Goal: Transaction & Acquisition: Purchase product/service

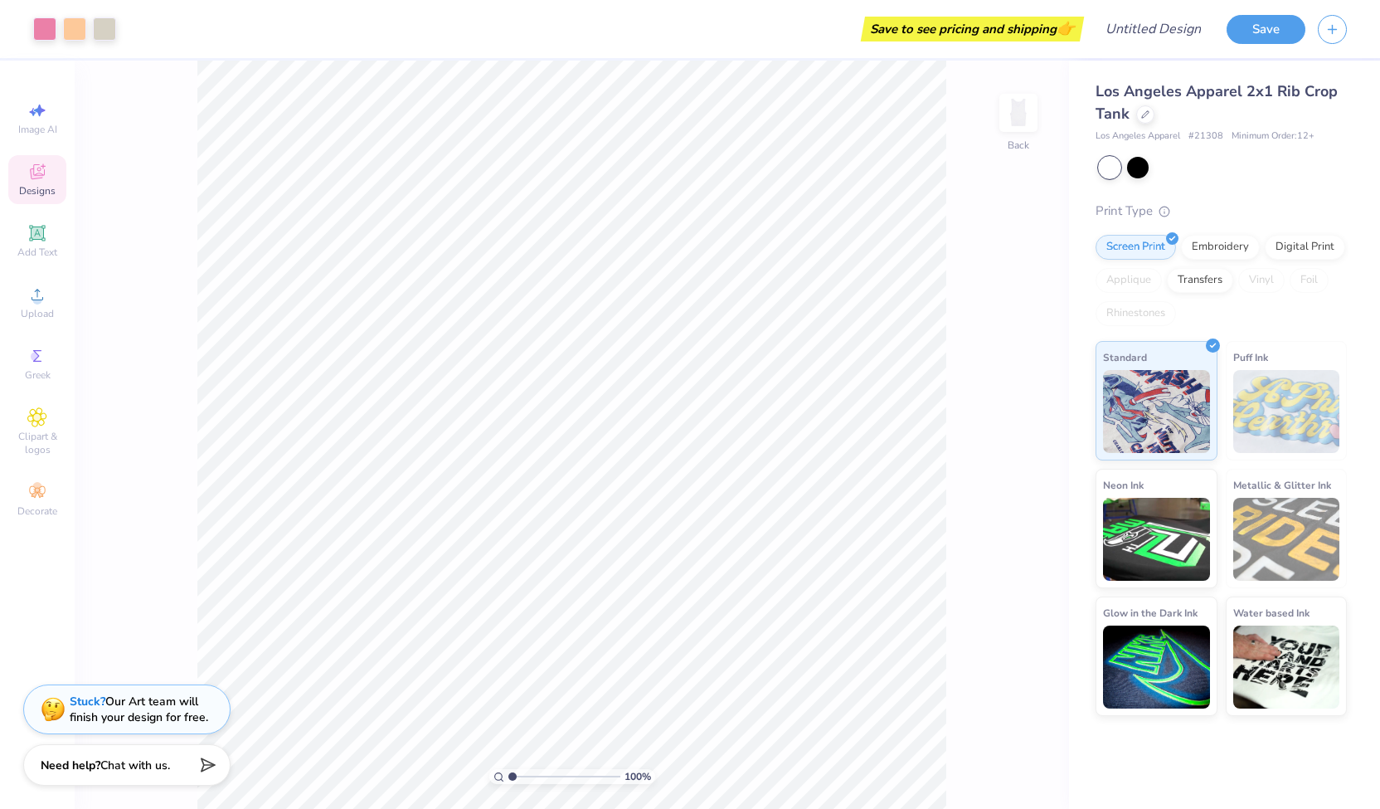
click at [35, 192] on span "Designs" at bounding box center [37, 190] width 36 height 13
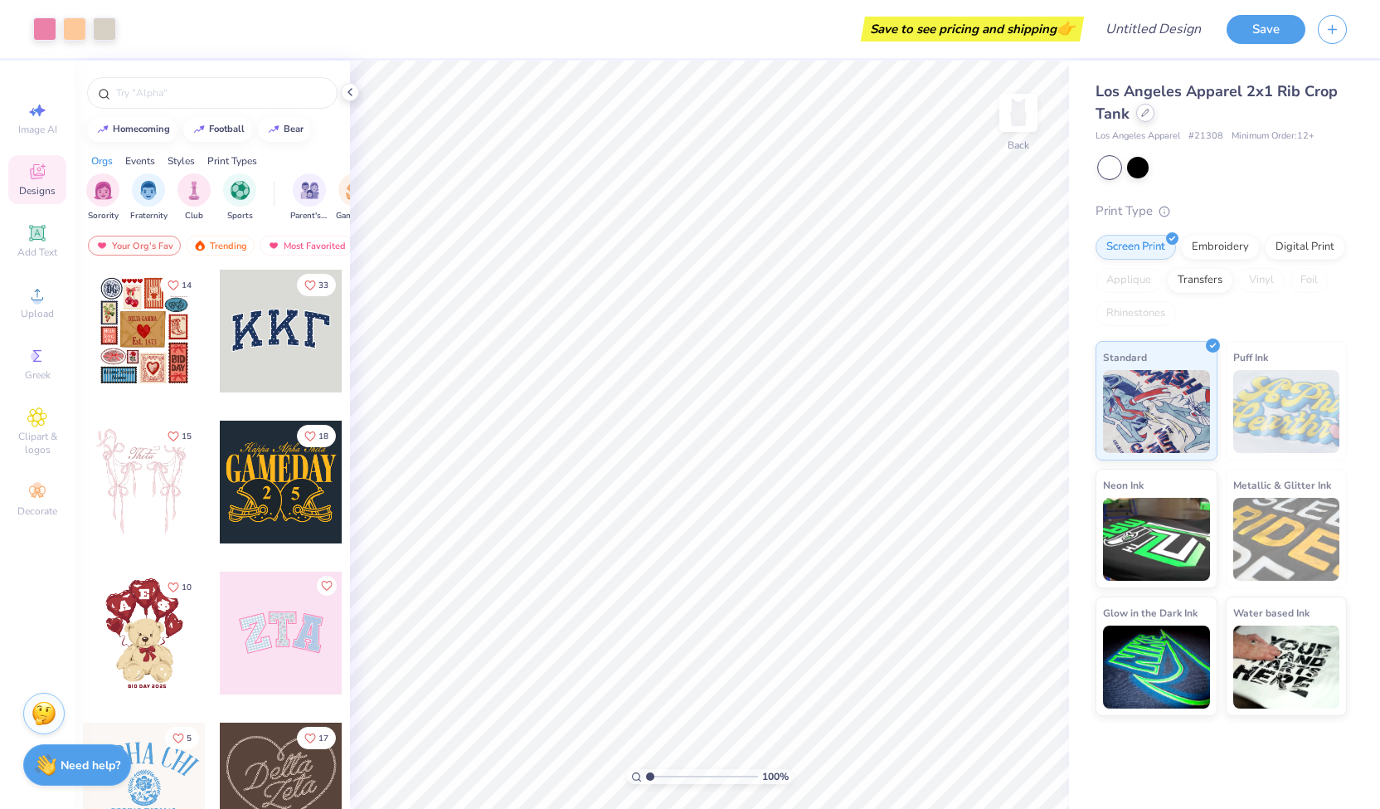
click at [1144, 117] on div at bounding box center [1145, 113] width 18 height 18
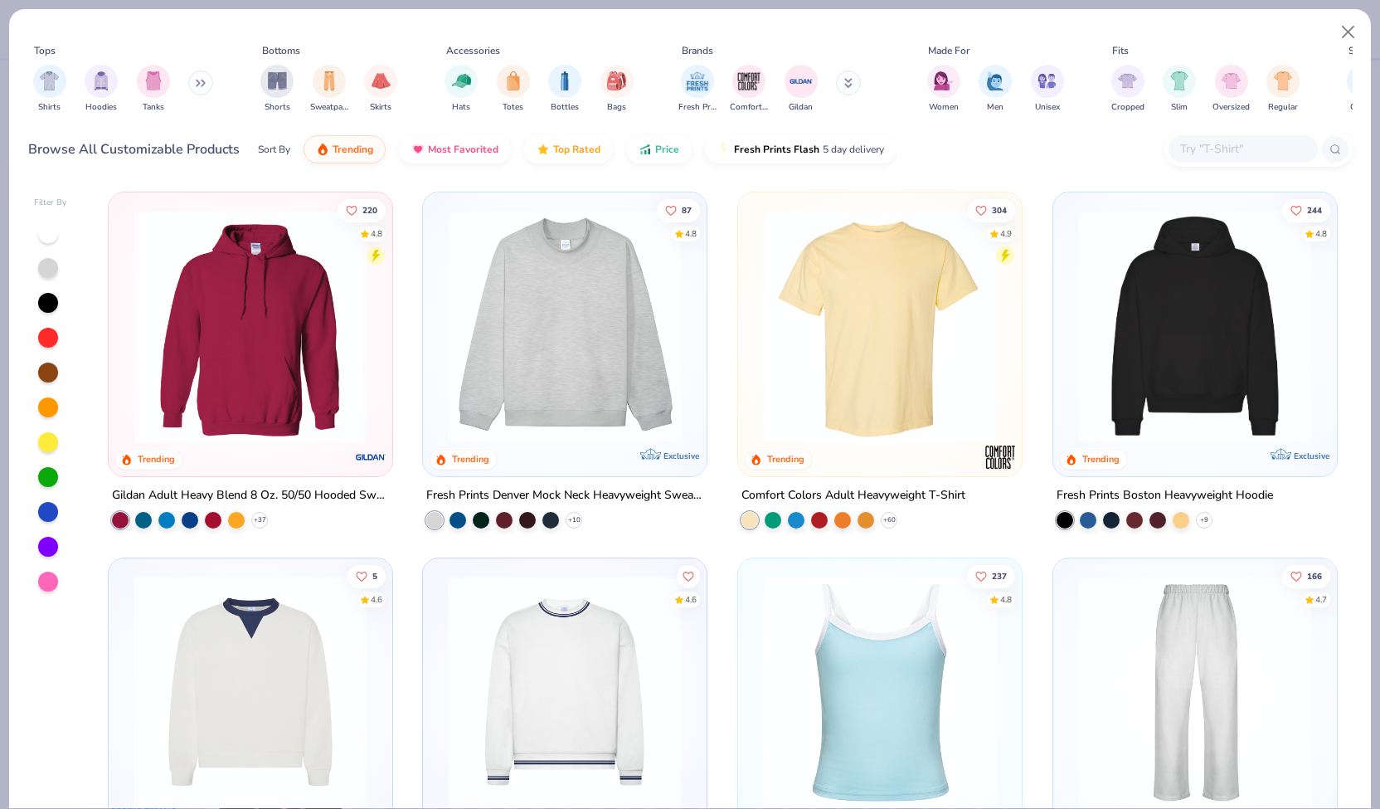
click at [551, 328] on img at bounding box center [565, 326] width 250 height 234
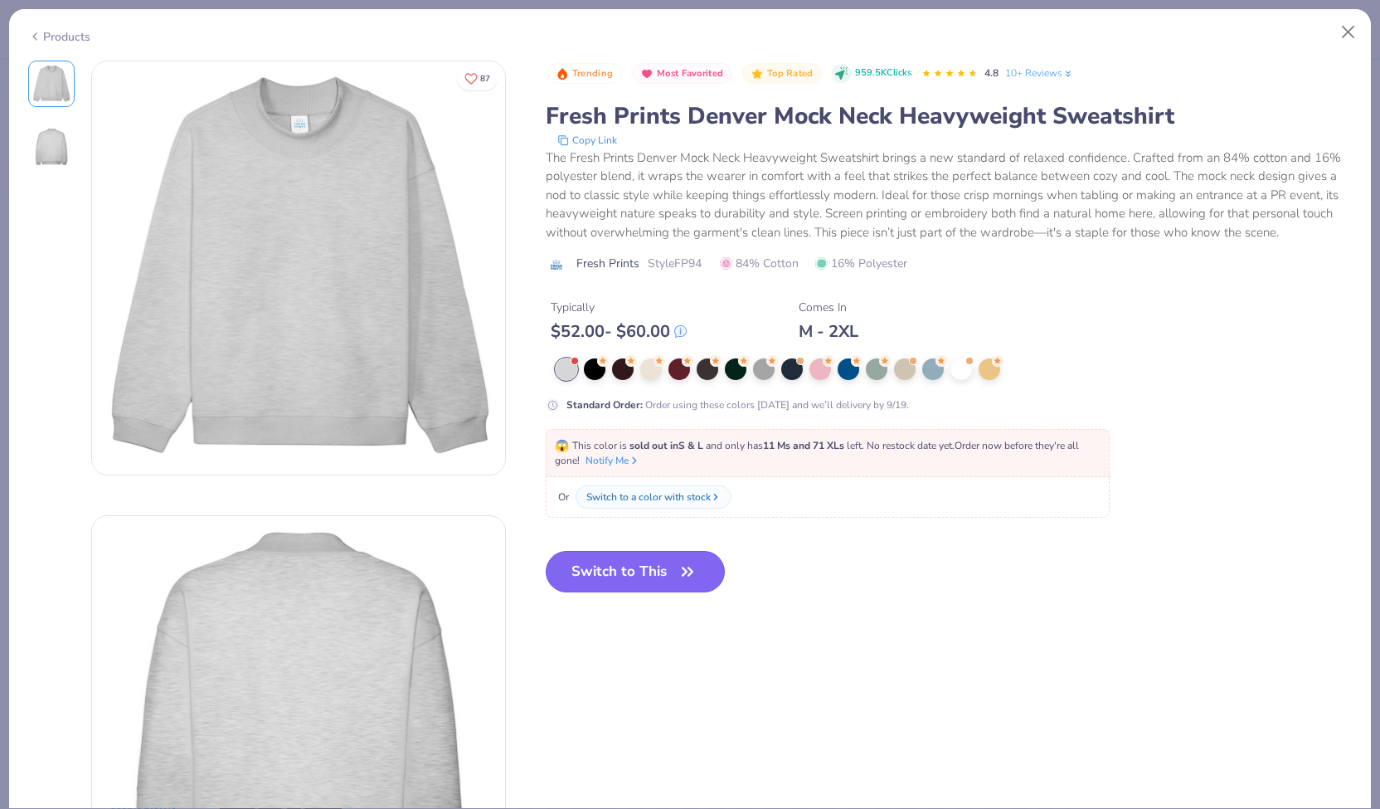
click at [605, 557] on button "Switch to This" at bounding box center [636, 571] width 180 height 41
click at [618, 562] on button "Switch to This" at bounding box center [636, 571] width 180 height 41
click at [604, 570] on button "Switch to This" at bounding box center [636, 571] width 180 height 41
click at [613, 567] on button "Switch to This" at bounding box center [636, 571] width 180 height 41
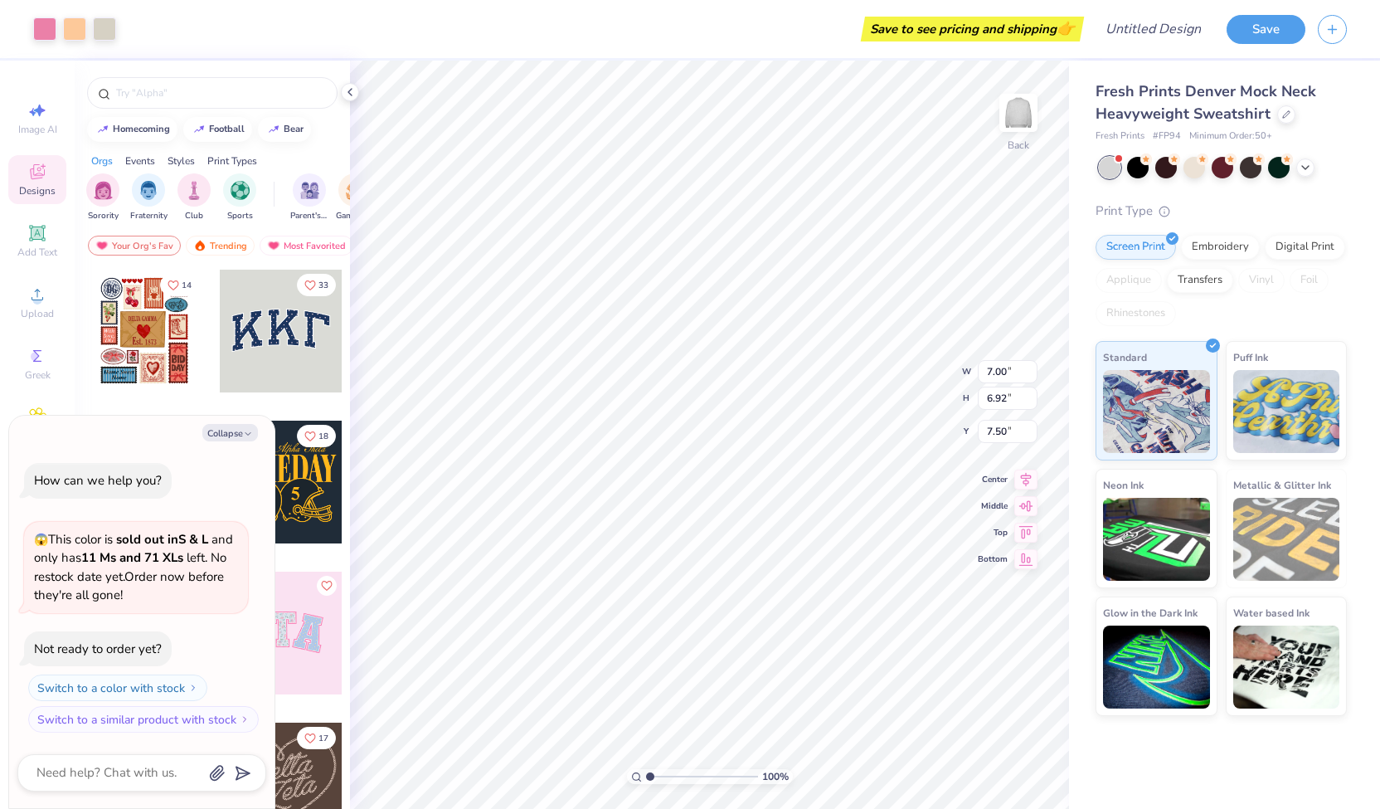
type textarea "x"
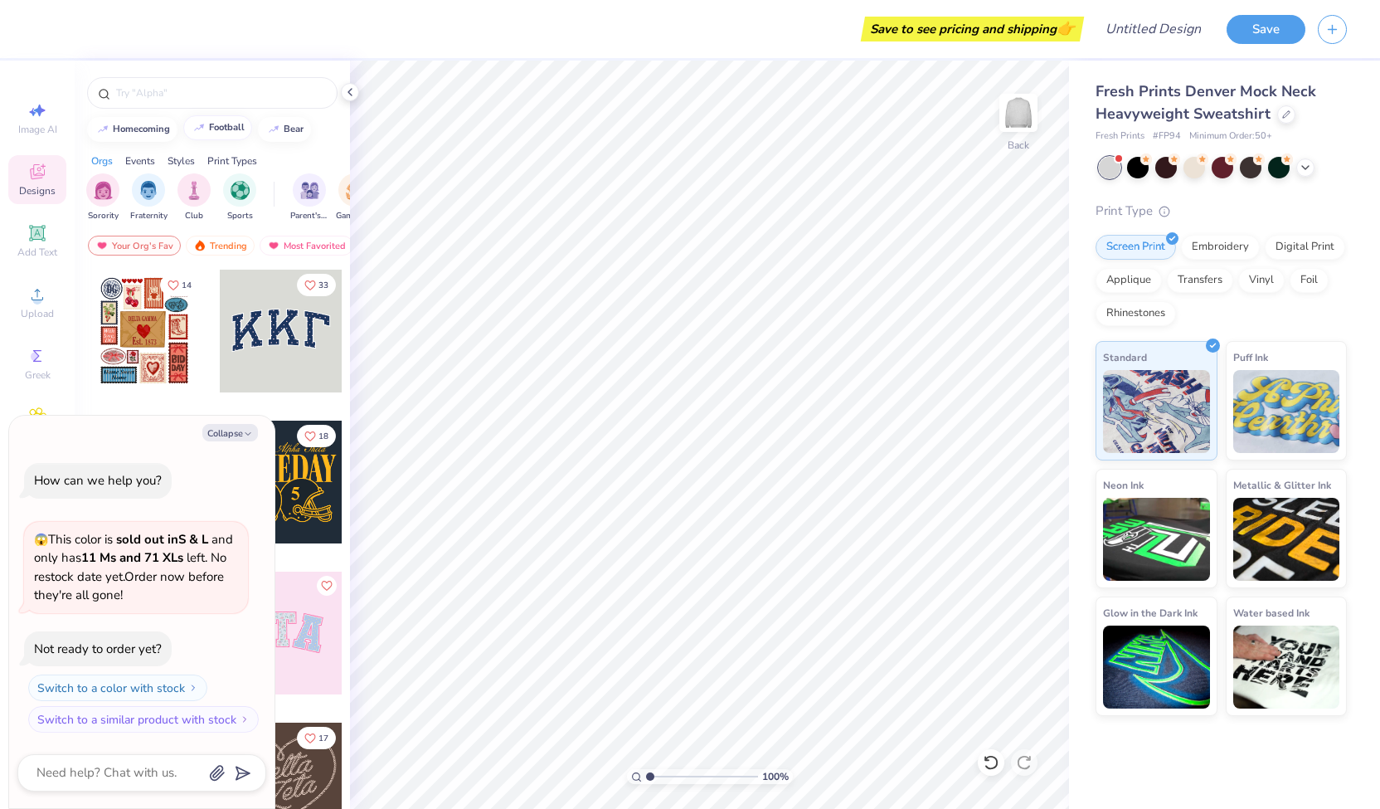
click at [241, 120] on button "football" at bounding box center [217, 127] width 69 height 25
type input "football"
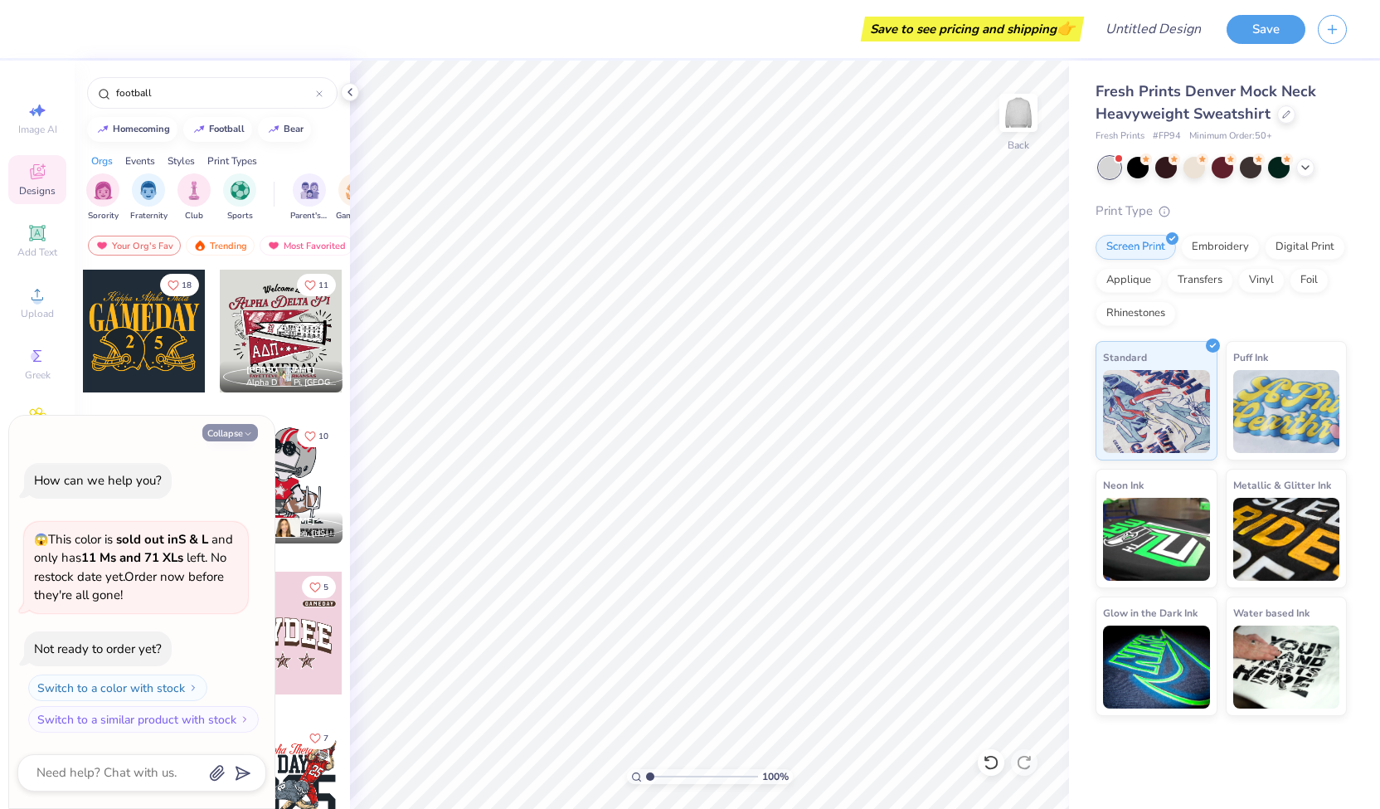
click at [226, 432] on button "Collapse" at bounding box center [230, 432] width 56 height 17
type textarea "x"
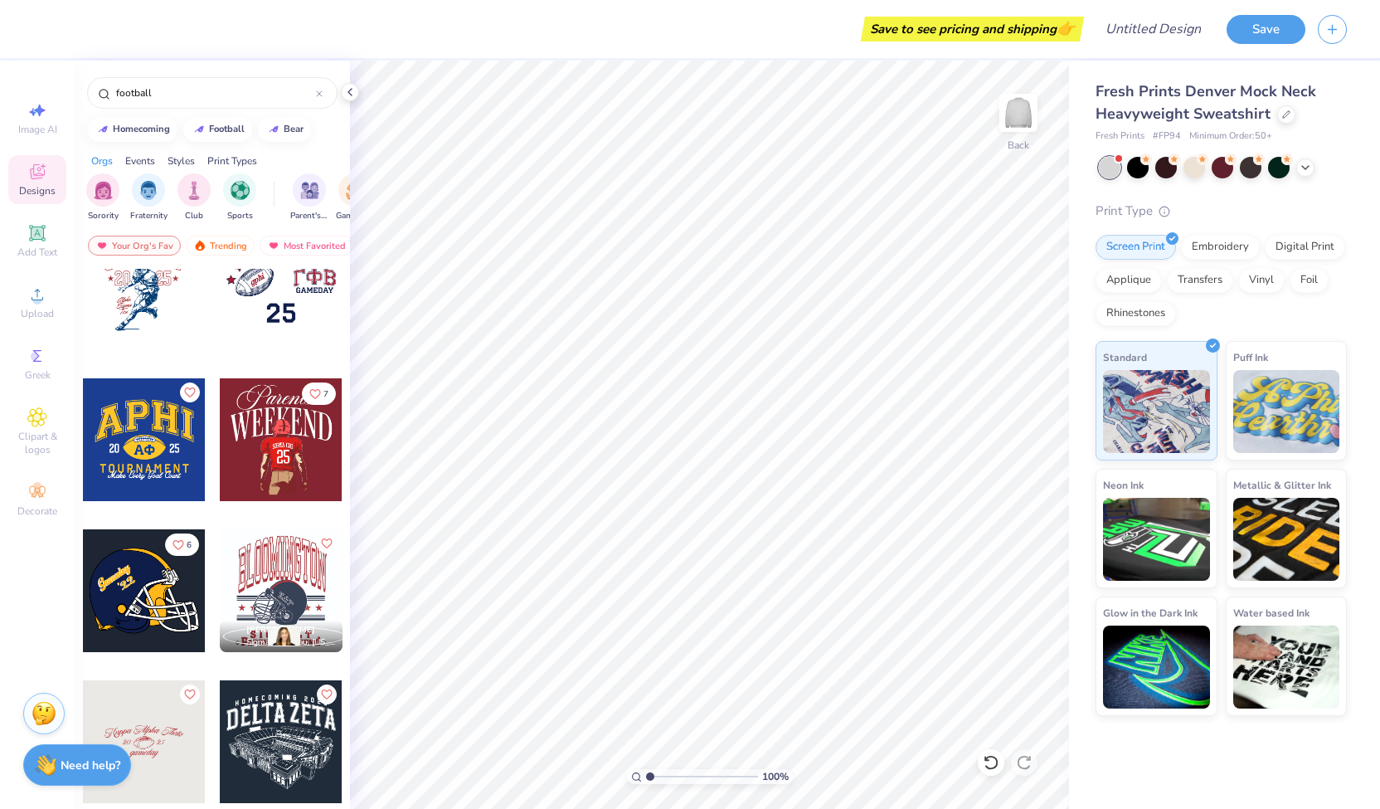
scroll to position [1108, 0]
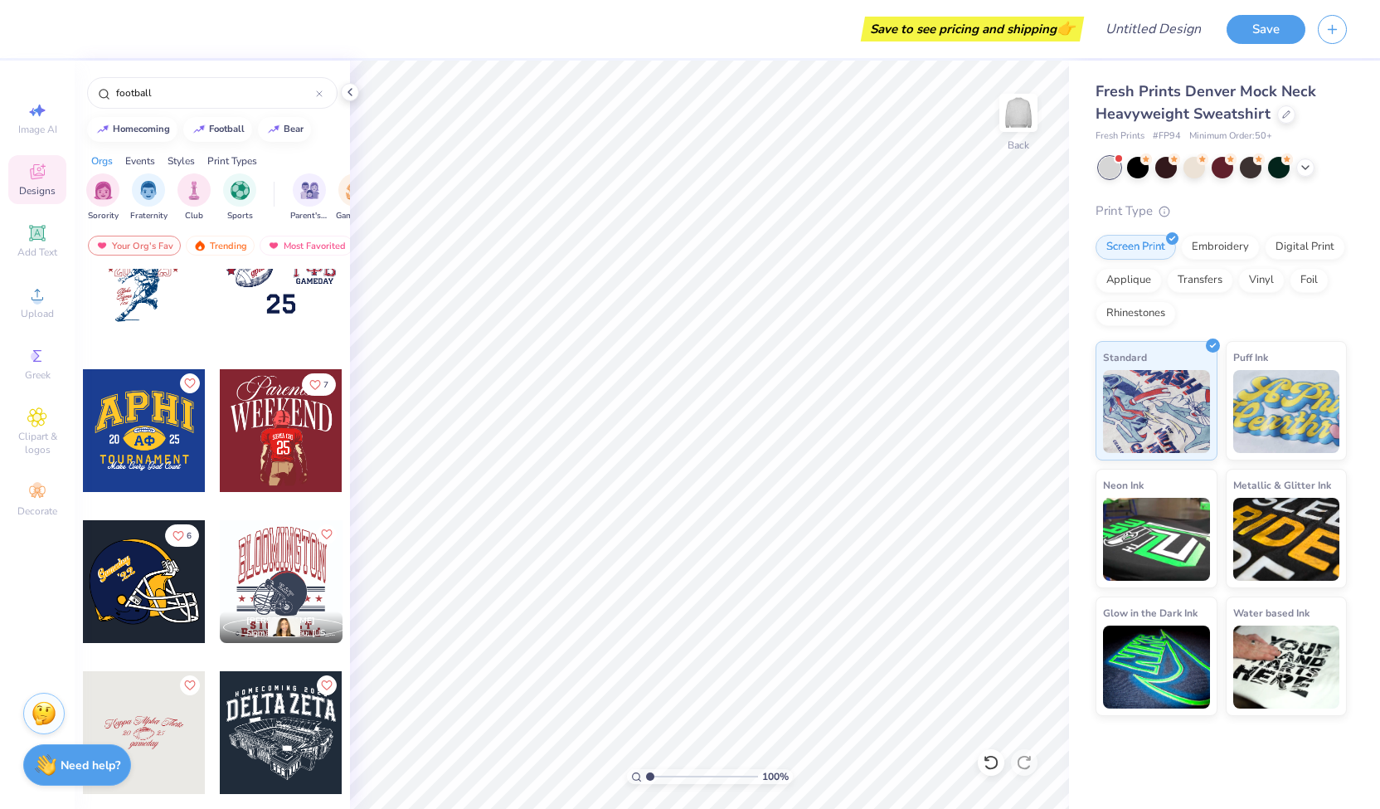
click at [124, 435] on div at bounding box center [144, 430] width 123 height 123
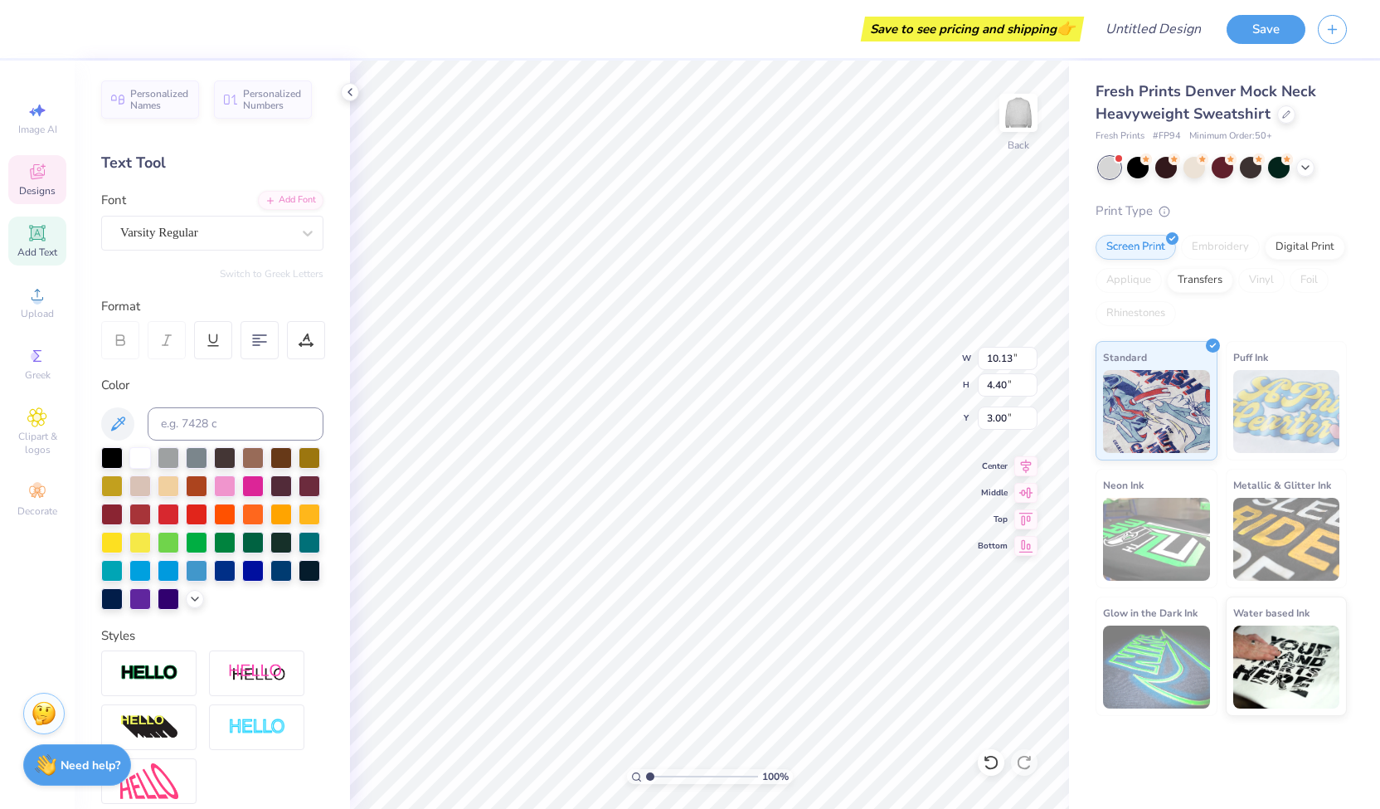
scroll to position [14, 3]
type textarea "A"
type textarea "THETA"
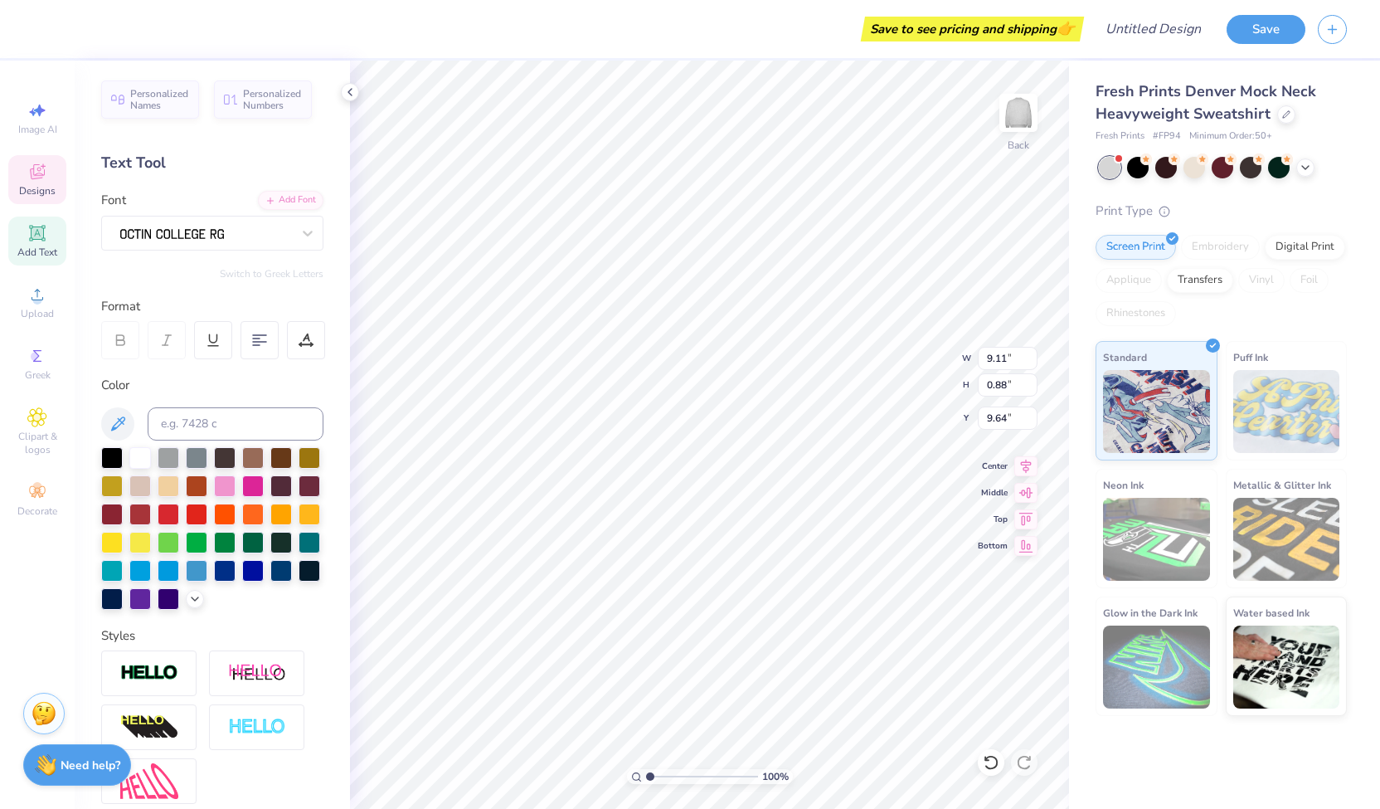
type input "9.11"
type input "0.88"
type input "9.64"
type input "13.75"
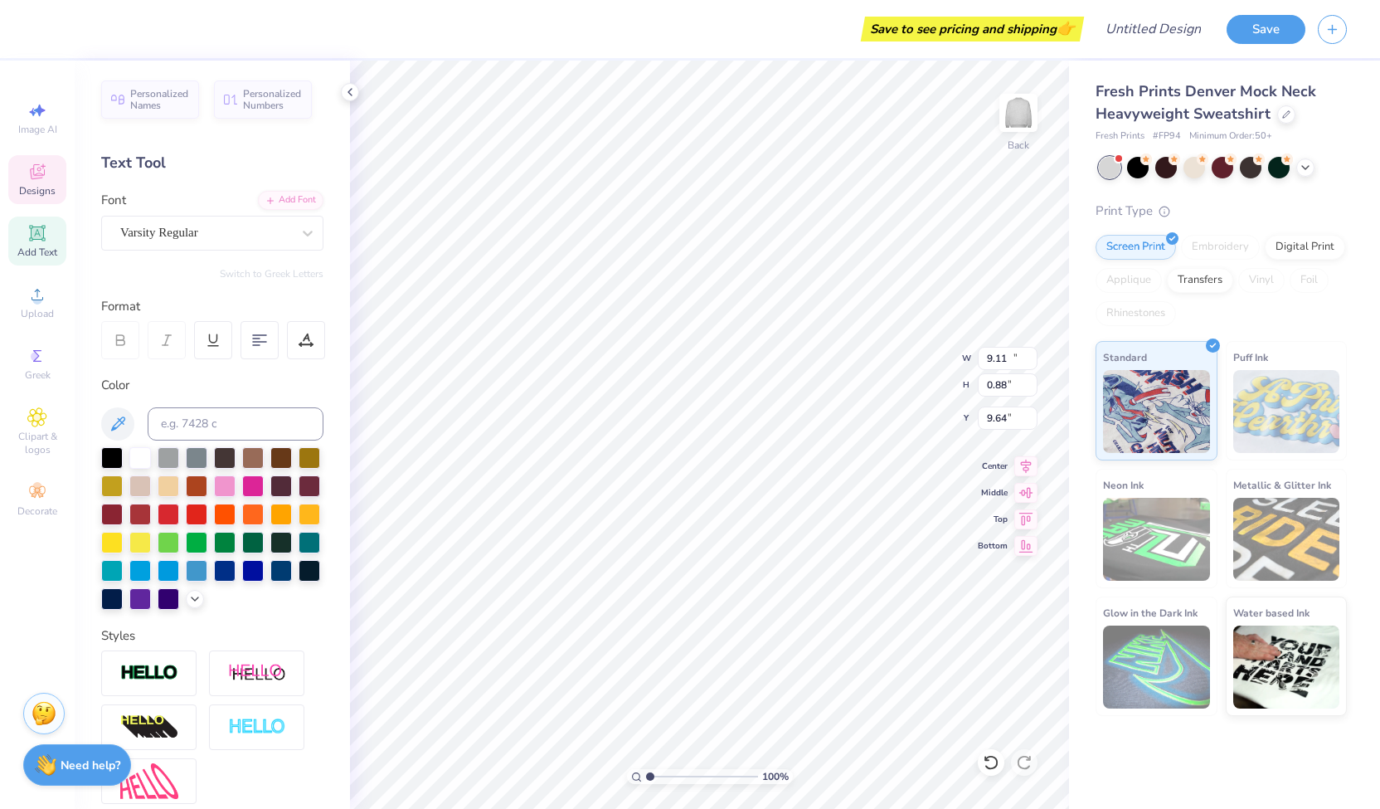
type input "4.83"
type input "2.78"
click at [242, 552] on div at bounding box center [253, 541] width 22 height 22
click at [270, 552] on div at bounding box center [281, 541] width 22 height 22
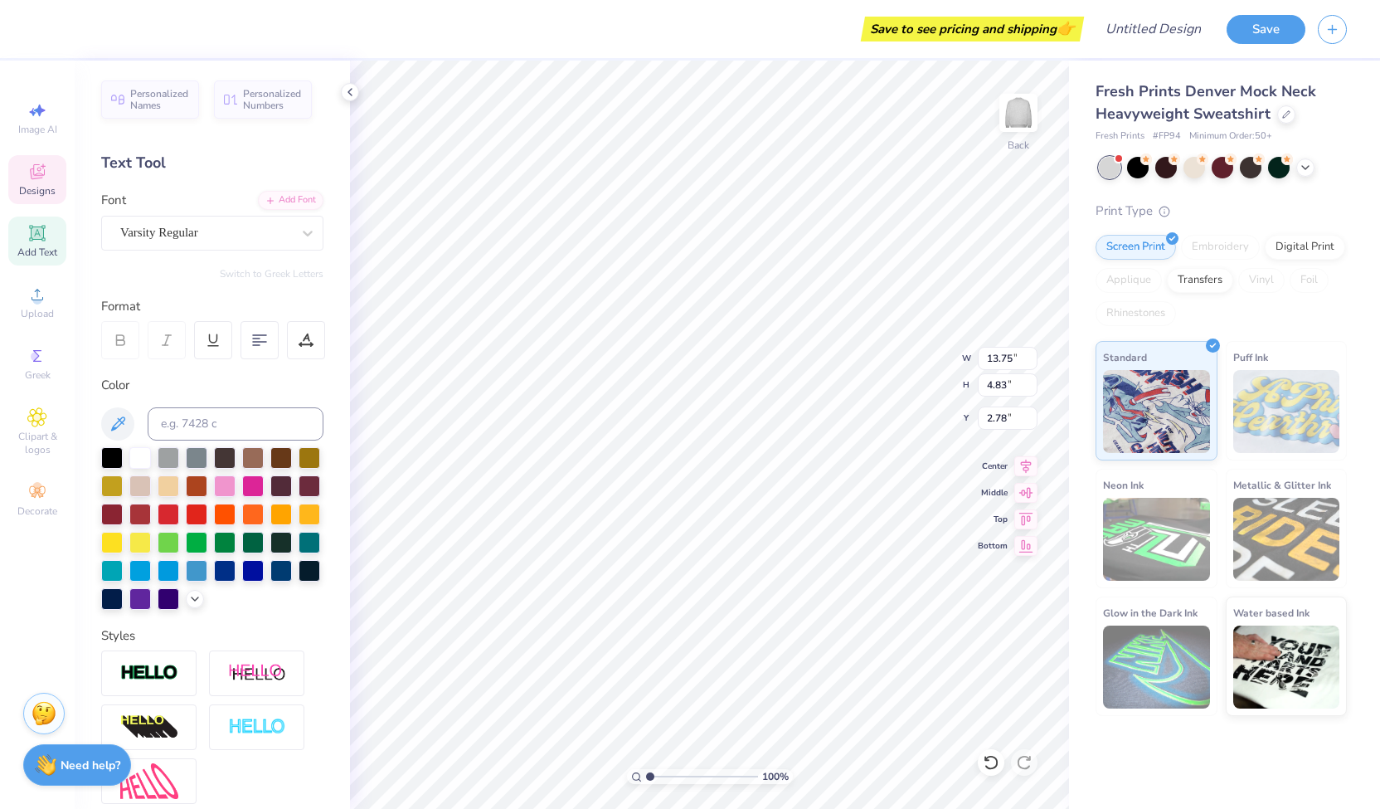
scroll to position [14, 2]
click at [188, 604] on icon at bounding box center [194, 597] width 13 height 13
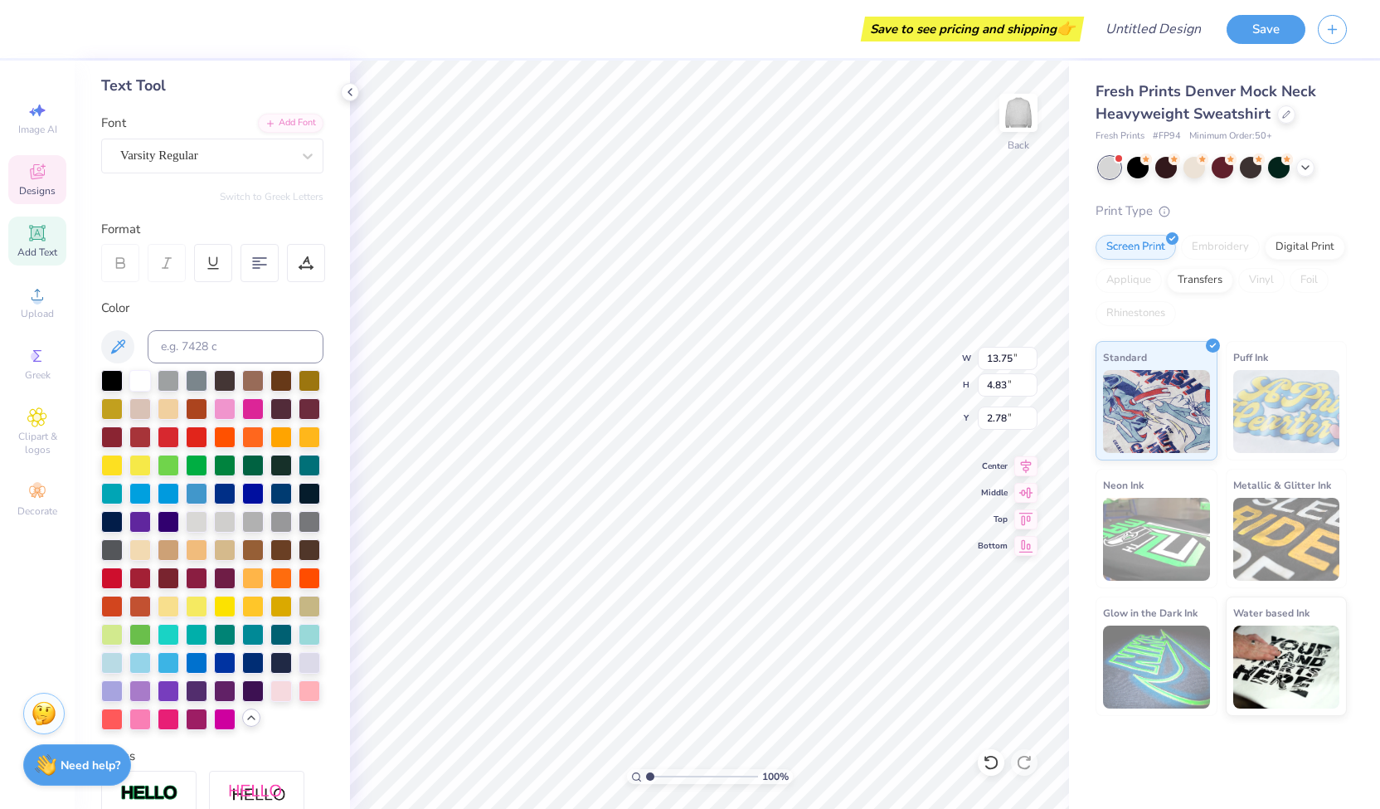
scroll to position [73, 0]
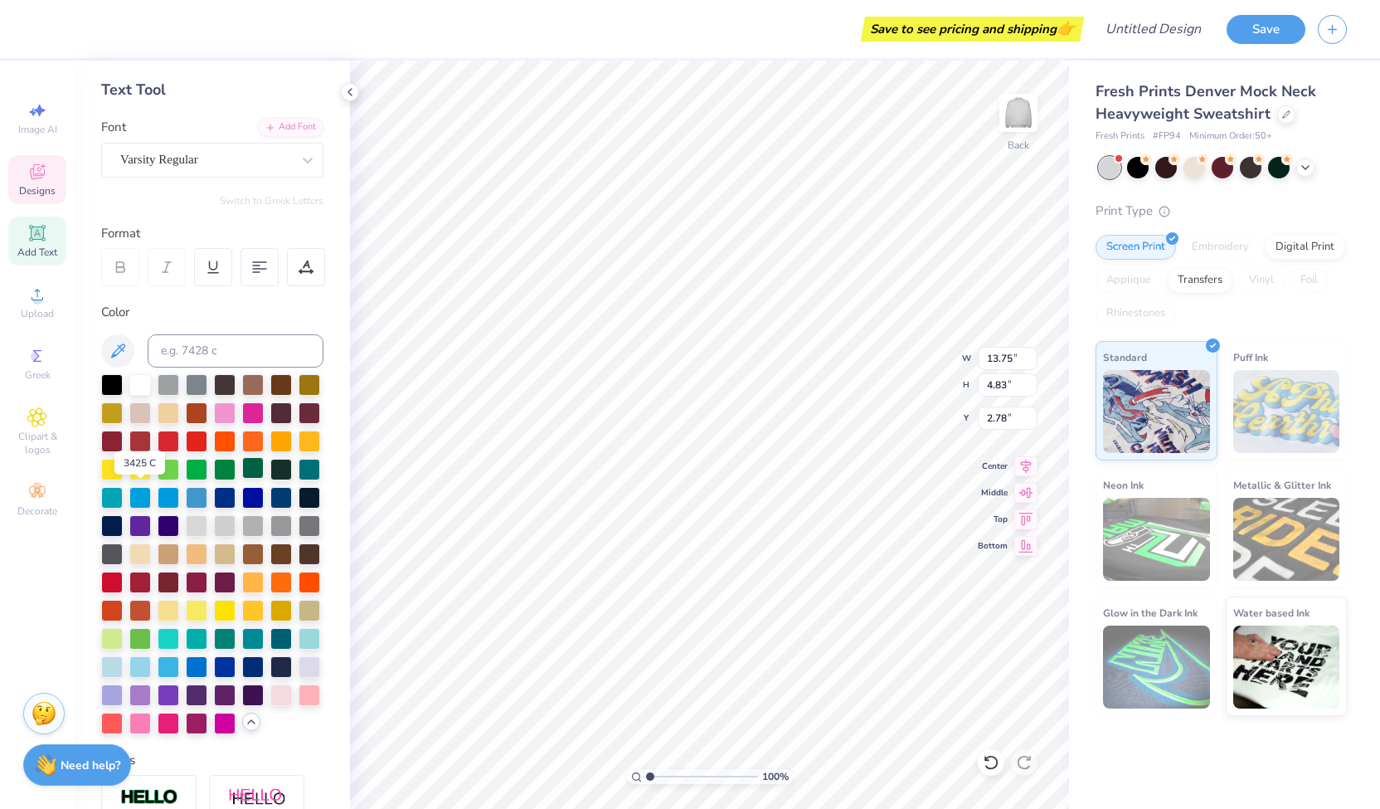
click at [242, 479] on div at bounding box center [253, 468] width 22 height 22
click at [795, 56] on div "Save to see pricing and shipping 👉" at bounding box center [563, 29] width 1034 height 58
type input "9.11"
type input "0.88"
type input "9.64"
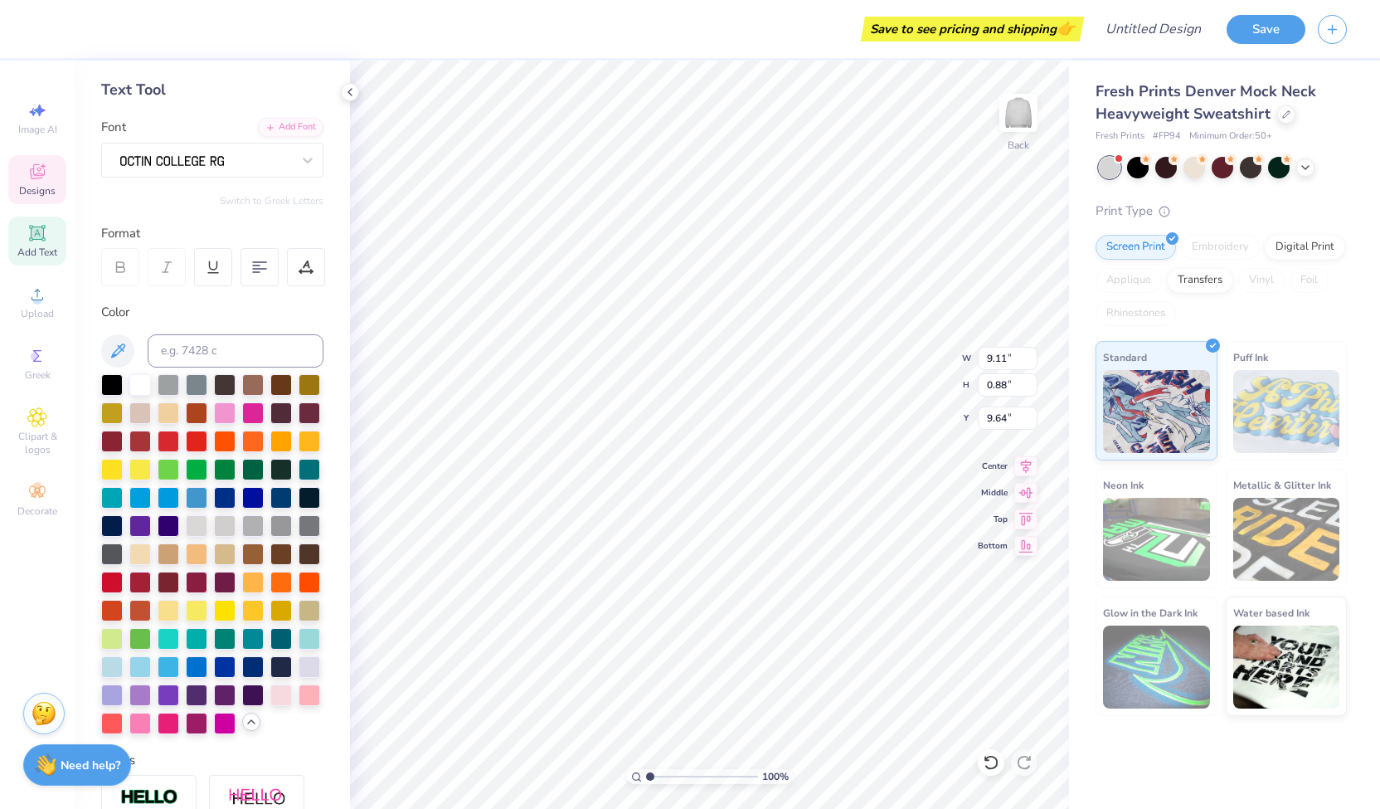
scroll to position [13, 2]
click at [242, 479] on div at bounding box center [253, 468] width 22 height 22
type textarea "[US_STATE] [US_STATE]"
type input "14.00"
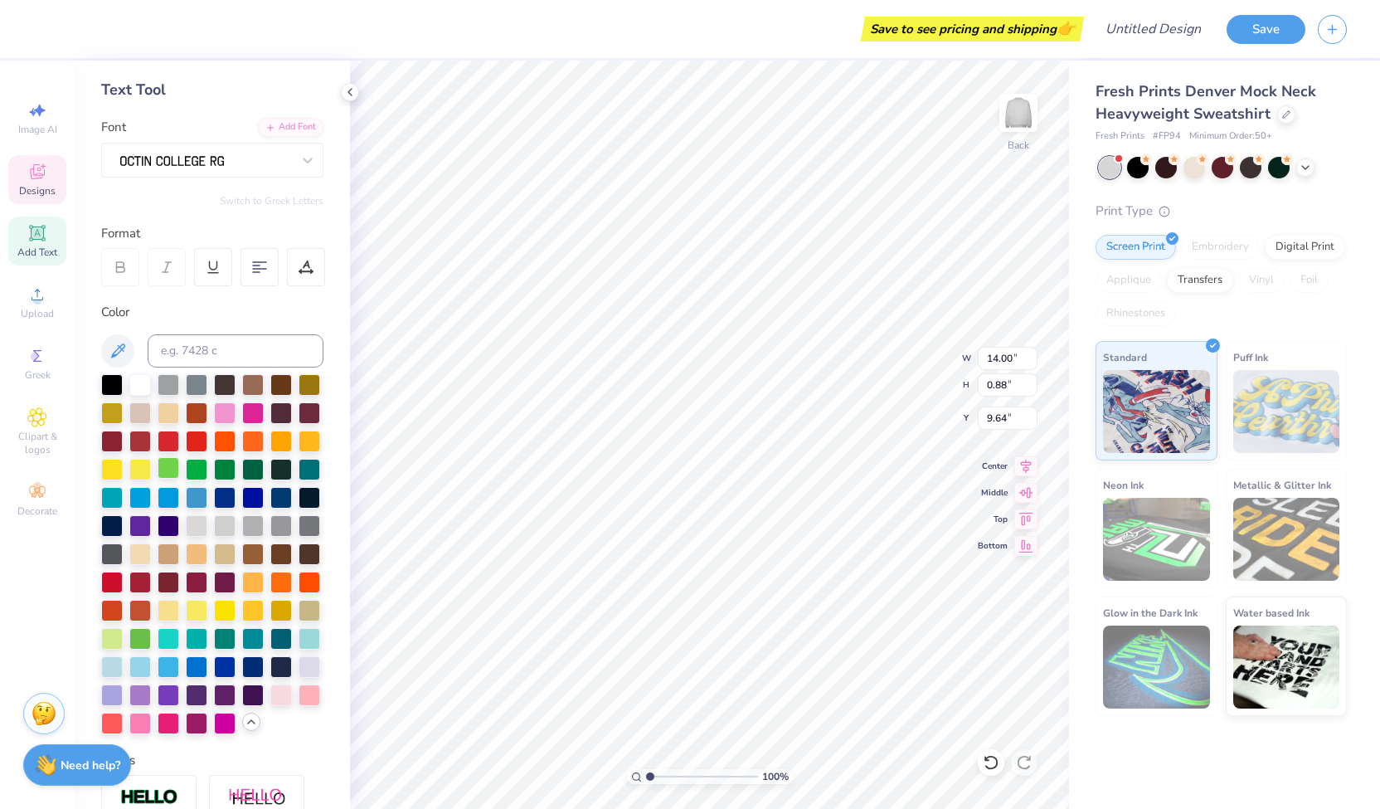
scroll to position [13, 2]
click at [25, 180] on div "Designs" at bounding box center [37, 179] width 58 height 49
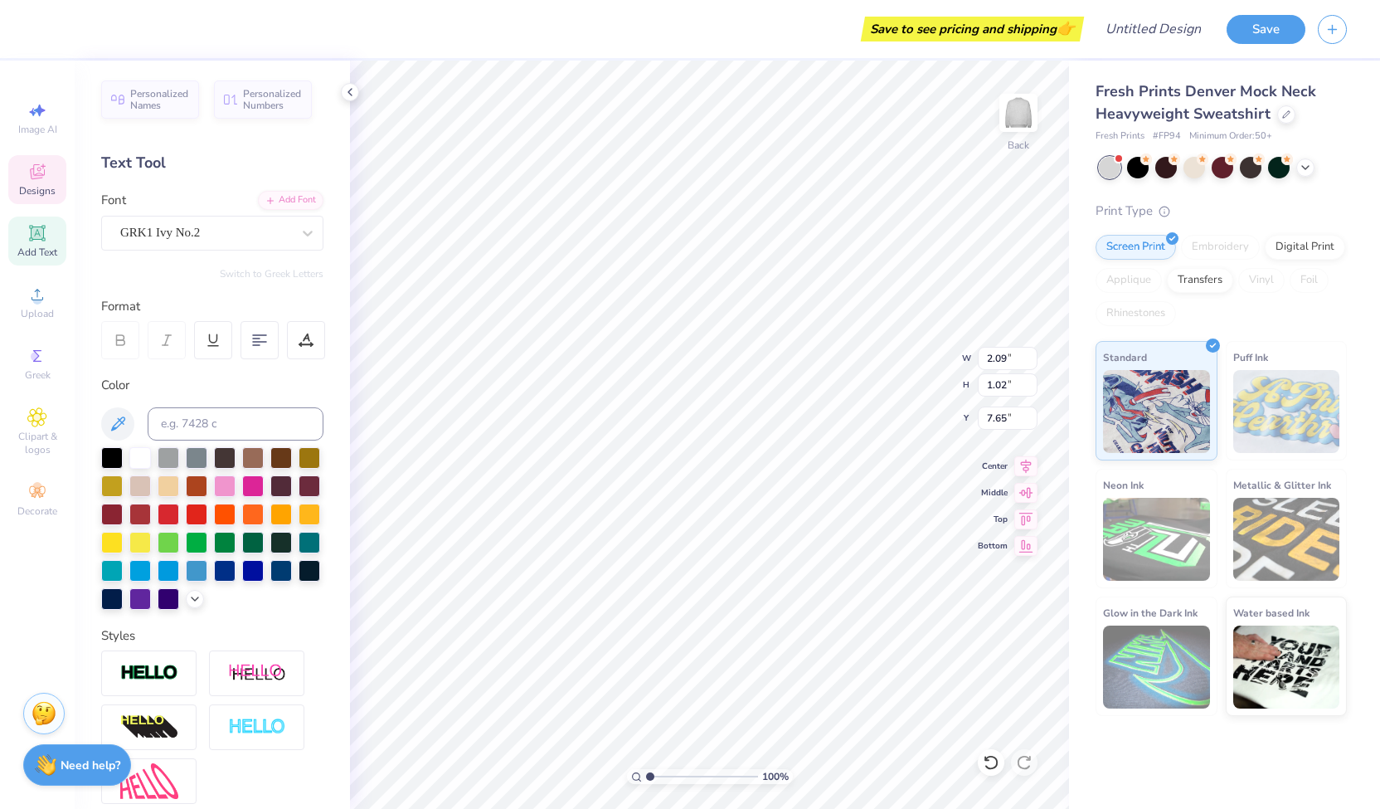
type input "2.09"
type input "1.02"
type input "7.65"
click at [23, 184] on span "Designs" at bounding box center [37, 190] width 36 height 13
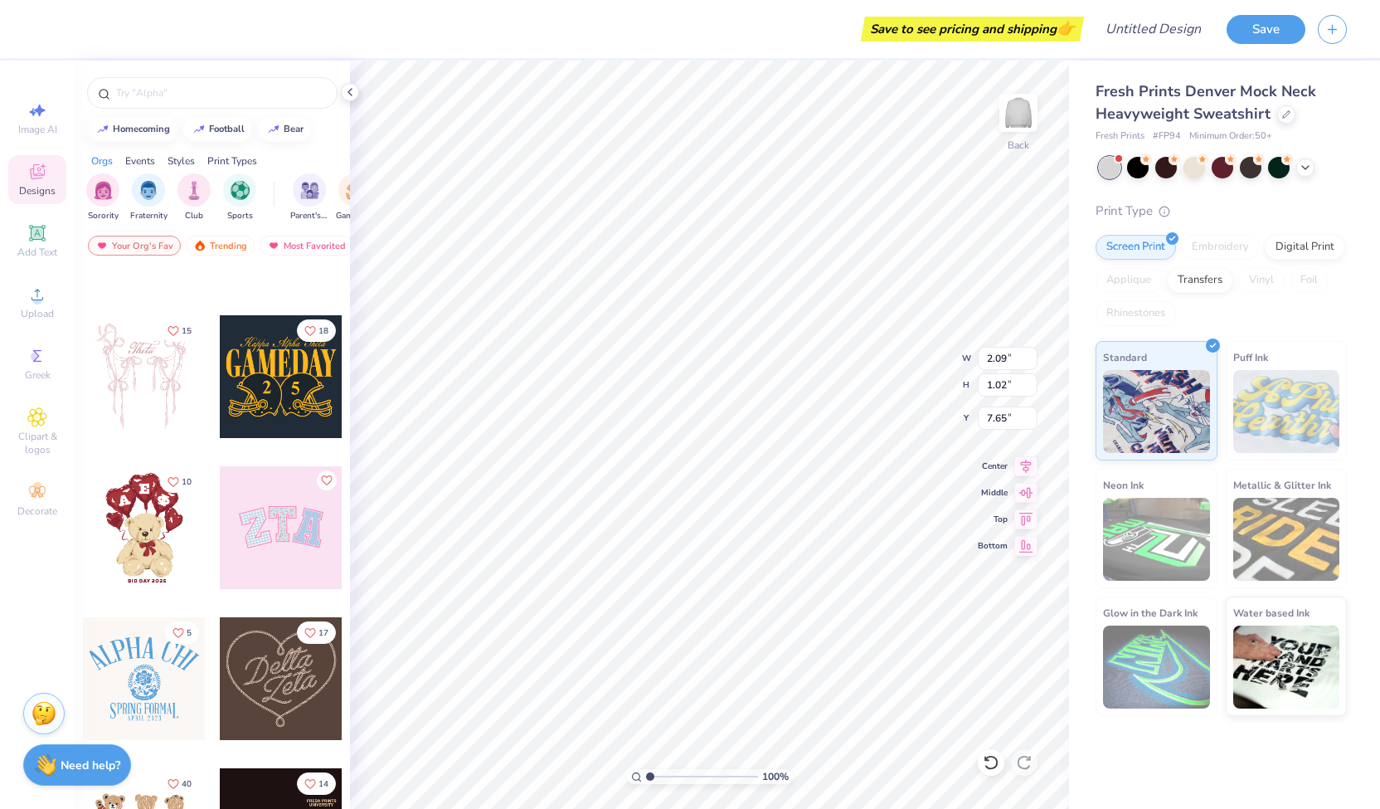
scroll to position [396, 0]
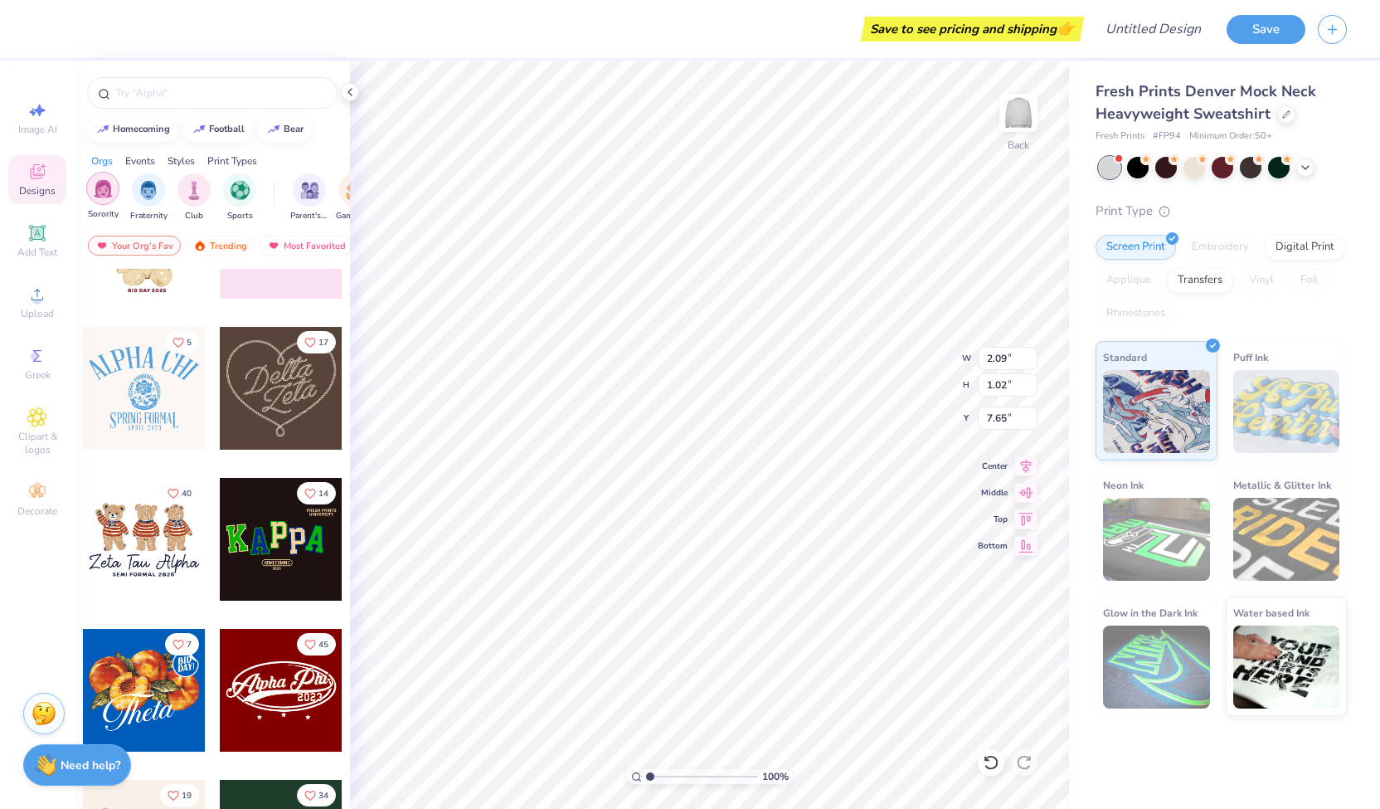
click at [109, 201] on div "filter for Sorority" at bounding box center [102, 188] width 33 height 33
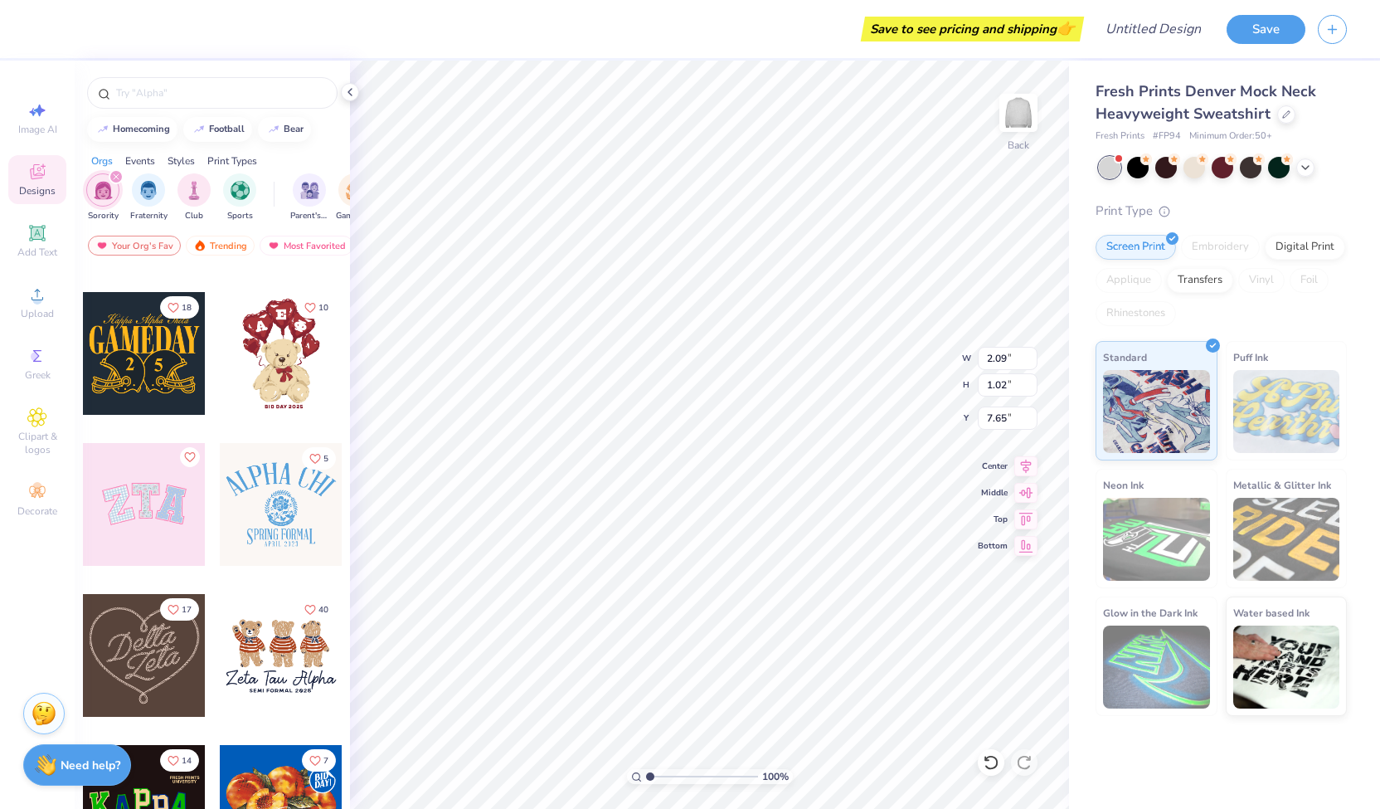
scroll to position [0, 0]
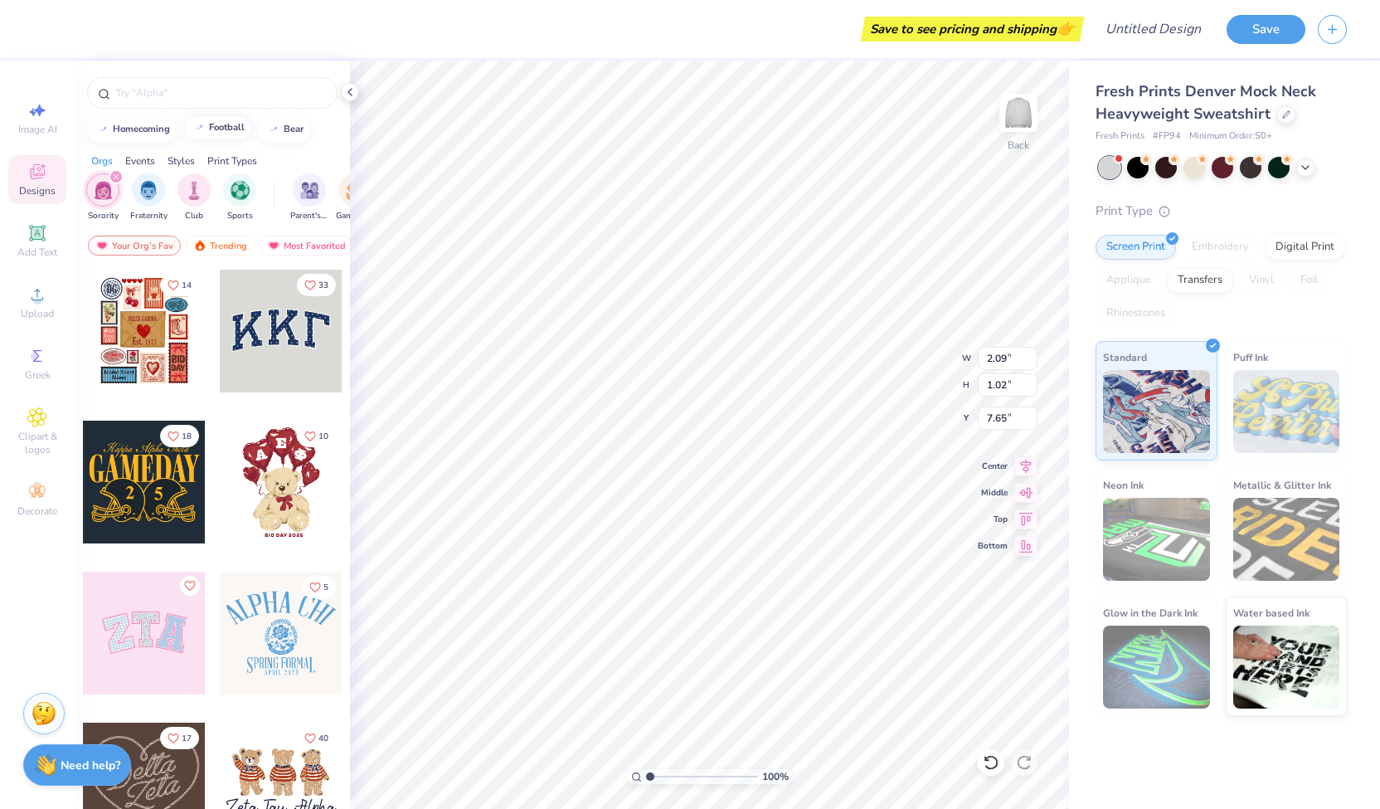
click at [206, 127] on div at bounding box center [199, 127] width 17 height 17
type input "football"
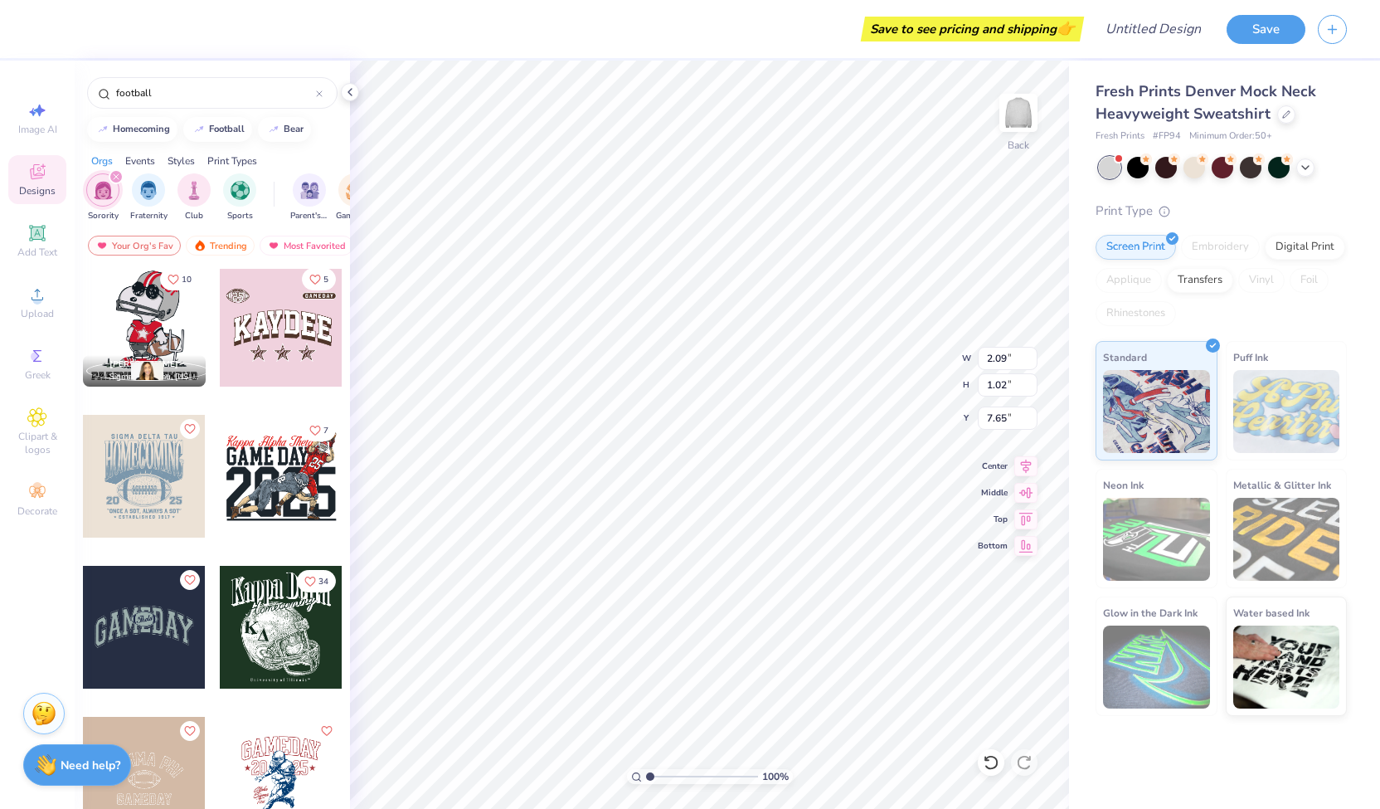
scroll to position [163, 0]
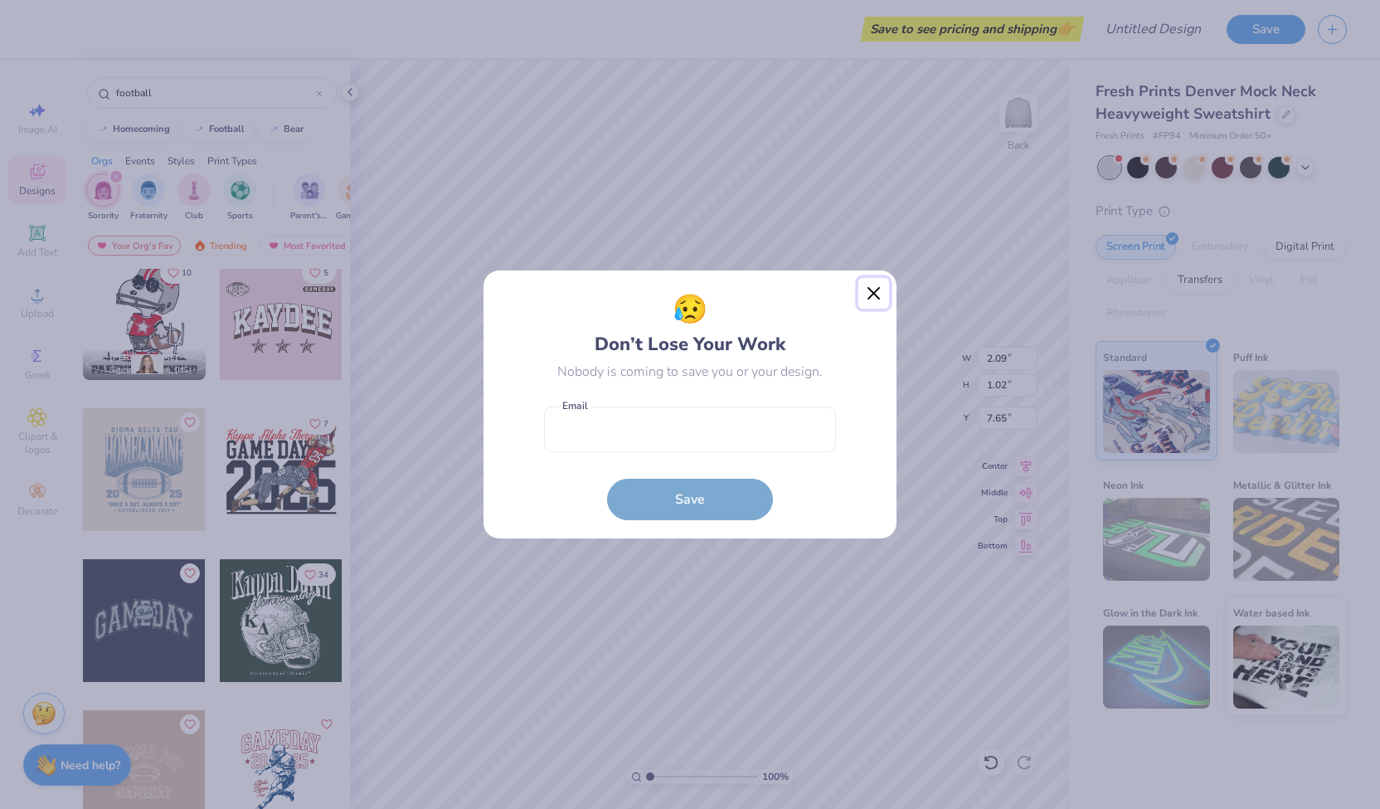
click at [877, 299] on button "Close" at bounding box center [874, 294] width 32 height 32
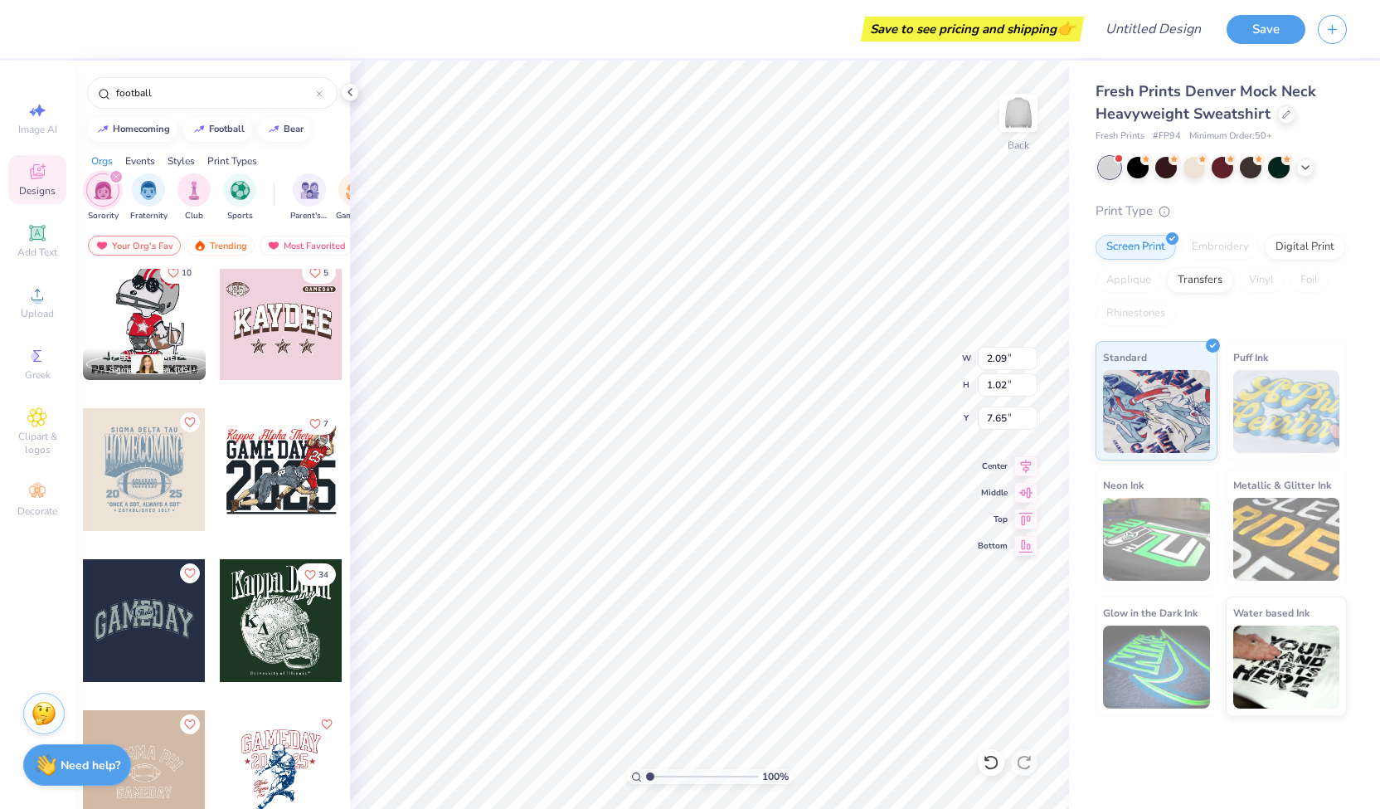
click at [290, 474] on div at bounding box center [281, 469] width 123 height 123
type input "12.27"
type input "9.89"
type input "3.00"
click at [218, 24] on div "Save to see pricing and shipping 👉" at bounding box center [649, 29] width 862 height 58
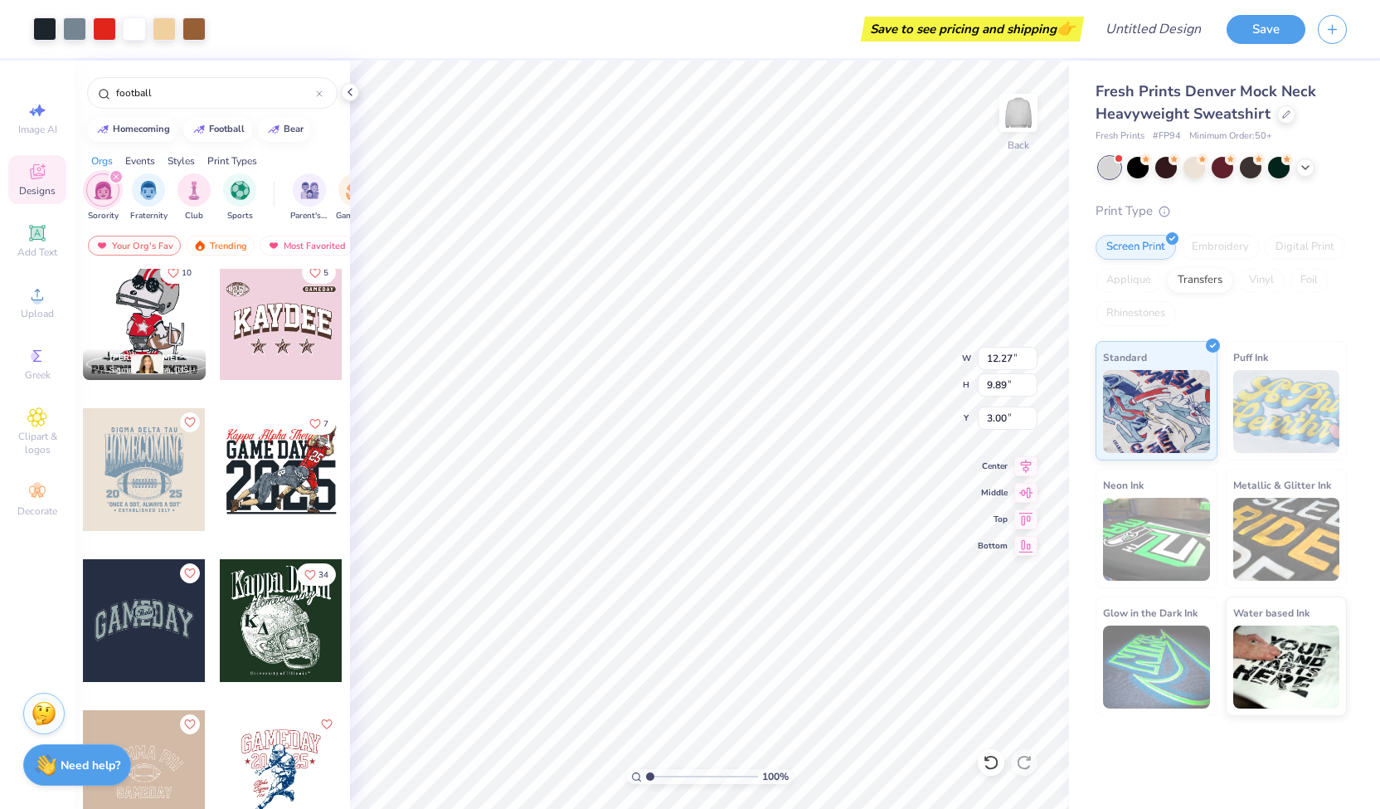
click at [218, 27] on div "Save to see pricing and shipping 👉" at bounding box center [649, 29] width 862 height 58
click at [218, 31] on div "Save to see pricing and shipping 👉" at bounding box center [649, 29] width 862 height 58
click at [990, 764] on icon at bounding box center [991, 762] width 17 height 17
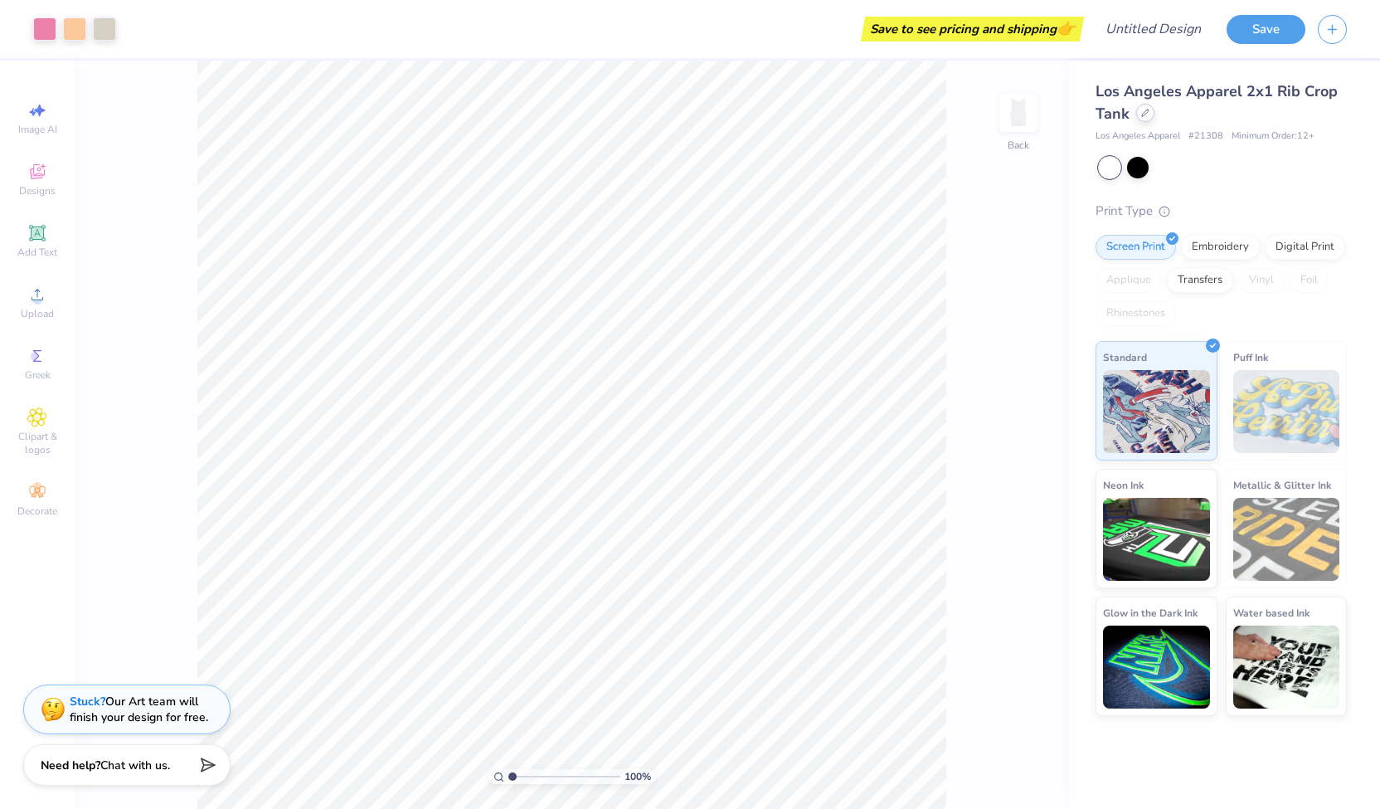
click at [1138, 117] on div at bounding box center [1145, 113] width 18 height 18
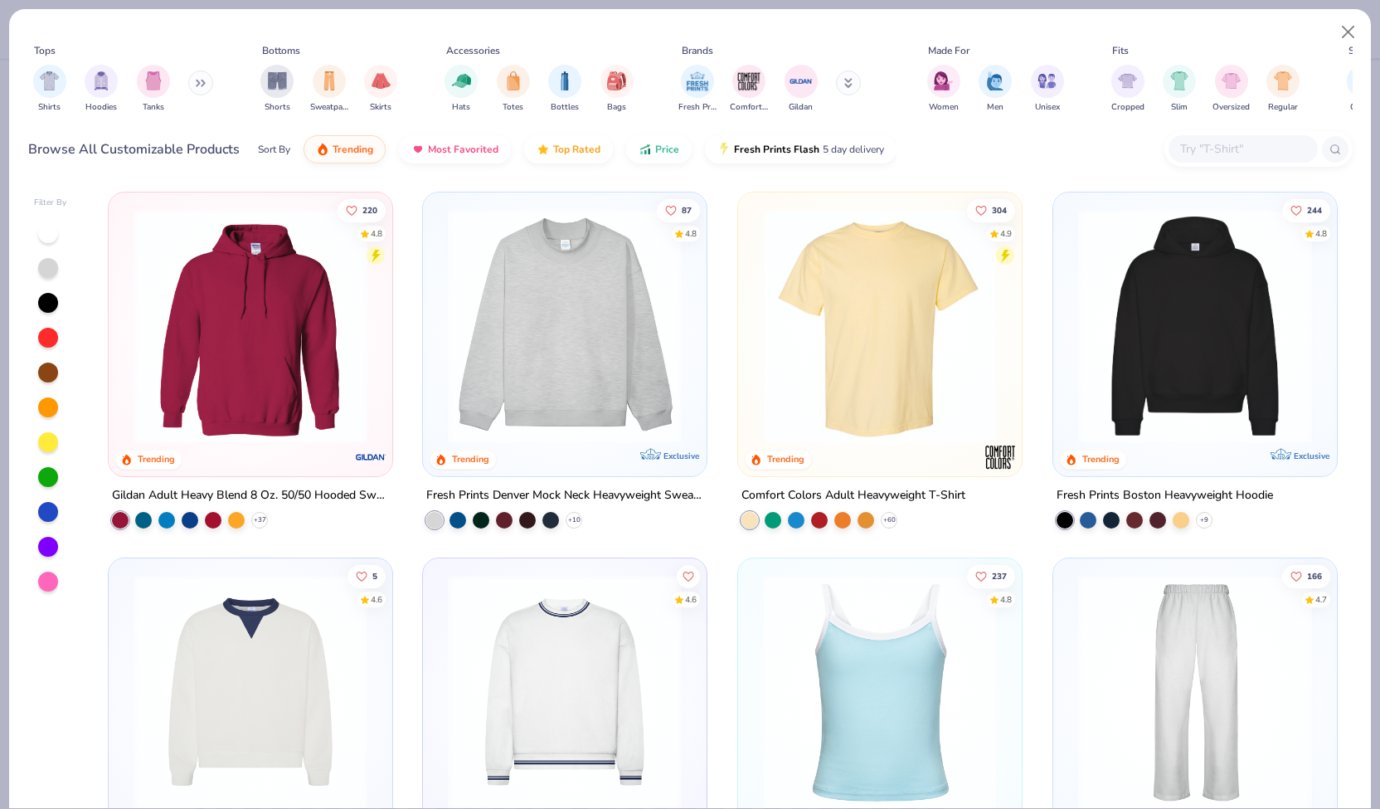
click at [589, 320] on img at bounding box center [565, 326] width 250 height 234
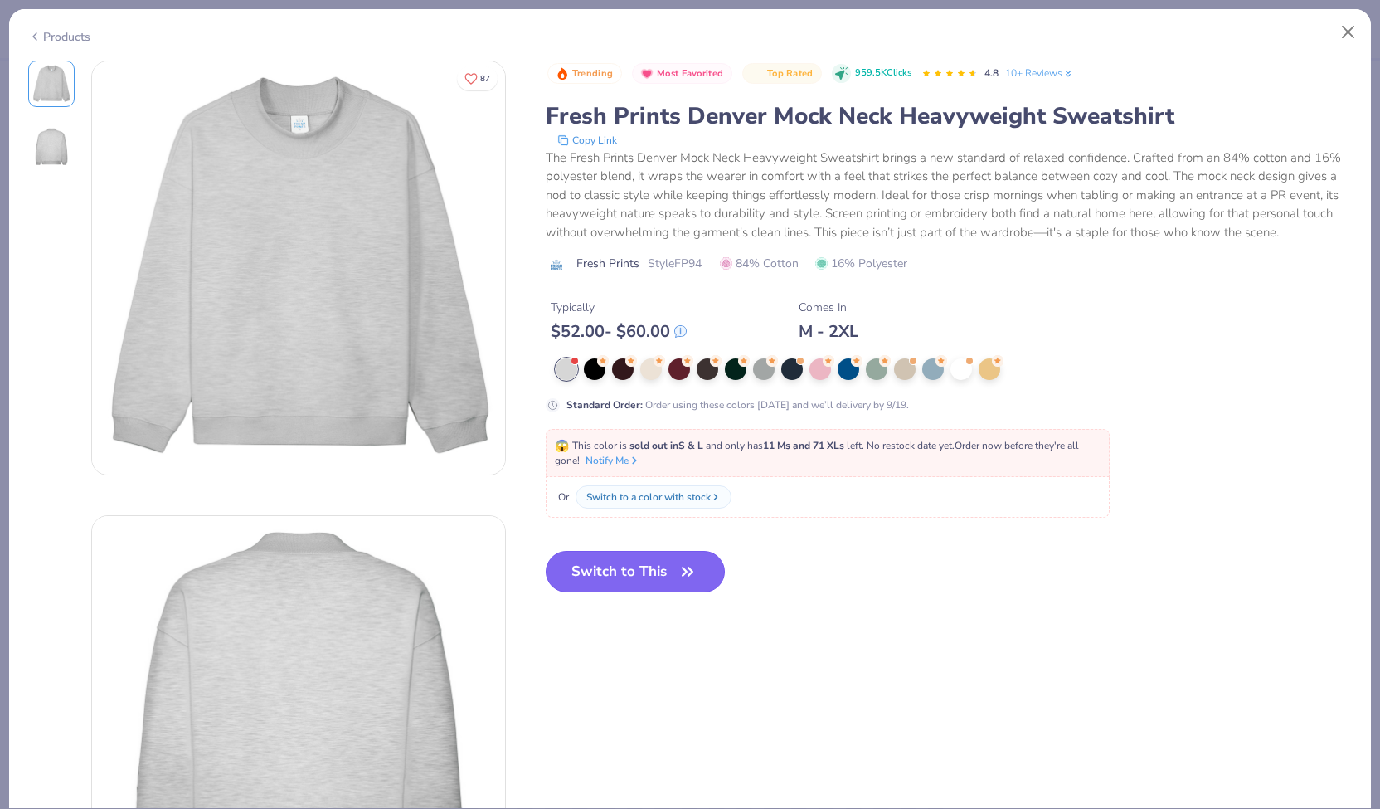
click at [627, 569] on button "Switch to This" at bounding box center [636, 571] width 180 height 41
click at [683, 570] on icon "button" at bounding box center [687, 571] width 23 height 23
click at [641, 578] on button "Switch to This" at bounding box center [636, 571] width 180 height 41
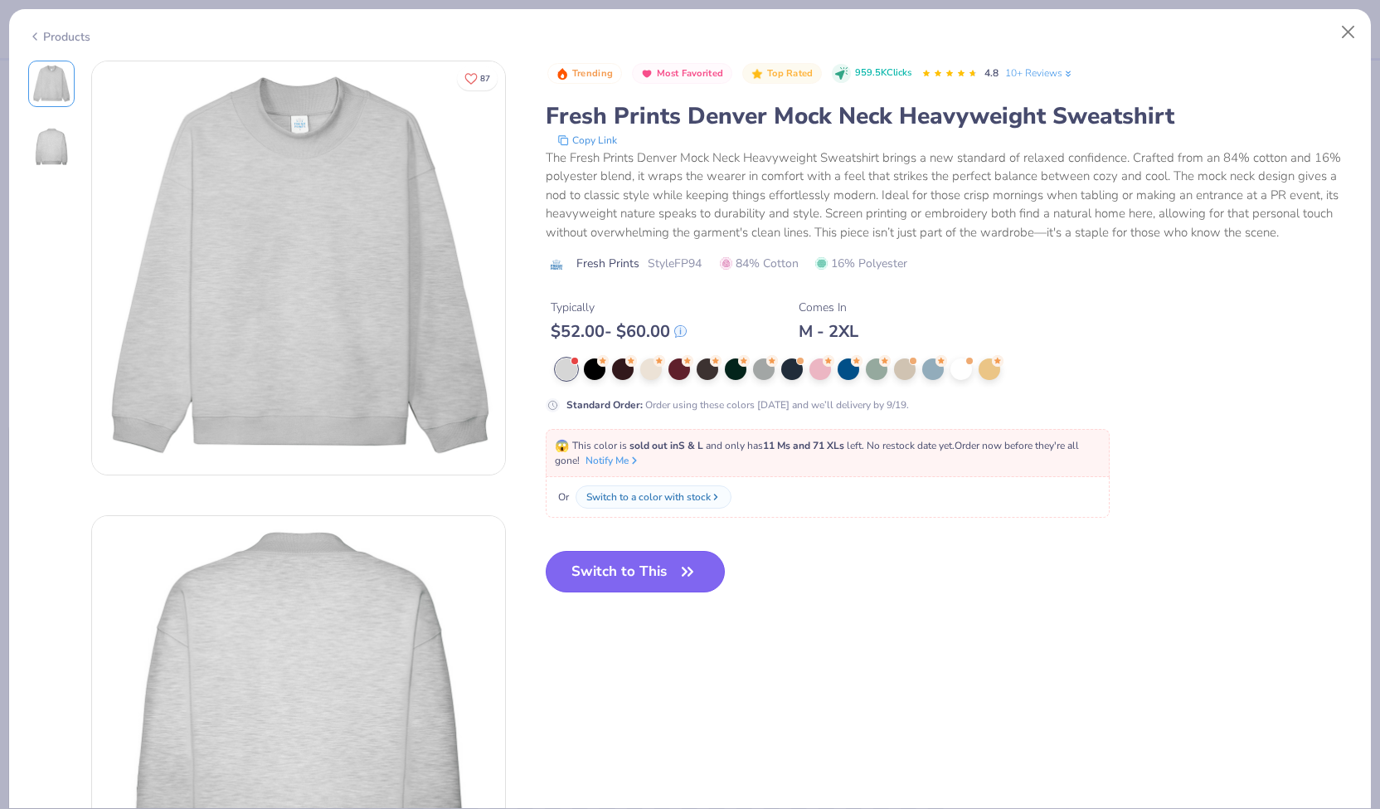
click at [664, 569] on button "Switch to This" at bounding box center [636, 571] width 180 height 41
click at [1347, 36] on button "Close" at bounding box center [1349, 33] width 32 height 32
type textarea "x"
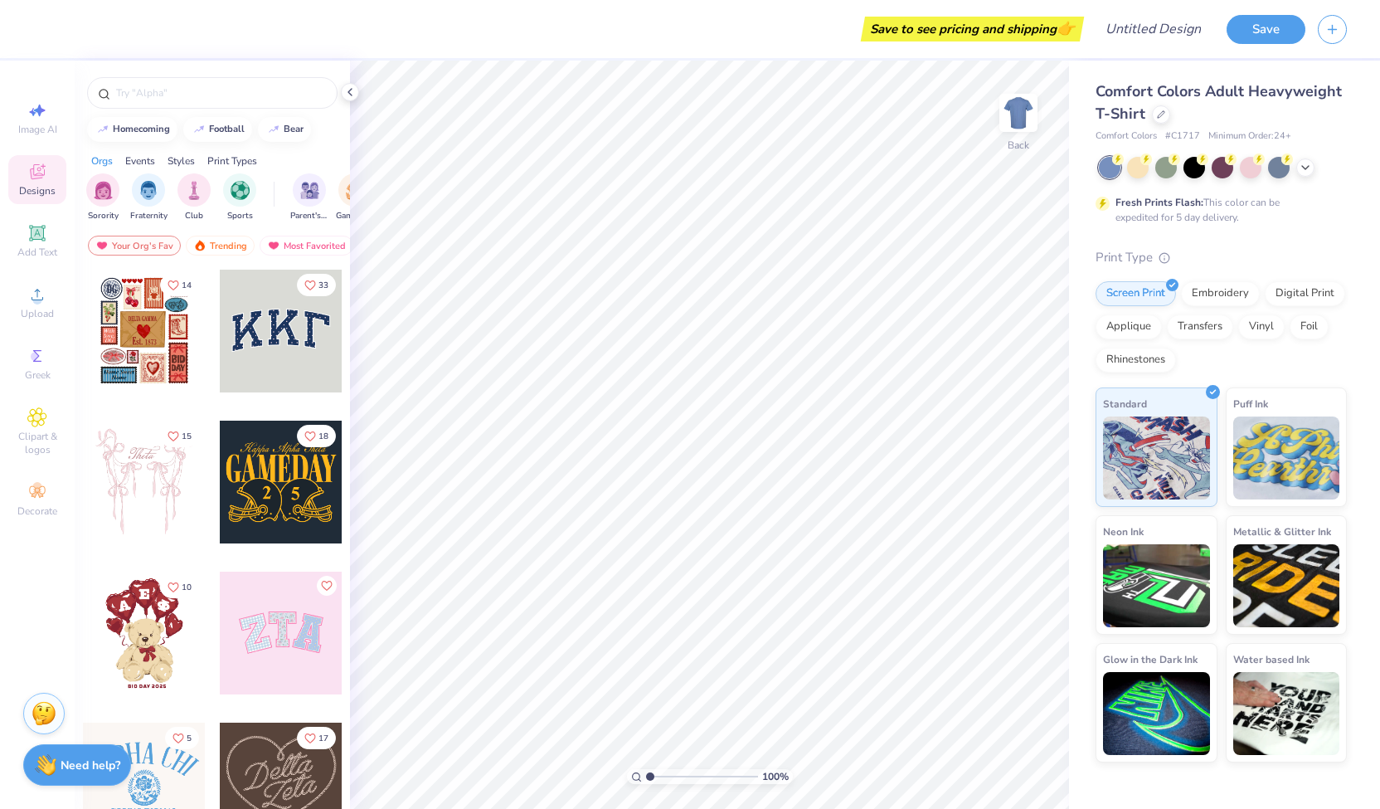
click at [1126, 98] on span "Comfort Colors Adult Heavyweight T-Shirt" at bounding box center [1219, 102] width 246 height 42
click at [1158, 114] on icon at bounding box center [1161, 112] width 7 height 7
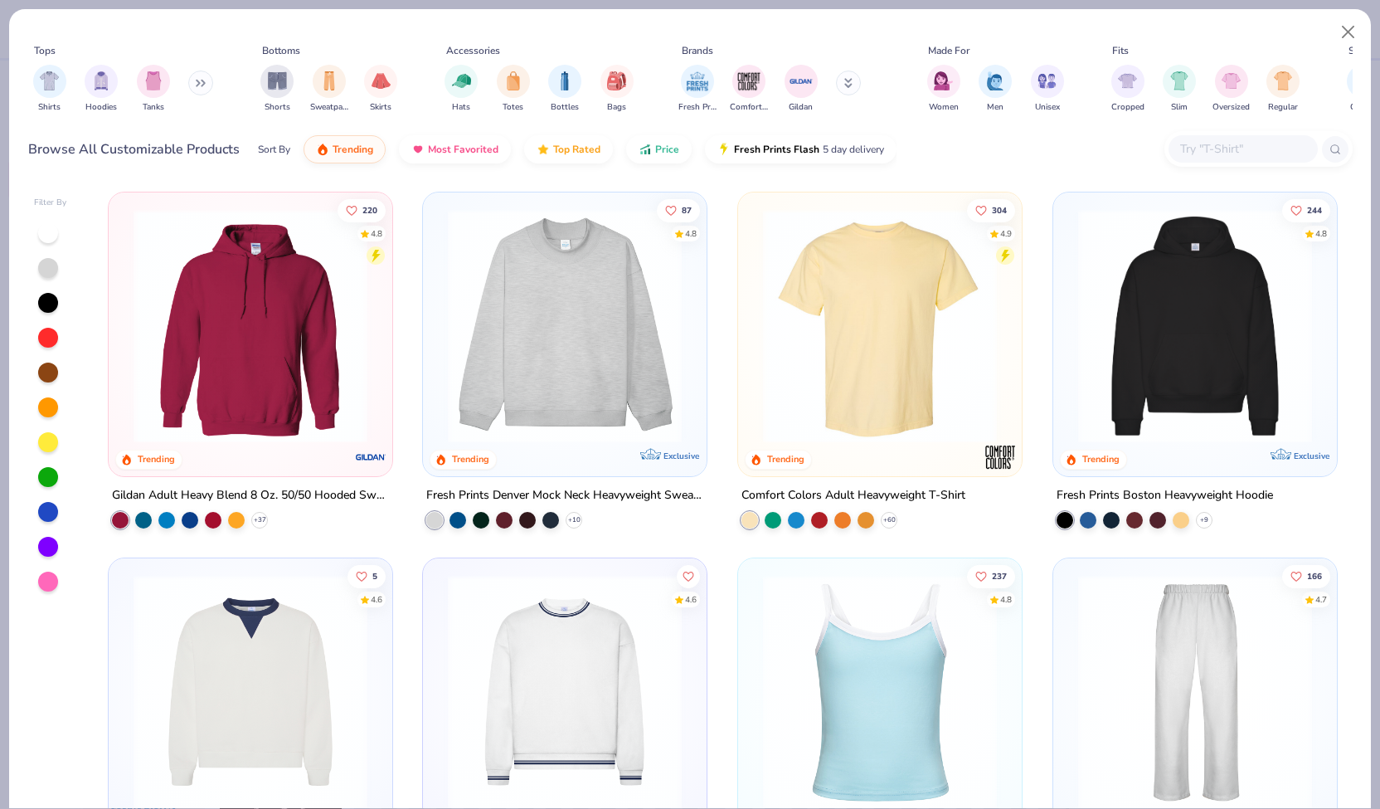
click at [569, 304] on img at bounding box center [565, 326] width 250 height 234
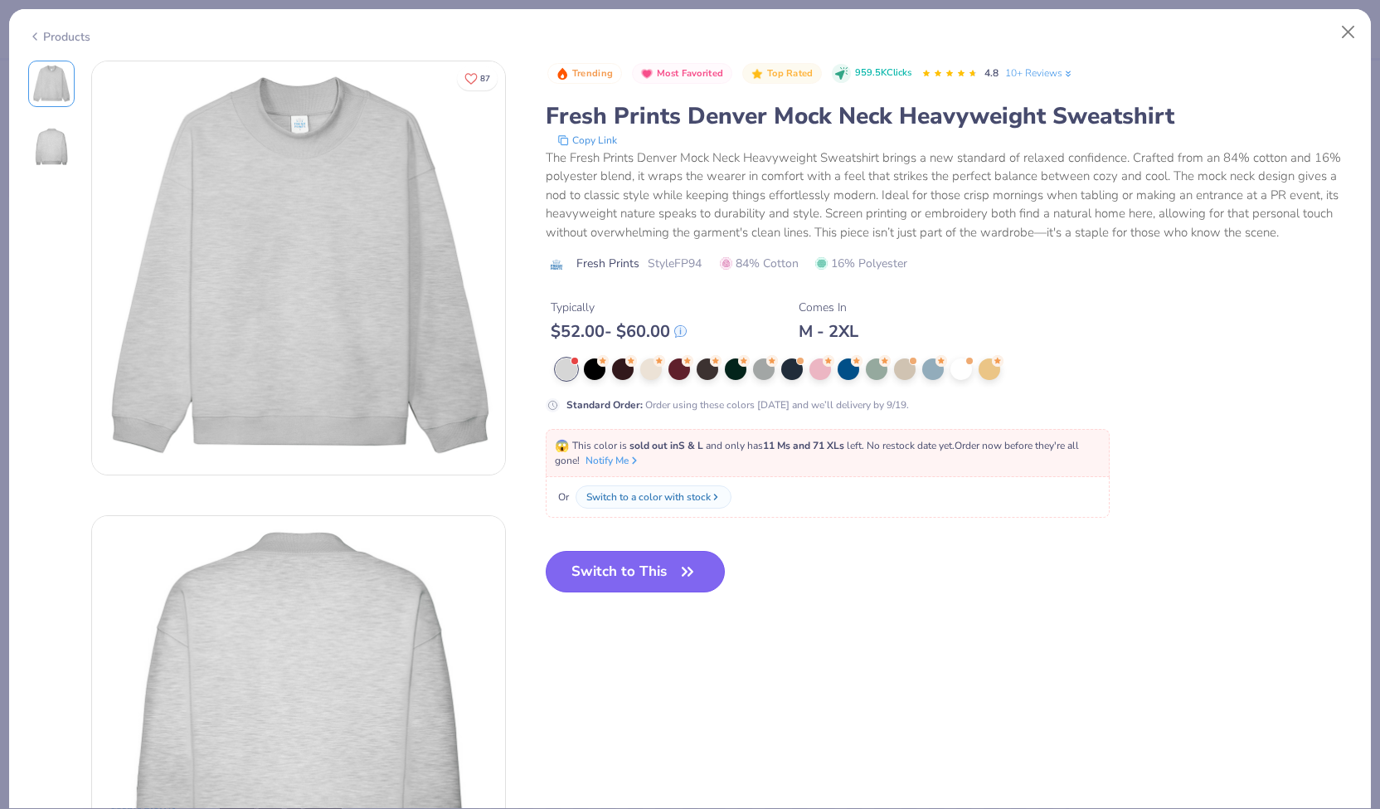
click at [620, 562] on button "Switch to This" at bounding box center [636, 571] width 180 height 41
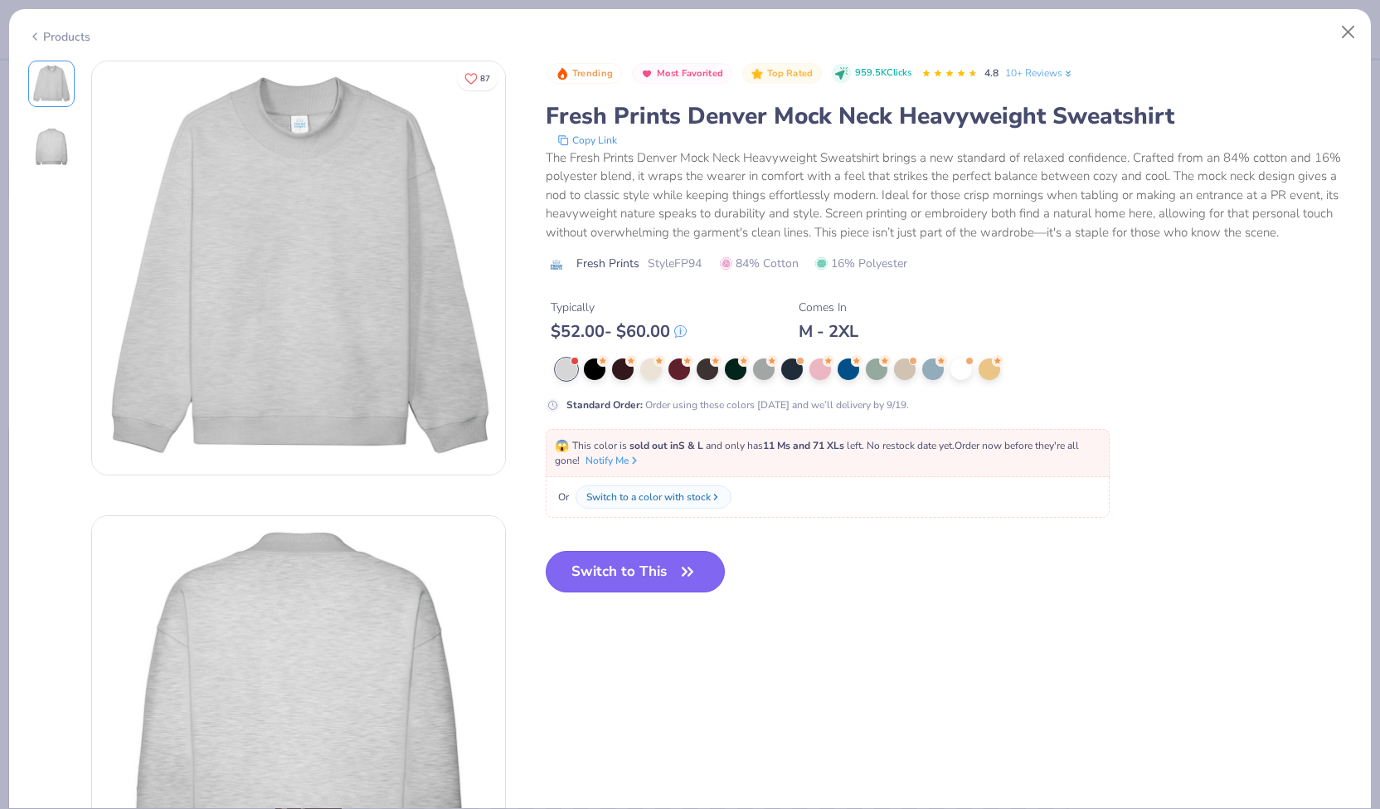
click at [678, 569] on icon "button" at bounding box center [687, 571] width 23 height 23
click at [669, 575] on button "Switch to This" at bounding box center [636, 571] width 180 height 41
click at [655, 575] on button "Switch to This" at bounding box center [636, 571] width 180 height 41
click at [619, 567] on button "Switch to This" at bounding box center [636, 571] width 180 height 41
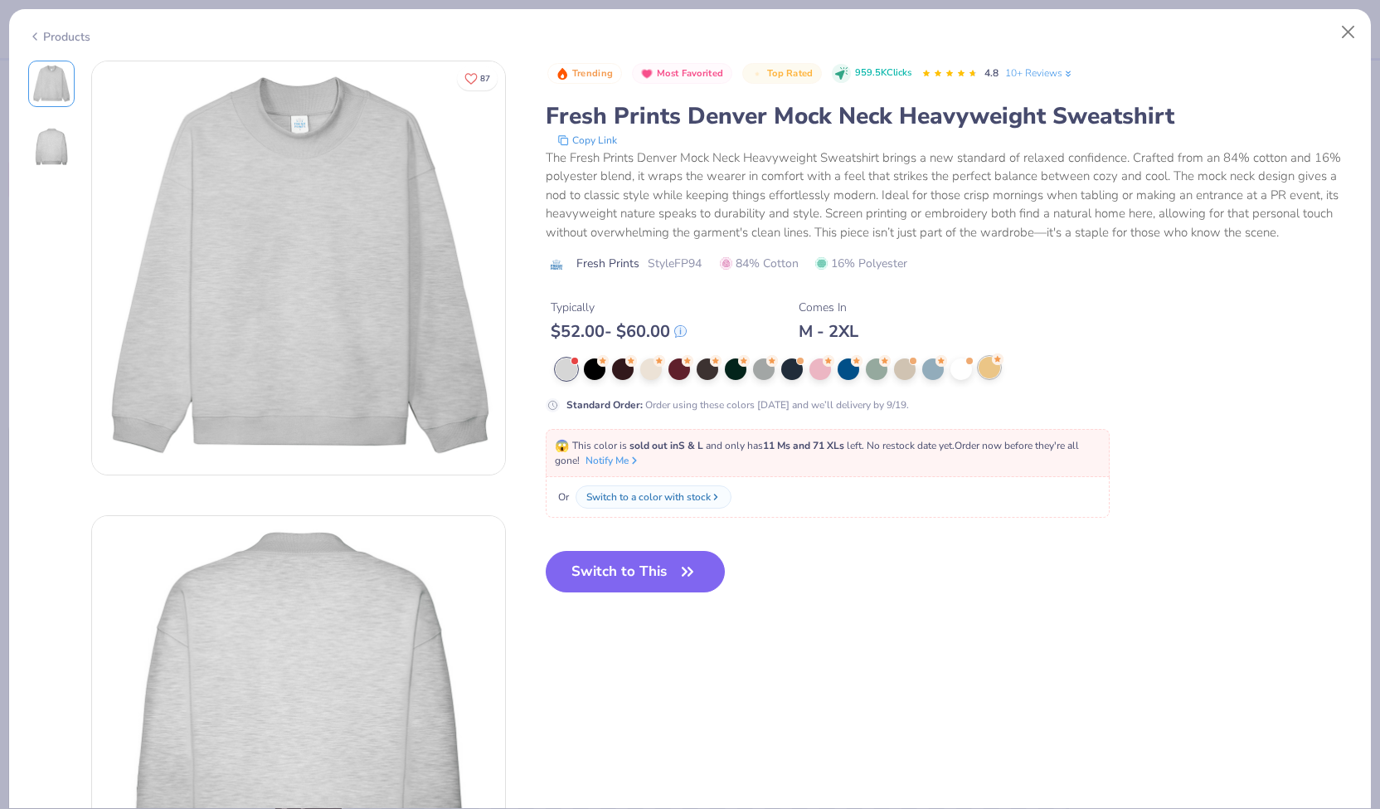
click at [979, 363] on div at bounding box center [990, 368] width 22 height 22
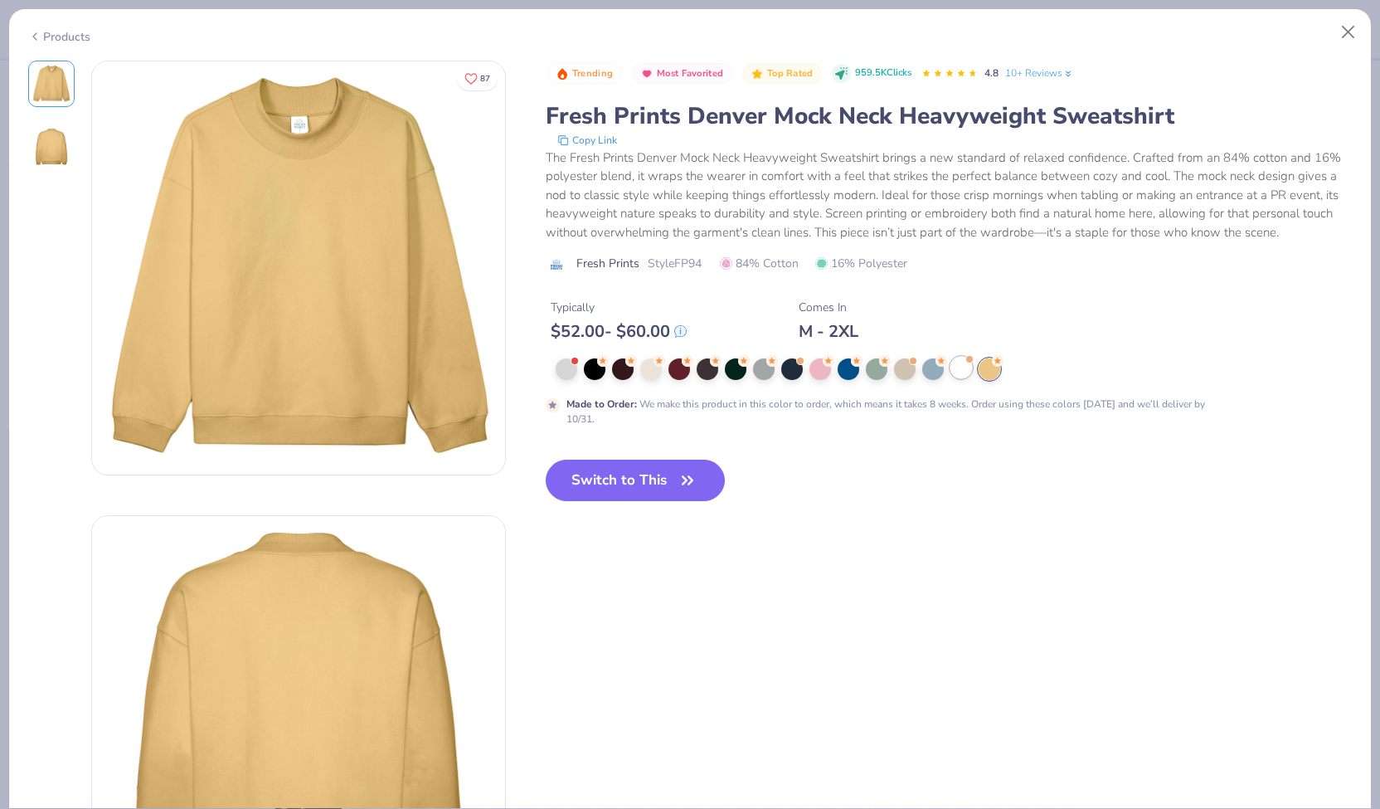
click at [960, 366] on div at bounding box center [961, 368] width 22 height 22
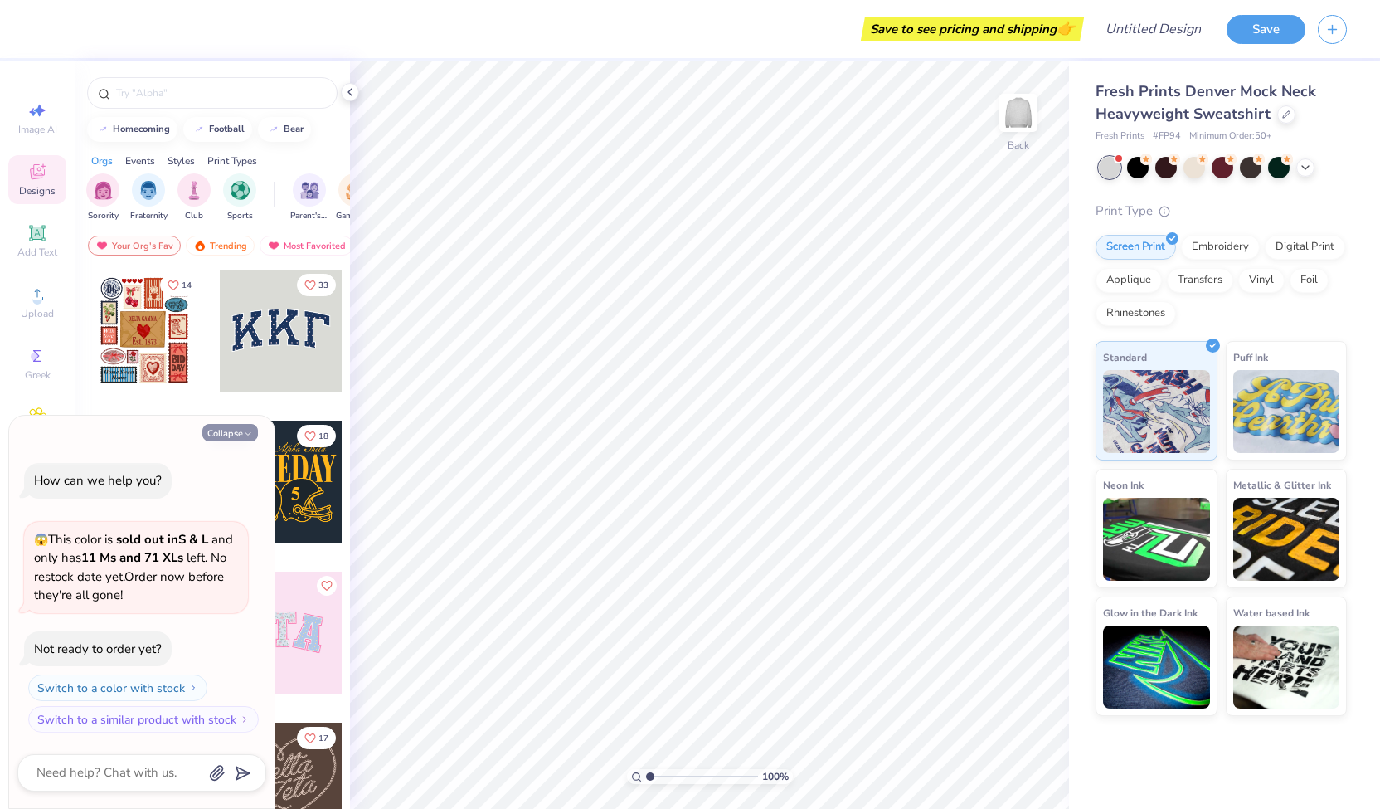
click at [241, 437] on button "Collapse" at bounding box center [230, 432] width 56 height 17
type textarea "x"
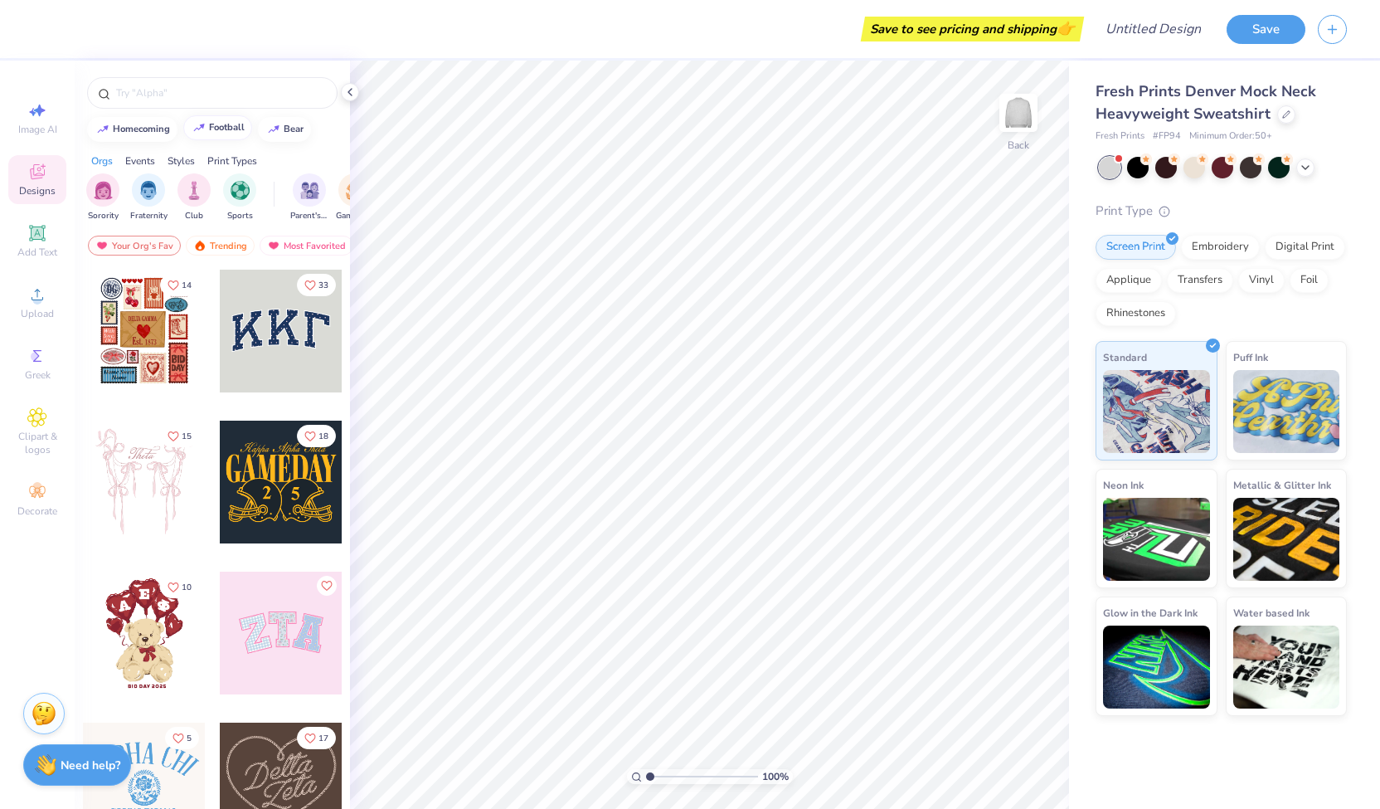
click at [217, 126] on div "football" at bounding box center [227, 127] width 36 height 9
type input "football"
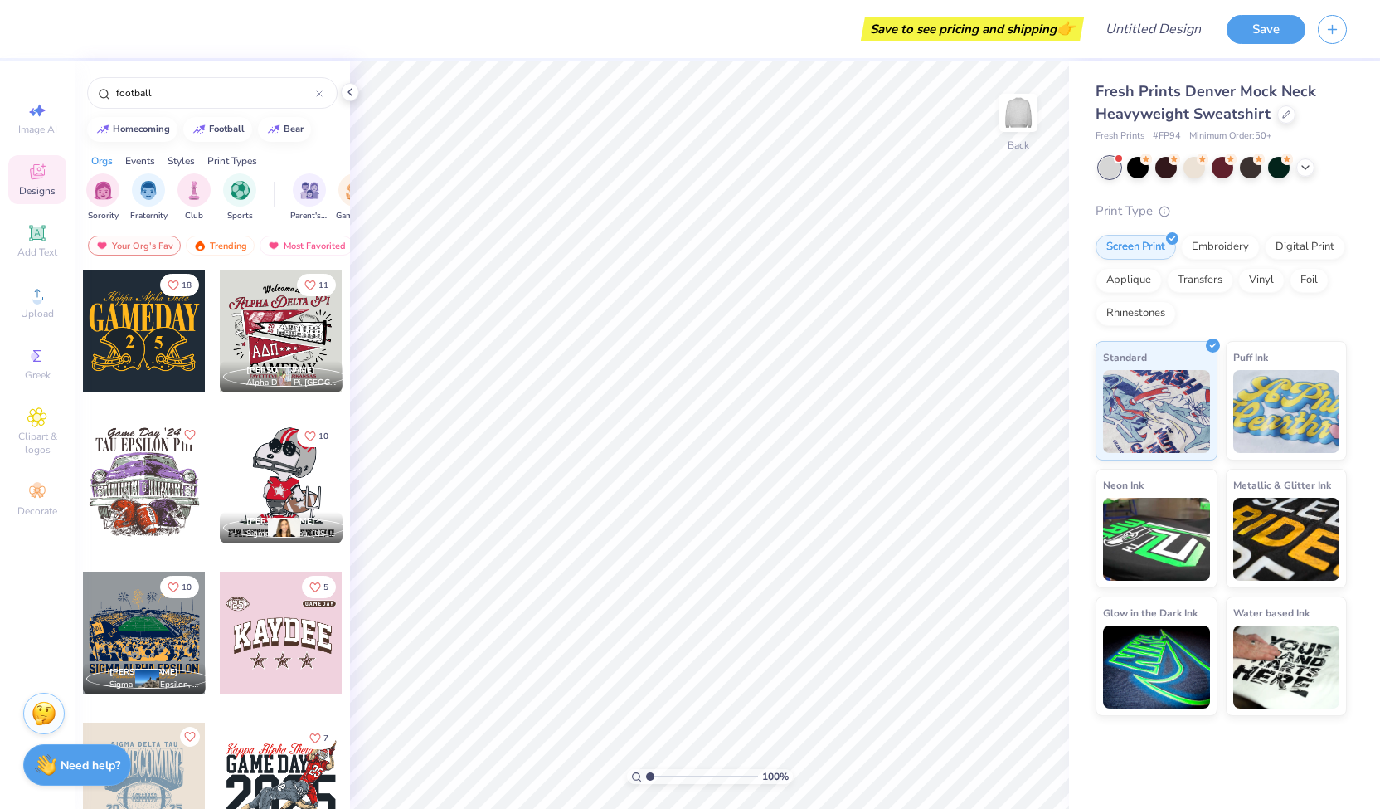
click at [286, 768] on div at bounding box center [281, 783] width 123 height 123
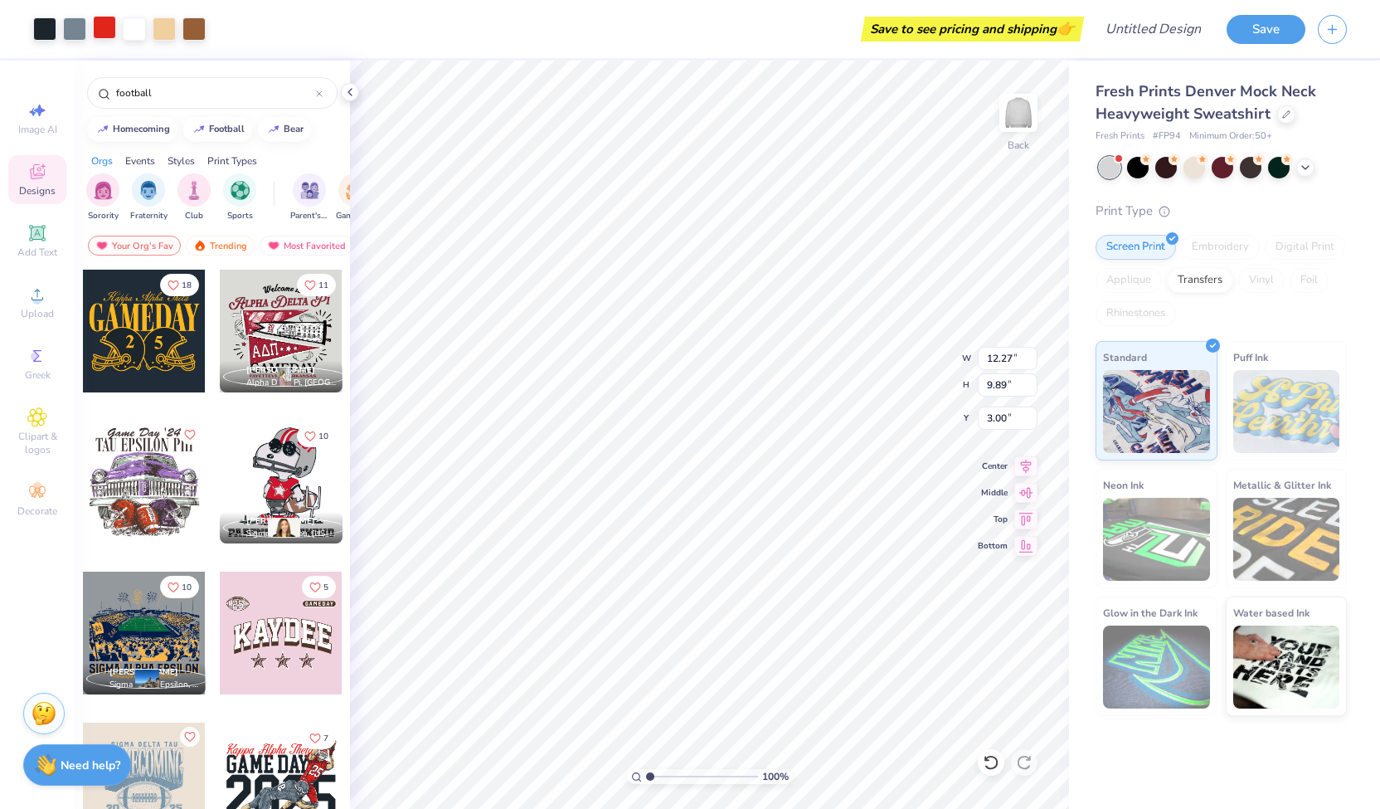
click at [102, 32] on div at bounding box center [104, 27] width 23 height 23
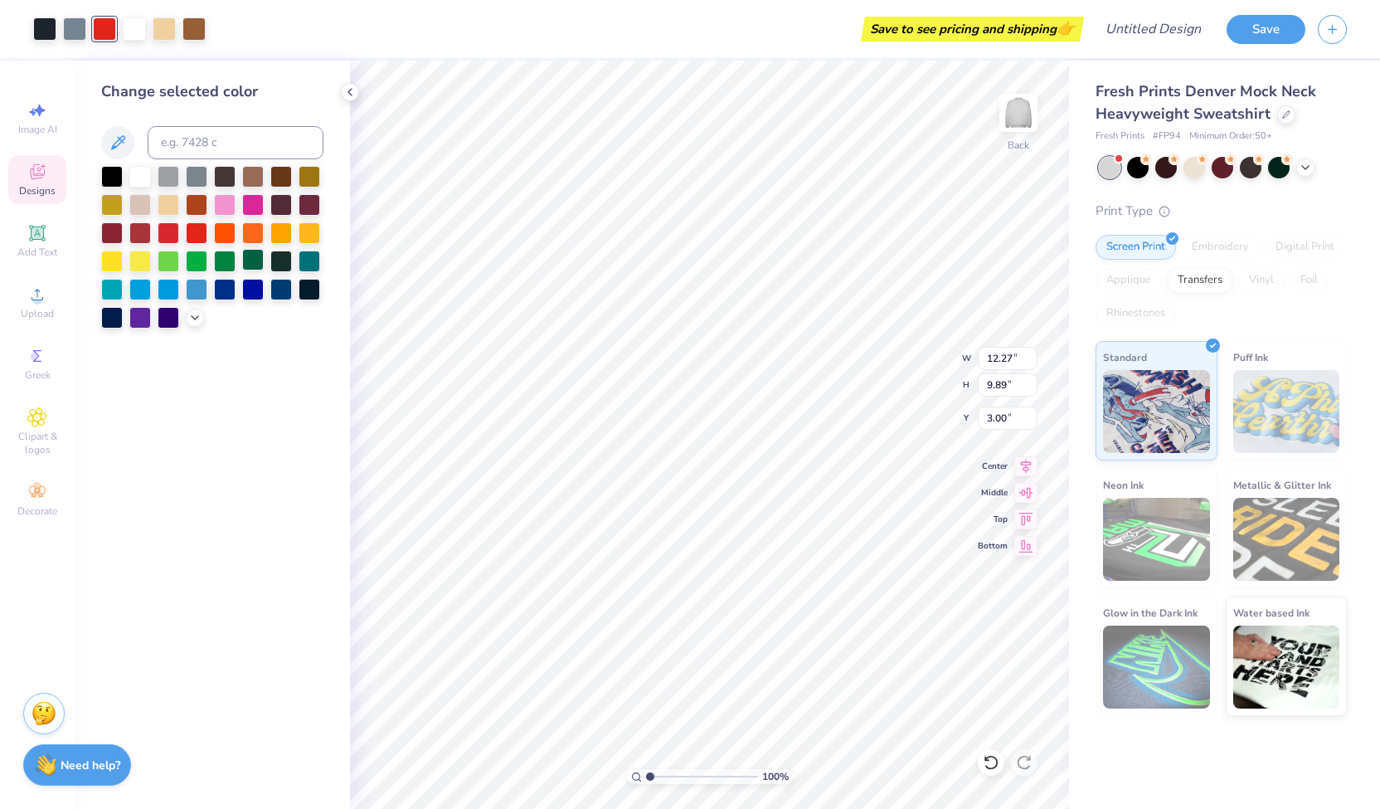
click at [252, 259] on div at bounding box center [253, 260] width 22 height 22
click at [75, 29] on div at bounding box center [74, 27] width 23 height 23
click at [231, 290] on div at bounding box center [225, 288] width 22 height 22
click at [270, 294] on div at bounding box center [281, 288] width 22 height 22
click at [252, 293] on div at bounding box center [253, 288] width 22 height 22
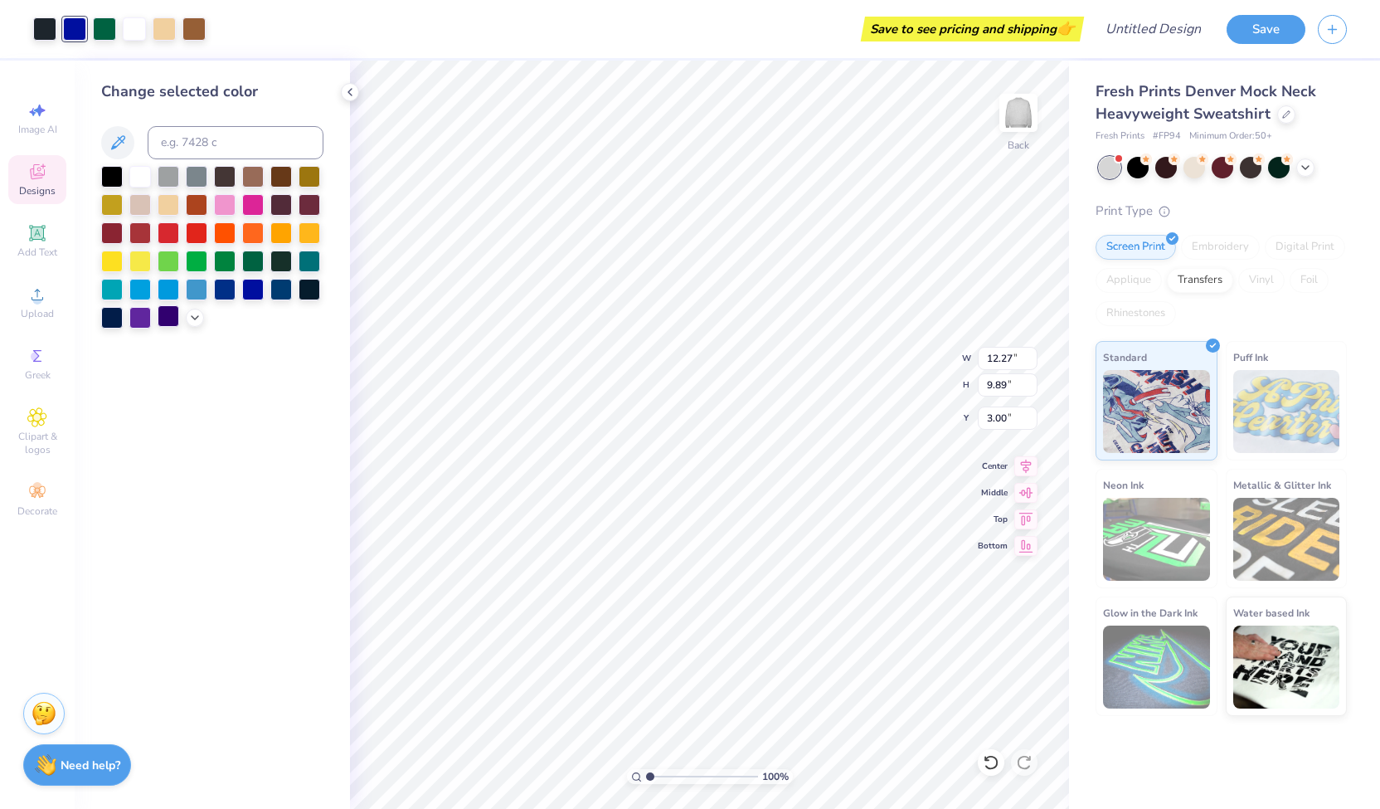
click at [159, 318] on div at bounding box center [169, 316] width 22 height 22
click at [107, 317] on div at bounding box center [112, 316] width 22 height 22
click at [221, 289] on div at bounding box center [225, 288] width 22 height 22
click at [141, 25] on div at bounding box center [134, 27] width 23 height 23
click at [114, 261] on div at bounding box center [112, 260] width 22 height 22
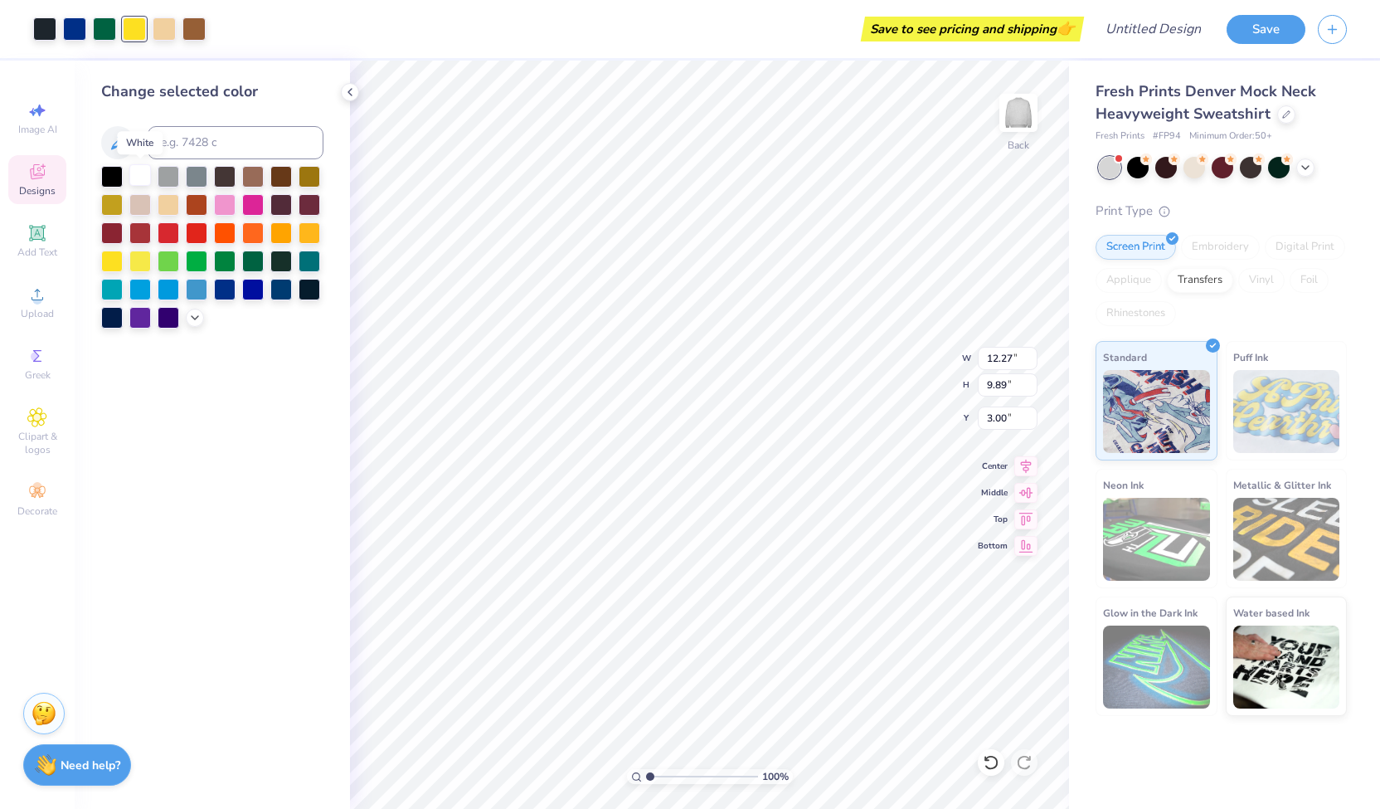
click at [139, 182] on div at bounding box center [140, 175] width 22 height 22
click at [196, 24] on div at bounding box center [193, 27] width 23 height 23
click at [216, 175] on div at bounding box center [225, 175] width 22 height 22
click at [299, 171] on div at bounding box center [310, 175] width 22 height 22
click at [277, 198] on div at bounding box center [281, 203] width 22 height 22
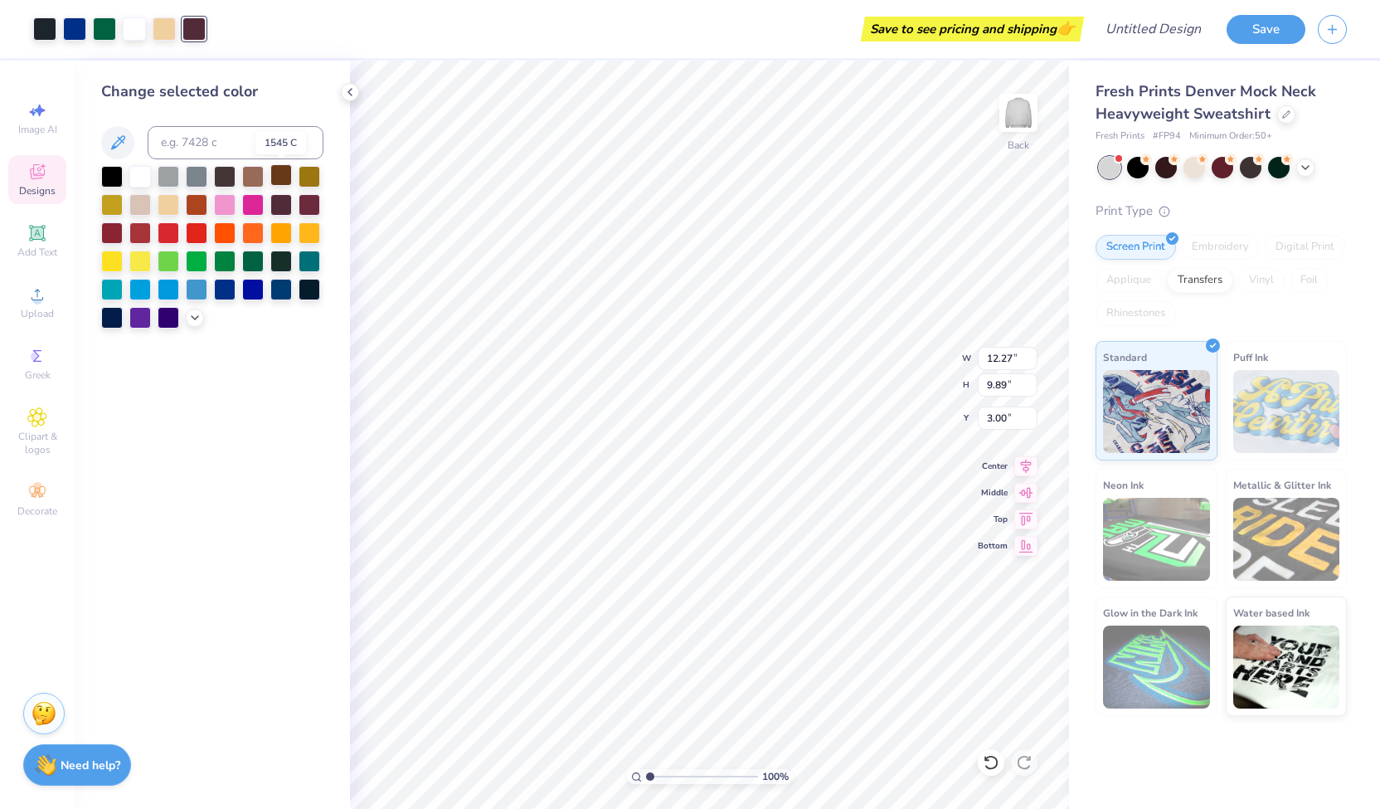
click at [276, 182] on div at bounding box center [281, 175] width 22 height 22
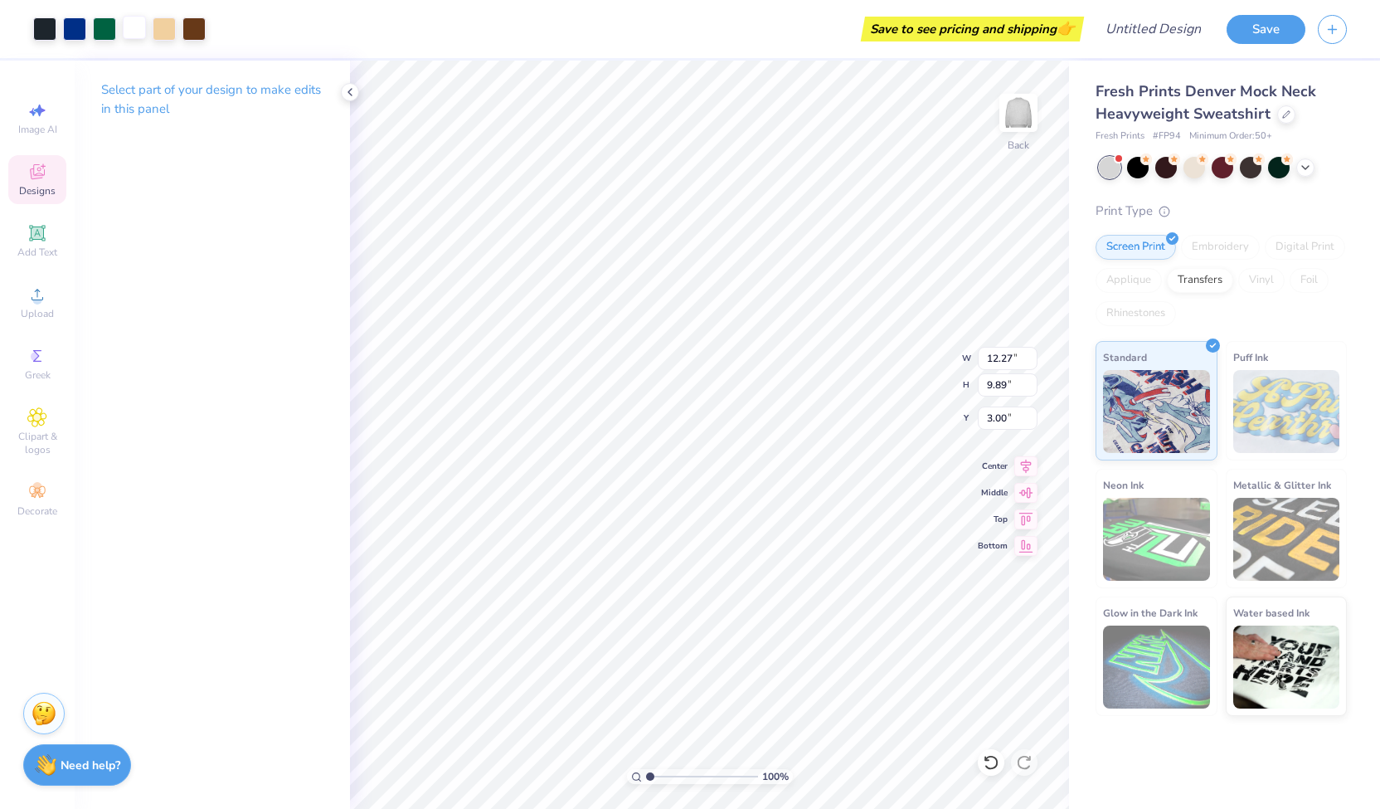
click at [134, 32] on div at bounding box center [134, 27] width 23 height 23
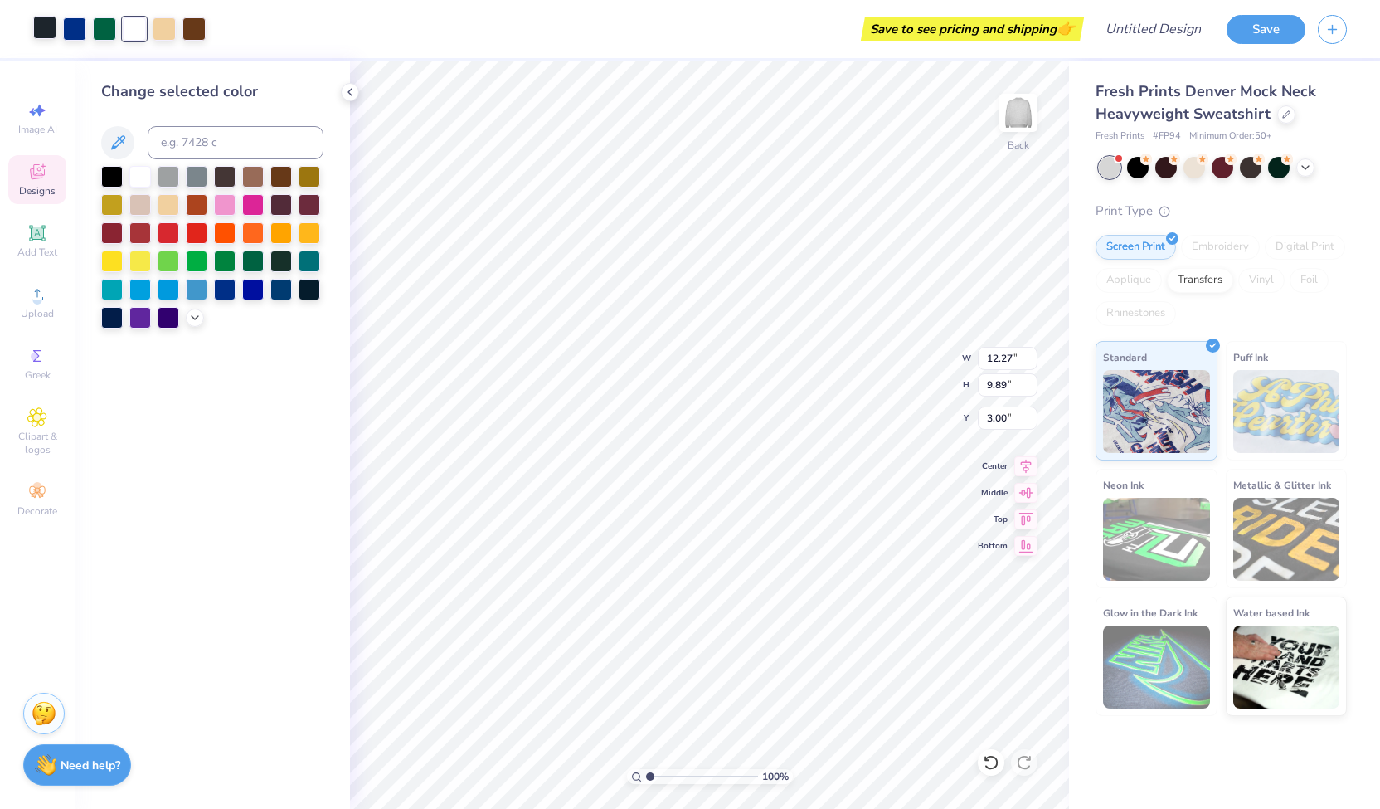
click at [43, 27] on div at bounding box center [44, 27] width 23 height 23
click at [139, 170] on div at bounding box center [140, 175] width 22 height 22
click at [101, 177] on div at bounding box center [112, 175] width 22 height 22
click at [142, 190] on div at bounding box center [212, 247] width 222 height 163
click at [141, 177] on div at bounding box center [140, 175] width 22 height 22
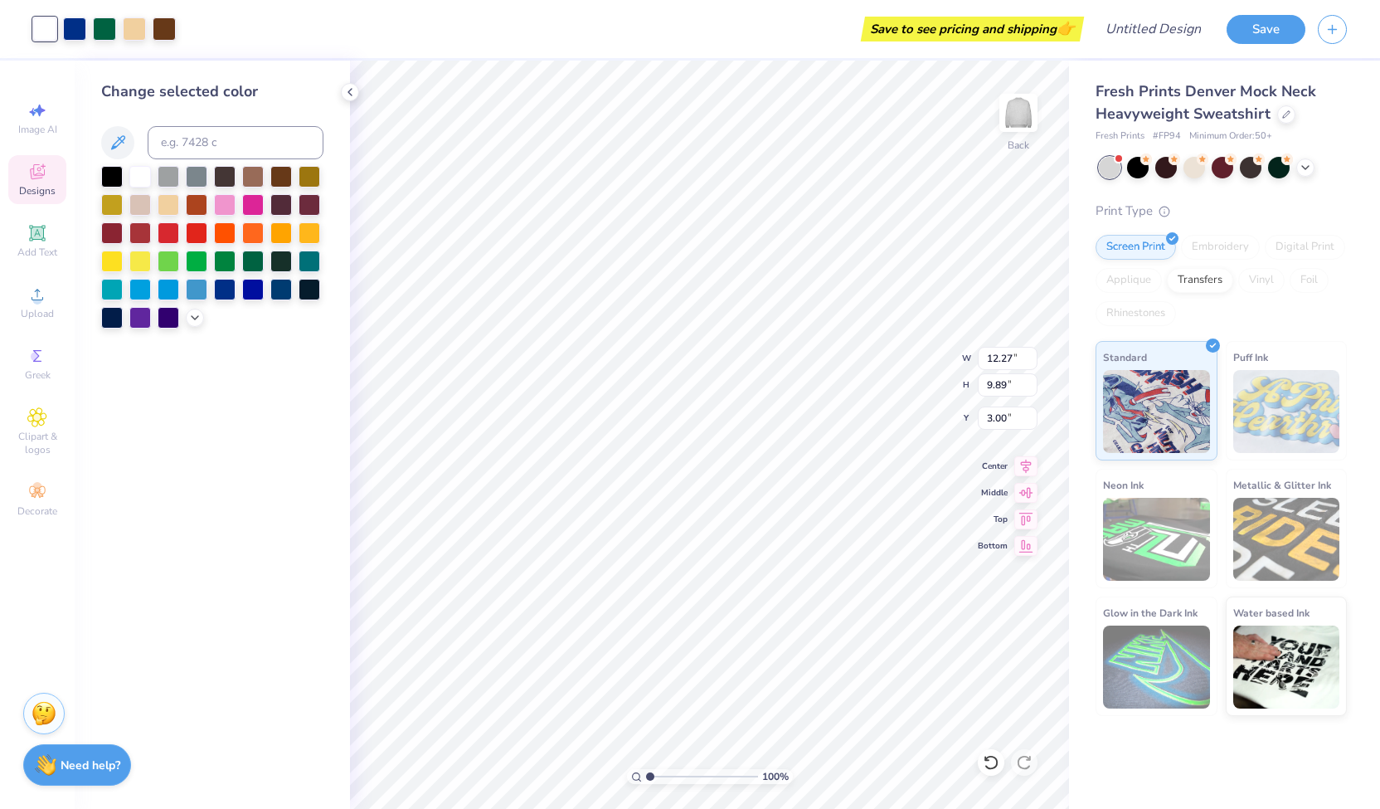
click at [191, 29] on div "Save to see pricing and shipping 👉" at bounding box center [634, 29] width 892 height 58
click at [50, 22] on div at bounding box center [44, 28] width 23 height 23
click at [105, 173] on div at bounding box center [112, 175] width 22 height 22
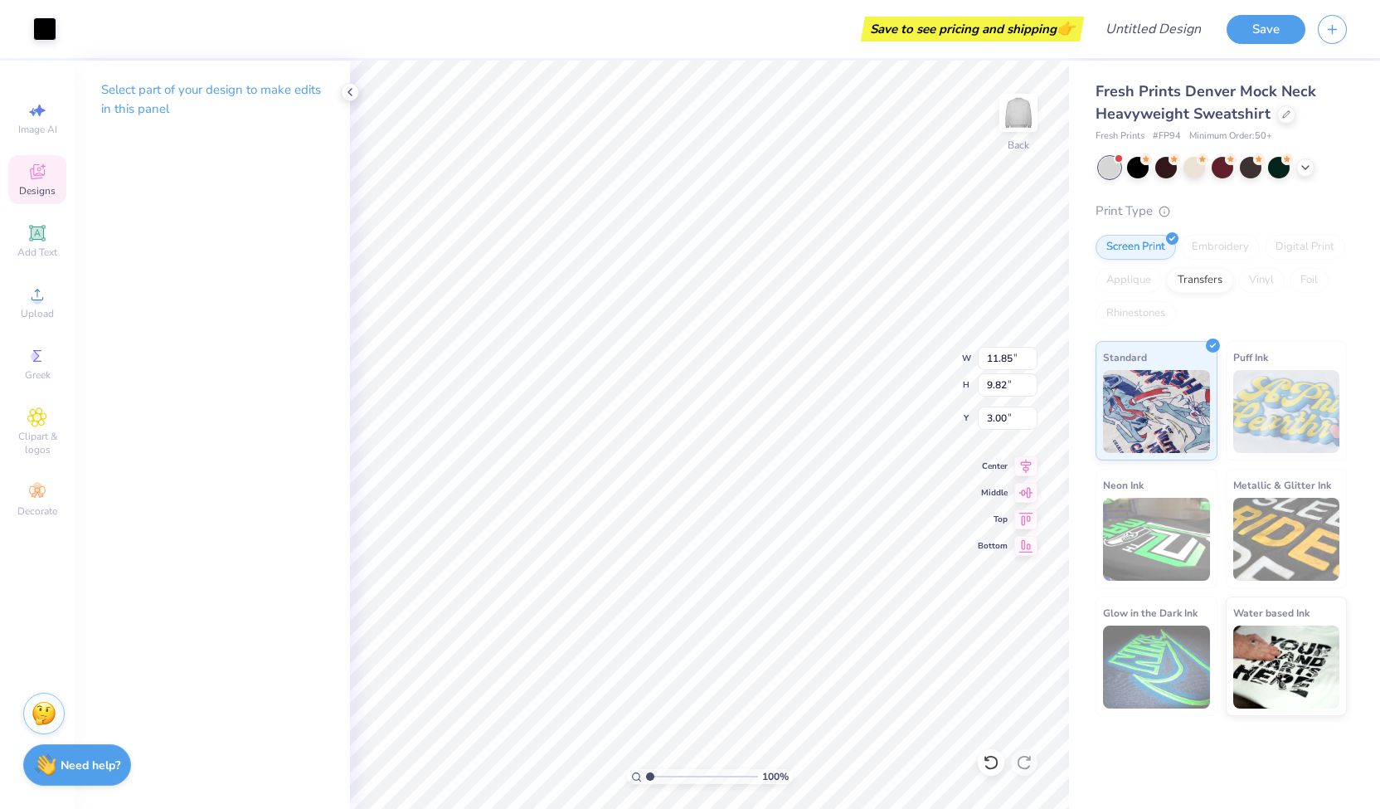
click at [27, 190] on span "Designs" at bounding box center [37, 190] width 36 height 13
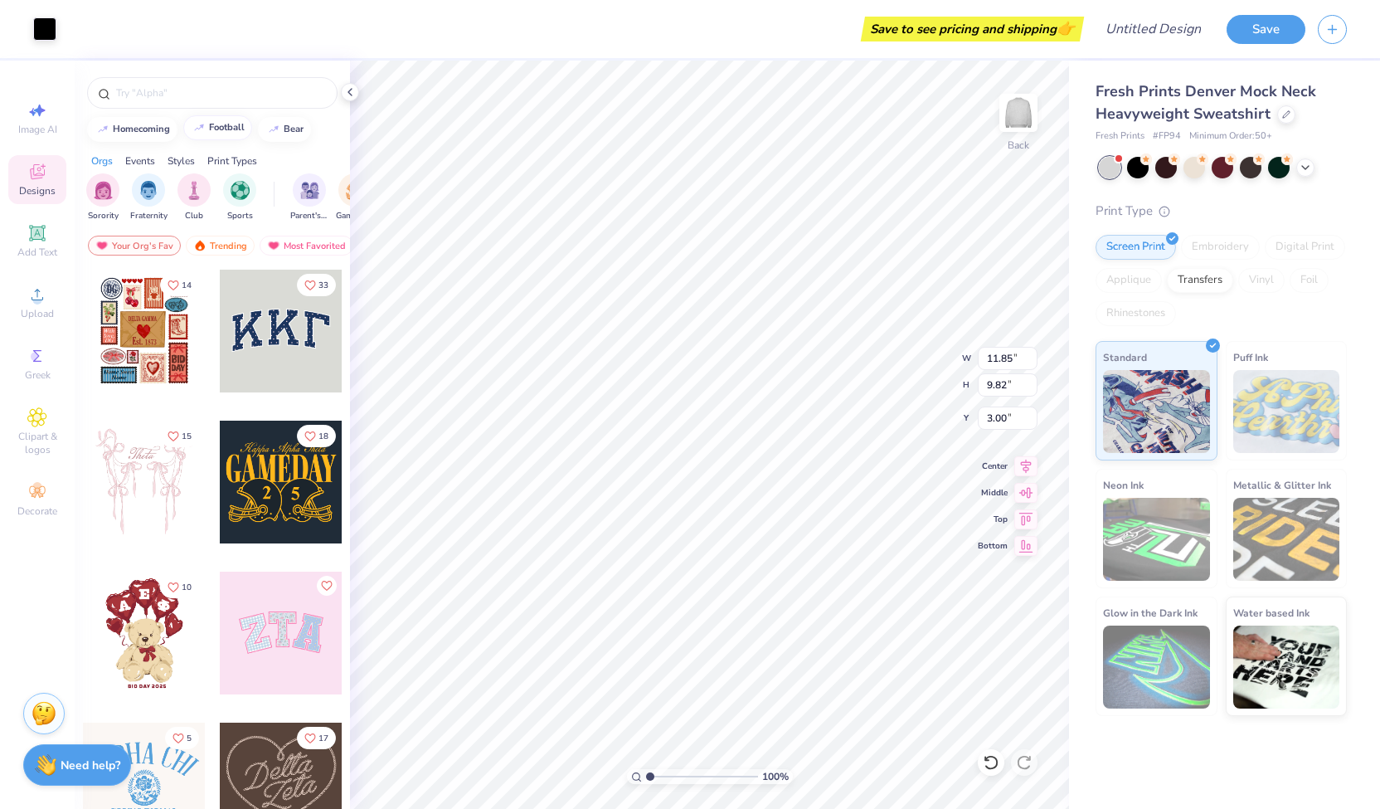
click at [204, 126] on img at bounding box center [198, 128] width 13 height 10
type input "football"
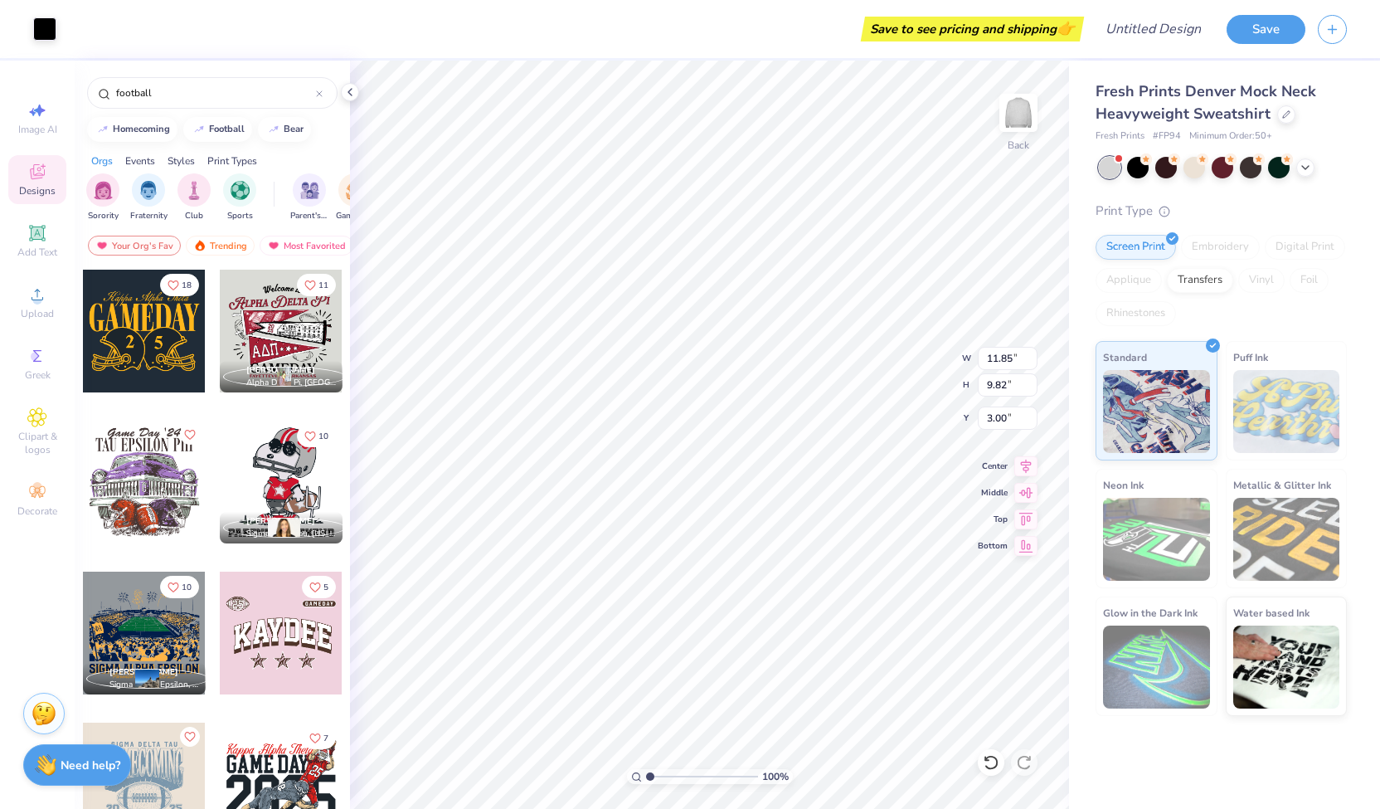
click at [278, 746] on div at bounding box center [281, 783] width 123 height 123
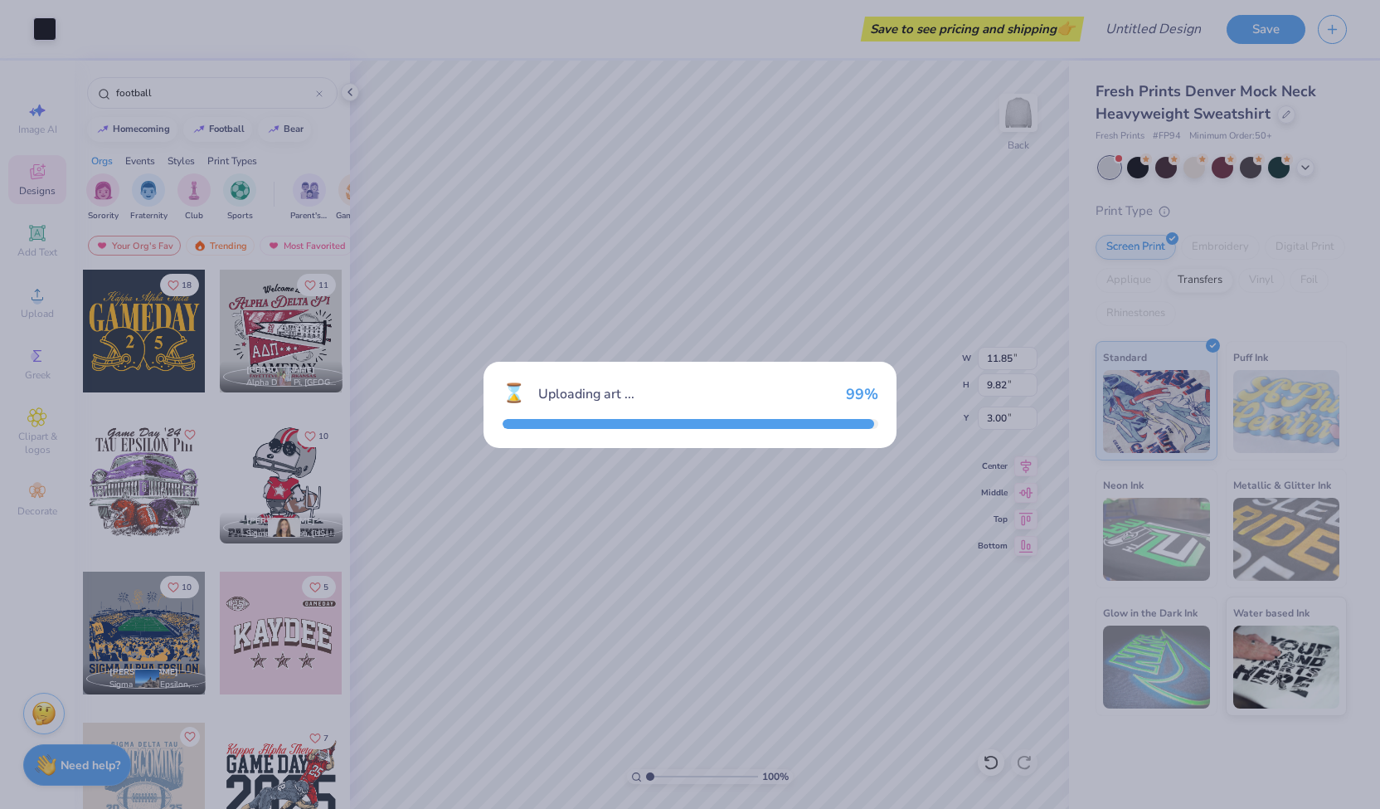
type input "12.27"
type input "9.89"
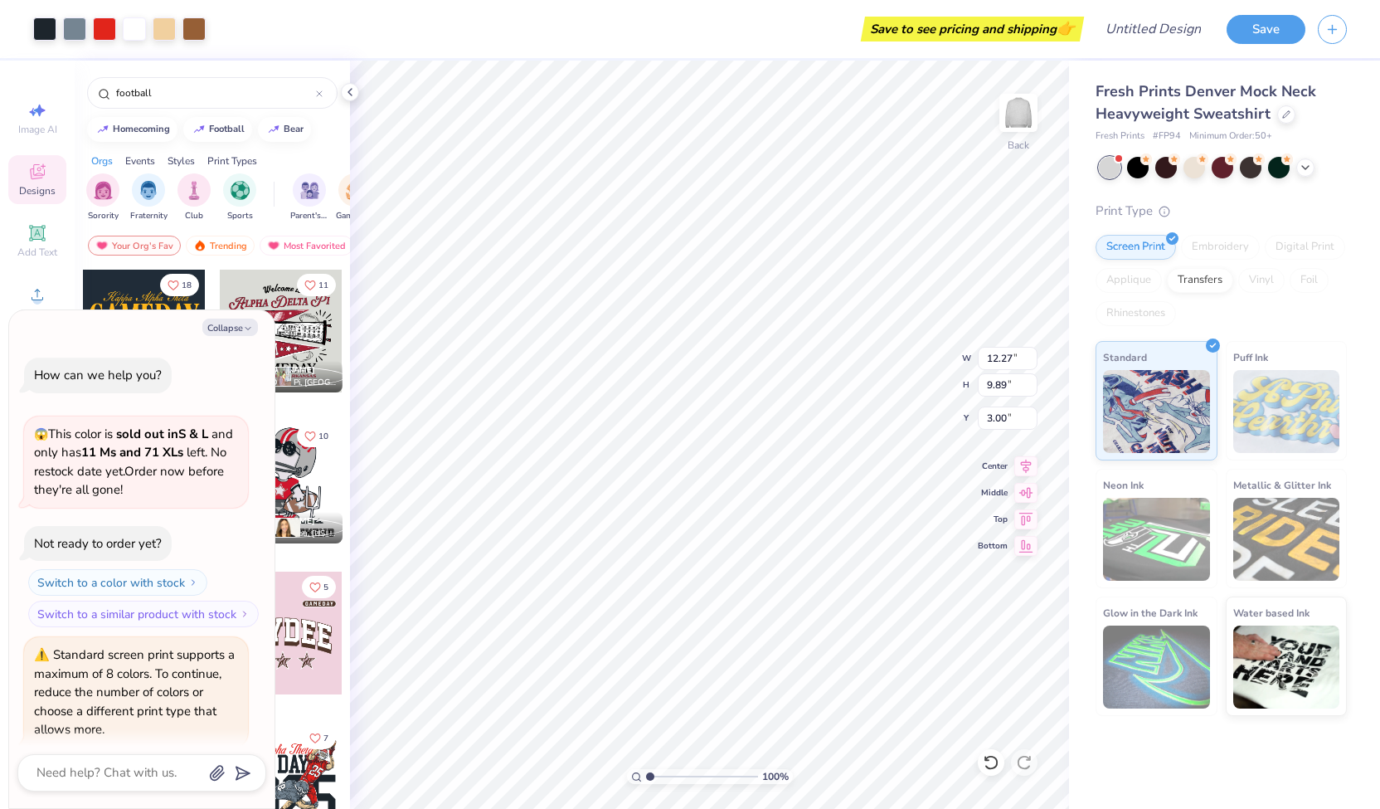
scroll to position [58, 0]
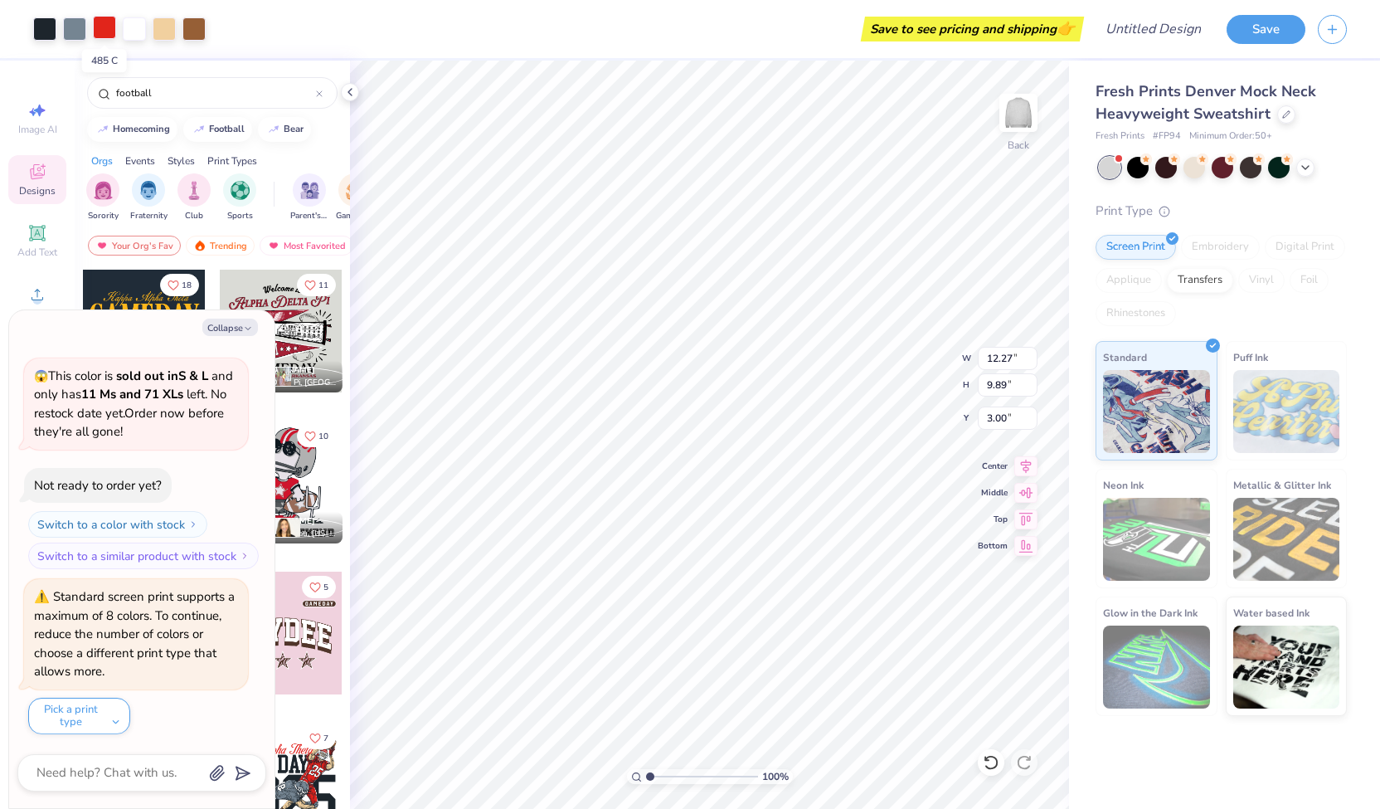
click at [93, 18] on div at bounding box center [104, 27] width 23 height 23
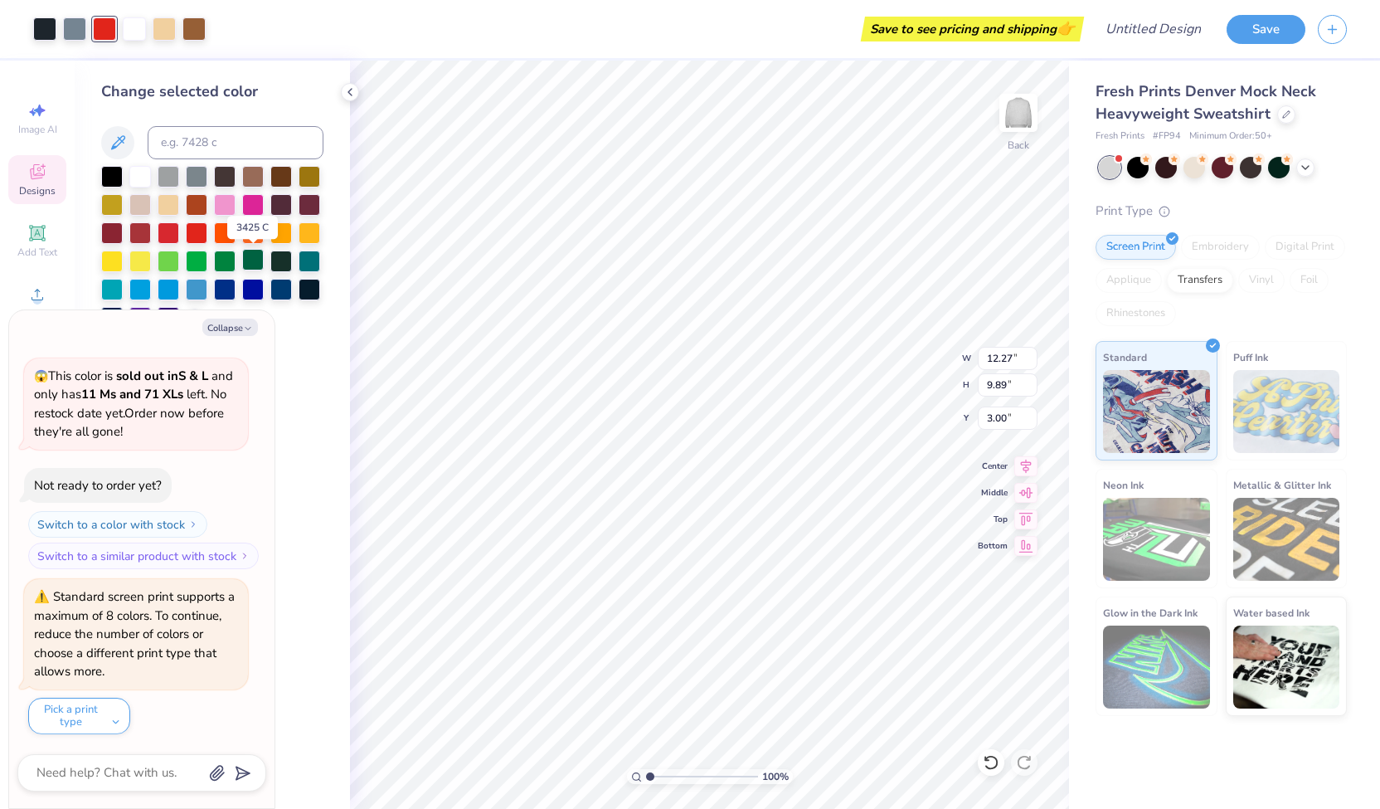
click at [248, 264] on div at bounding box center [253, 260] width 22 height 22
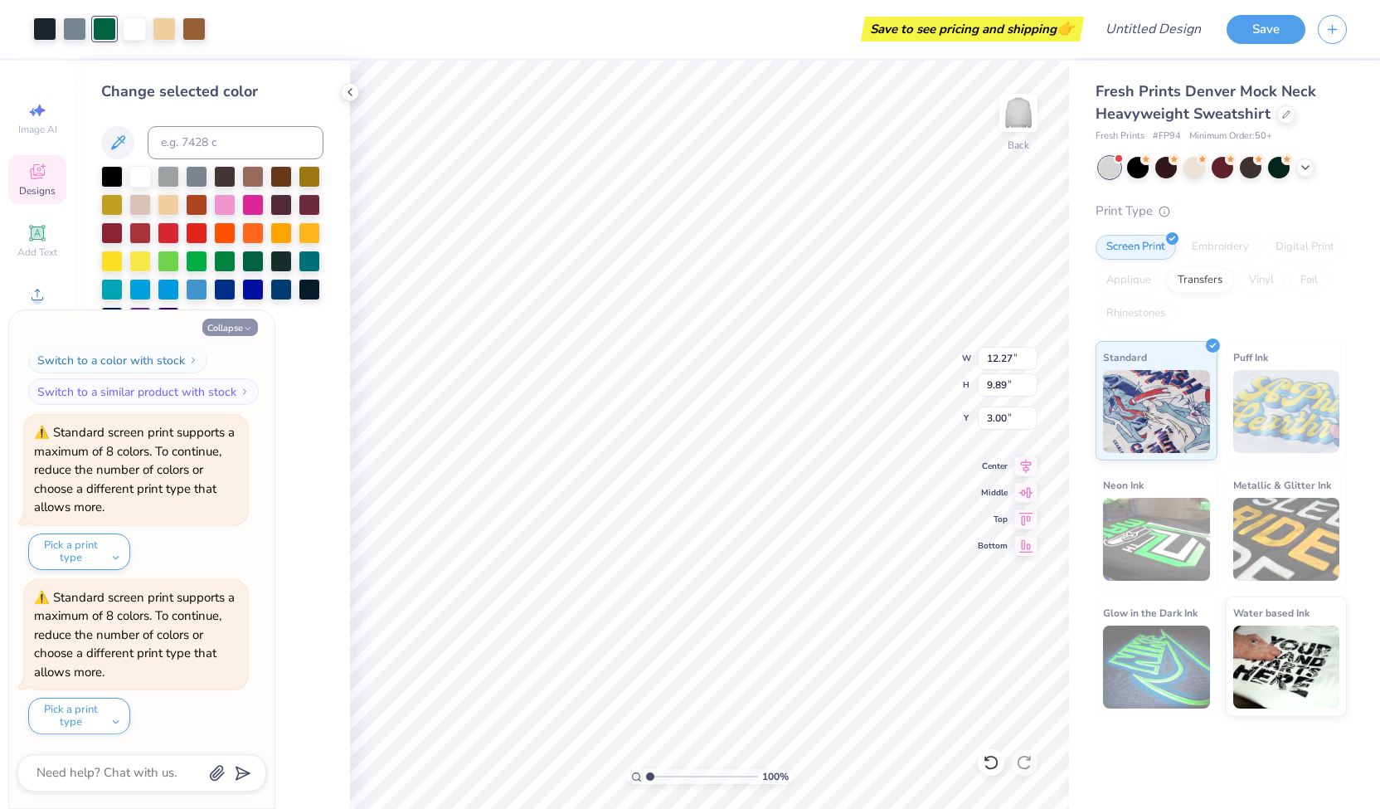
click at [235, 326] on button "Collapse" at bounding box center [230, 326] width 56 height 17
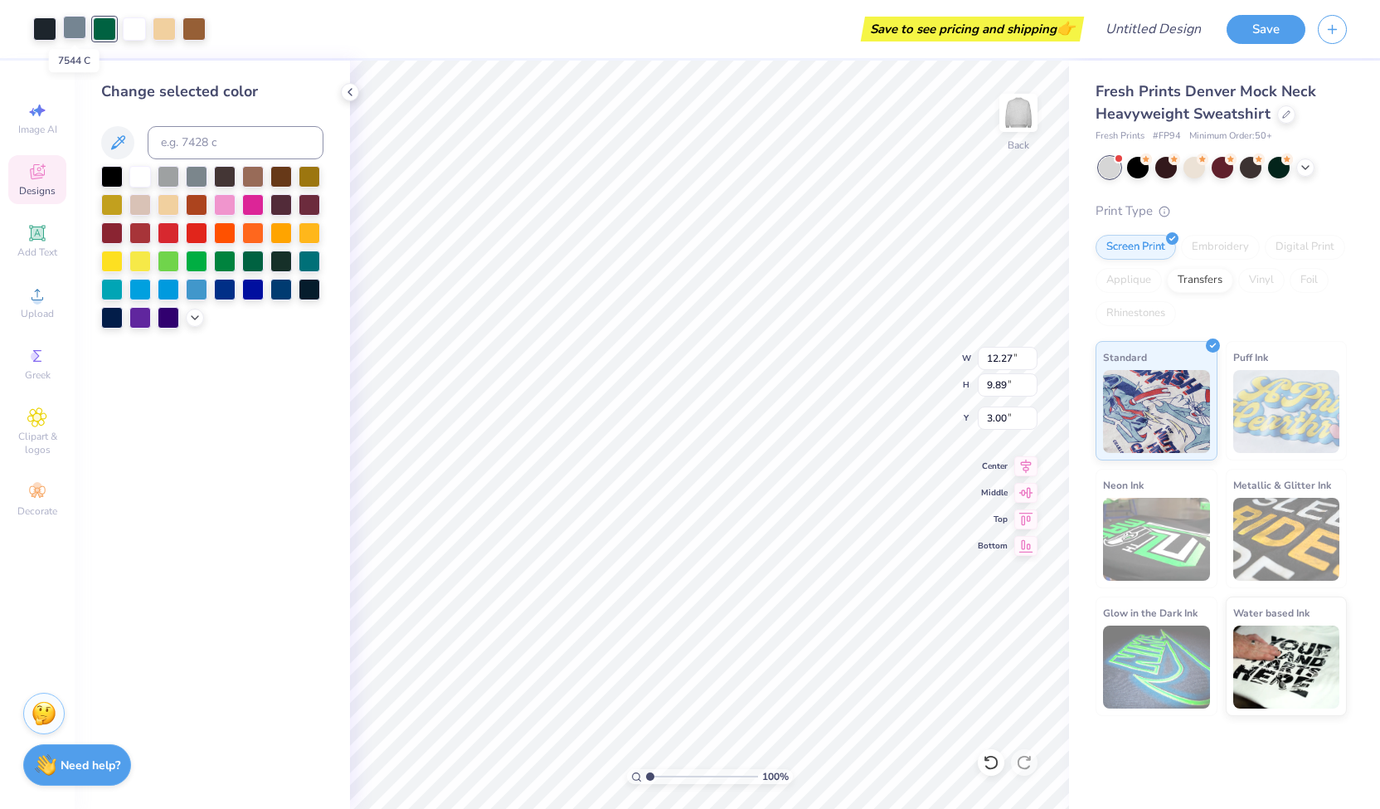
click at [71, 27] on div at bounding box center [74, 27] width 23 height 23
click at [226, 289] on div at bounding box center [225, 288] width 22 height 22
click at [107, 317] on div at bounding box center [112, 316] width 22 height 22
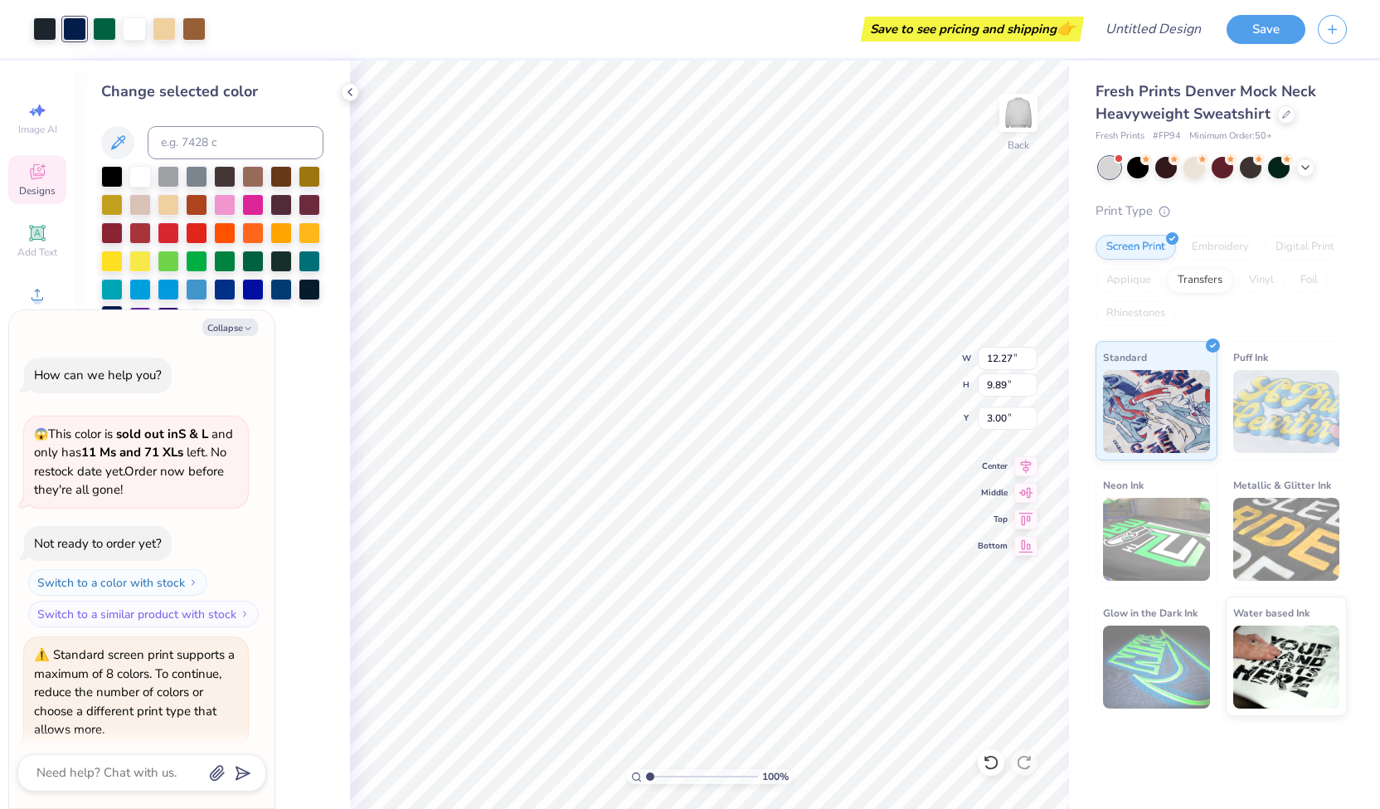
scroll to position [387, 0]
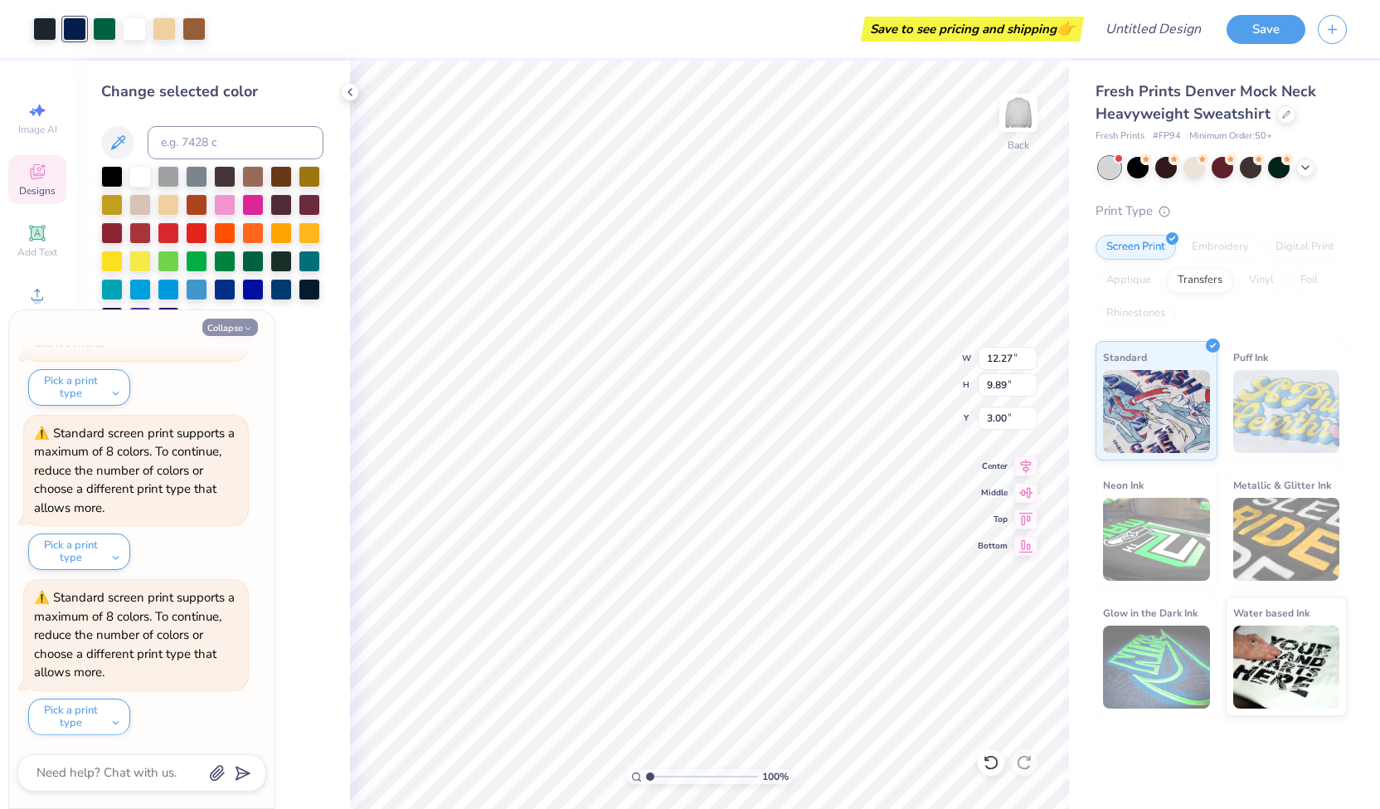
click at [235, 327] on button "Collapse" at bounding box center [230, 326] width 56 height 17
type textarea "x"
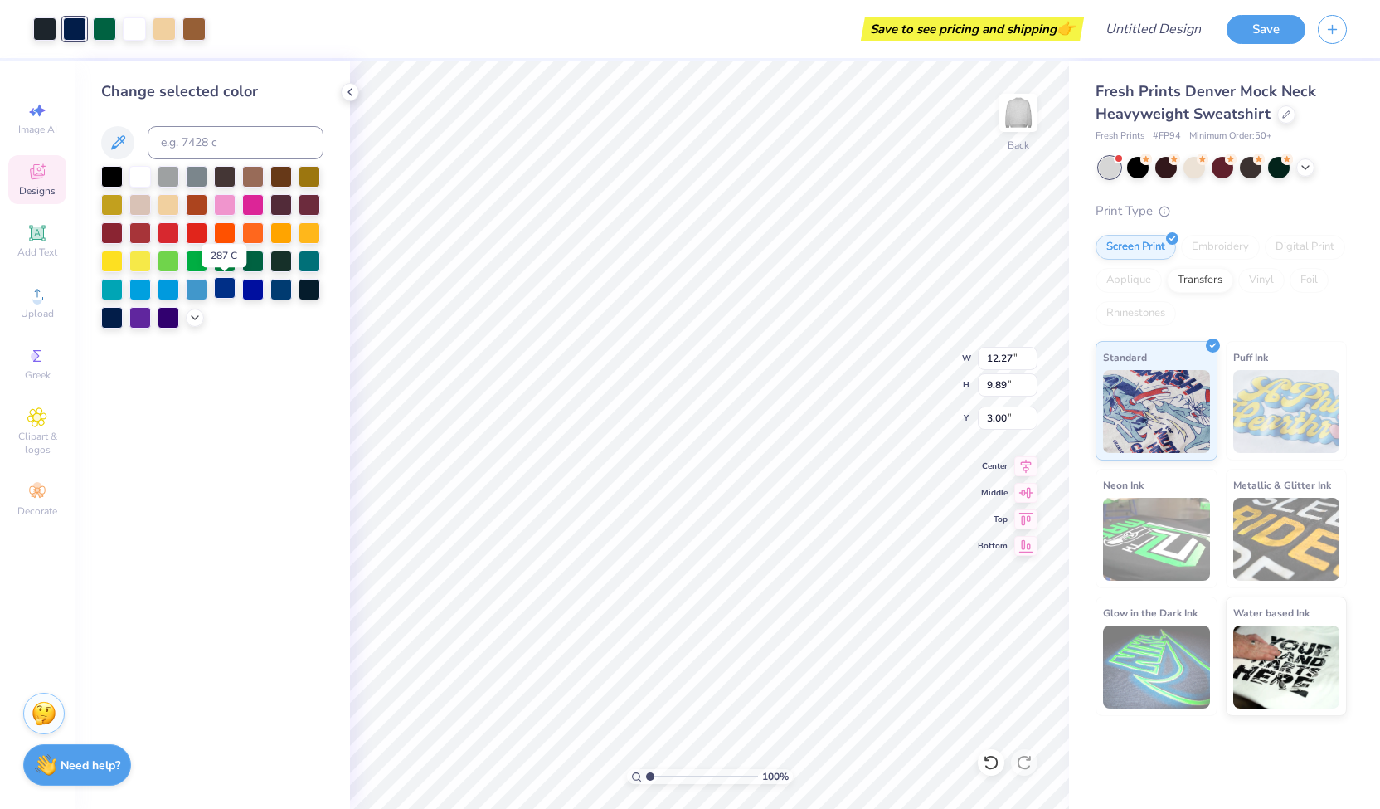
click at [221, 297] on div at bounding box center [225, 288] width 22 height 22
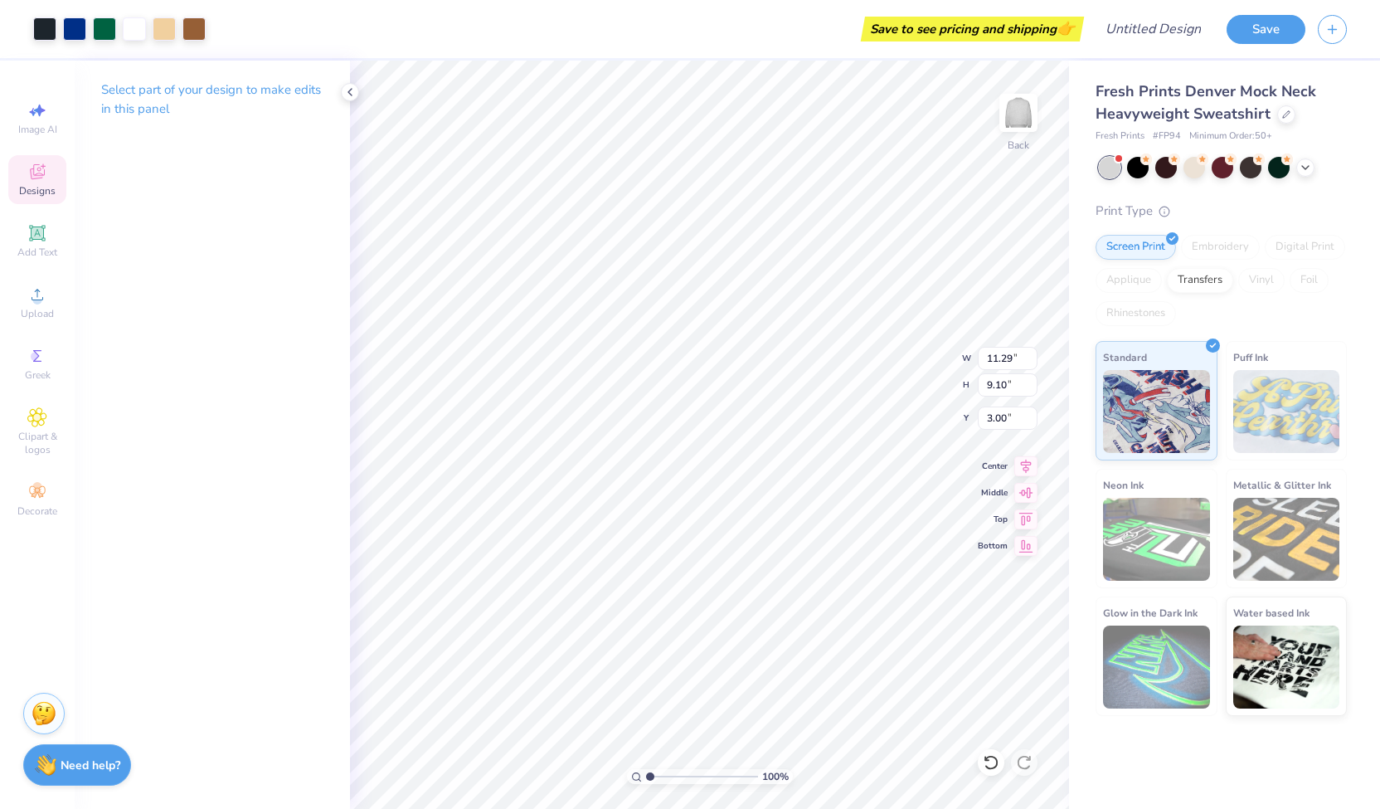
type input "11.29"
type input "9.10"
type input "12.25"
type input "9.87"
type input "3.00"
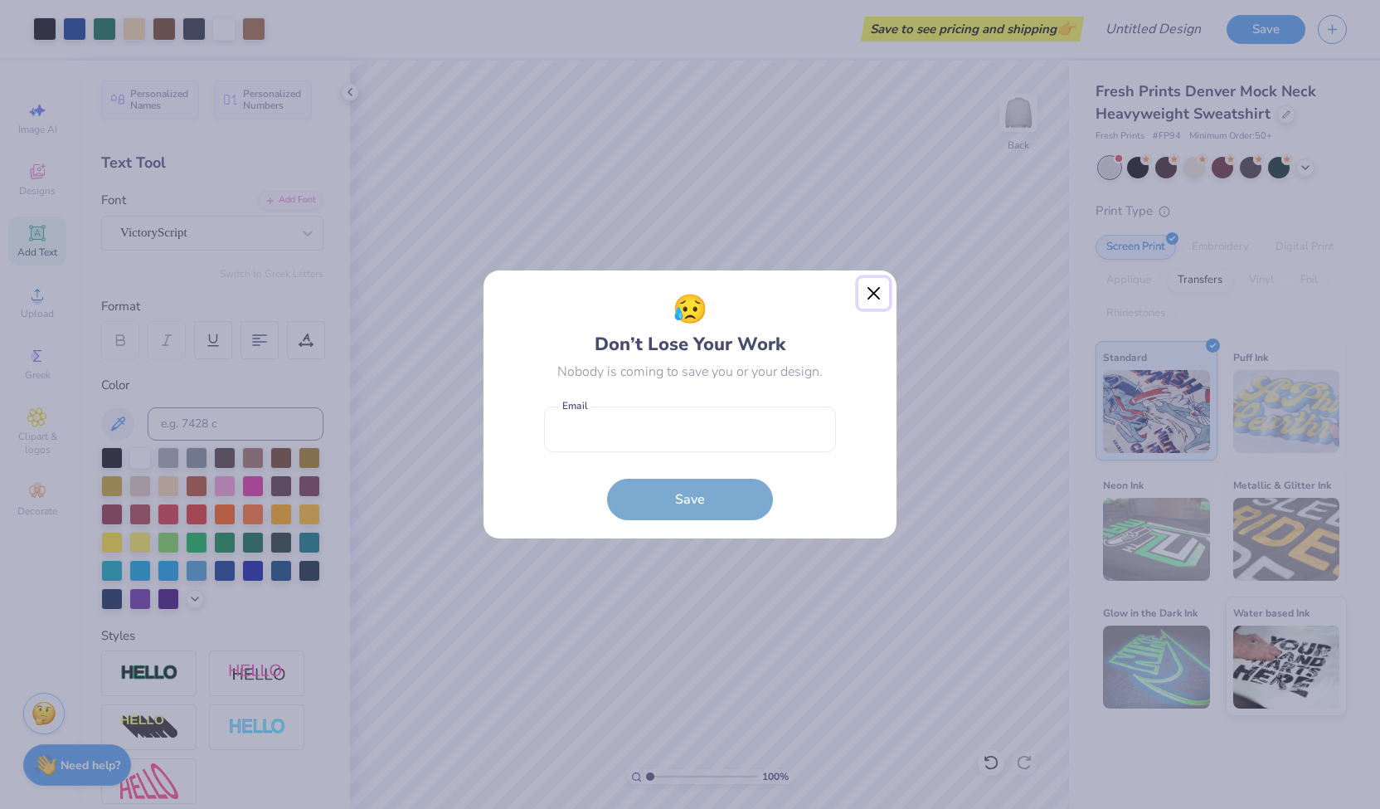
click at [868, 294] on button "Close" at bounding box center [874, 294] width 32 height 32
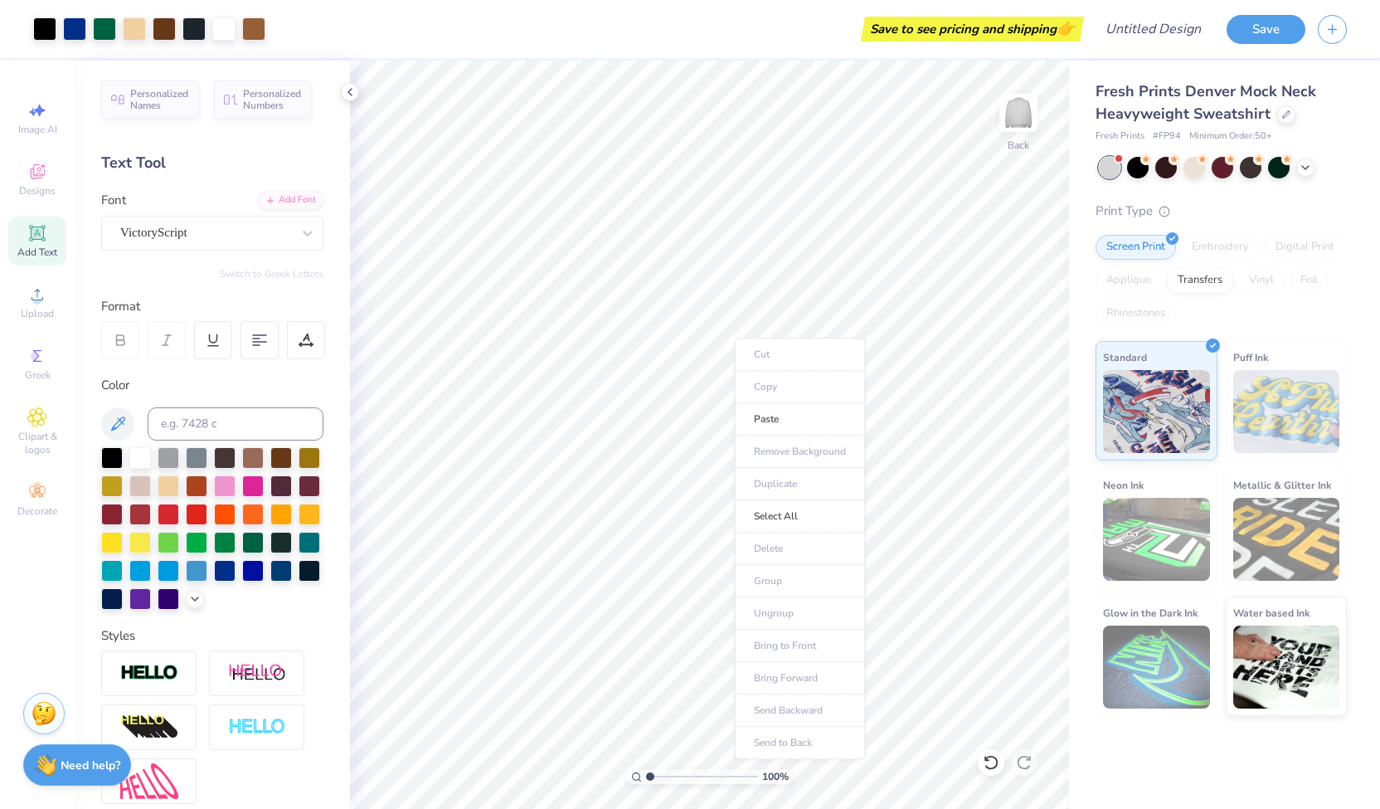
click at [735, 338] on div "Cut Copy Paste Remove Background Duplicate Select All Delete Group Ungroup Brin…" at bounding box center [800, 548] width 130 height 421
type input "7.51"
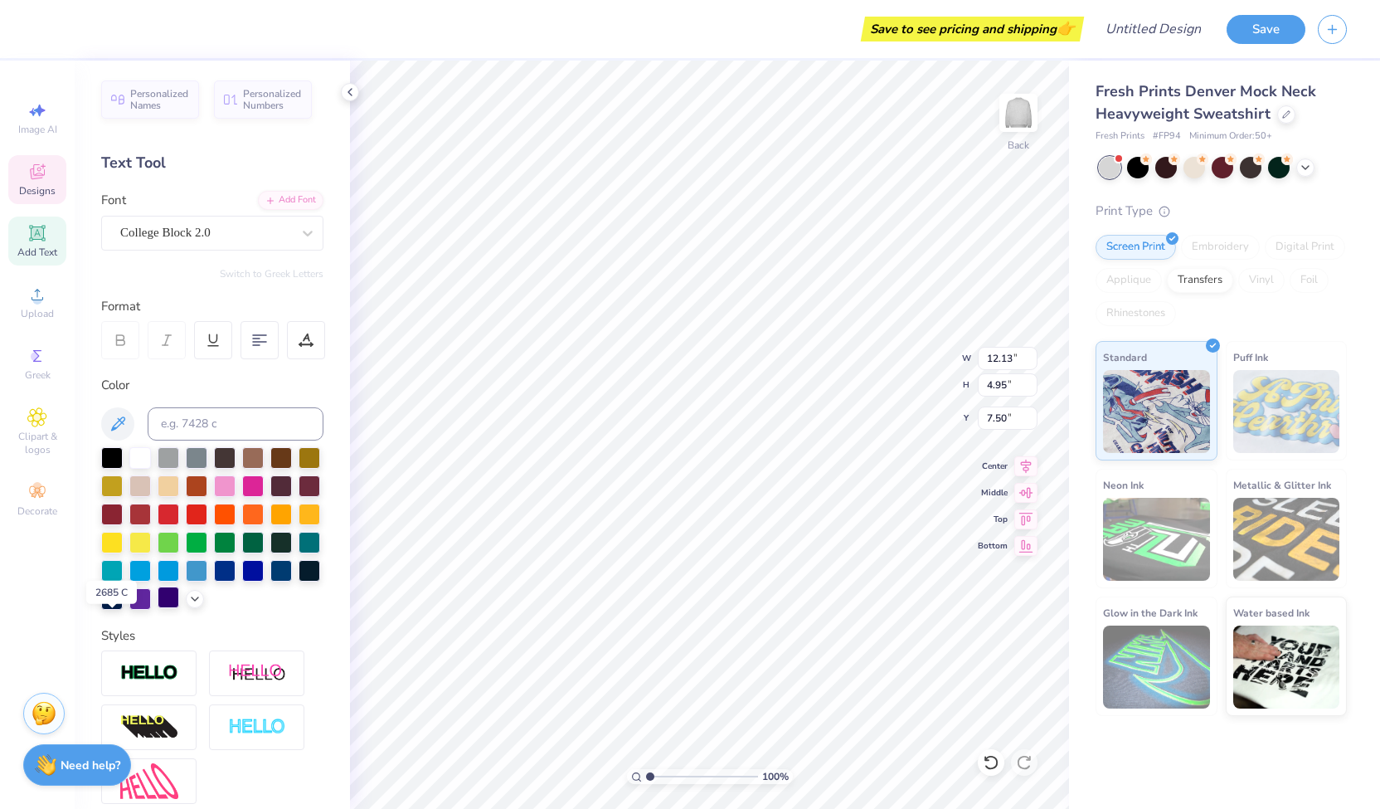
click at [158, 608] on div at bounding box center [169, 597] width 22 height 22
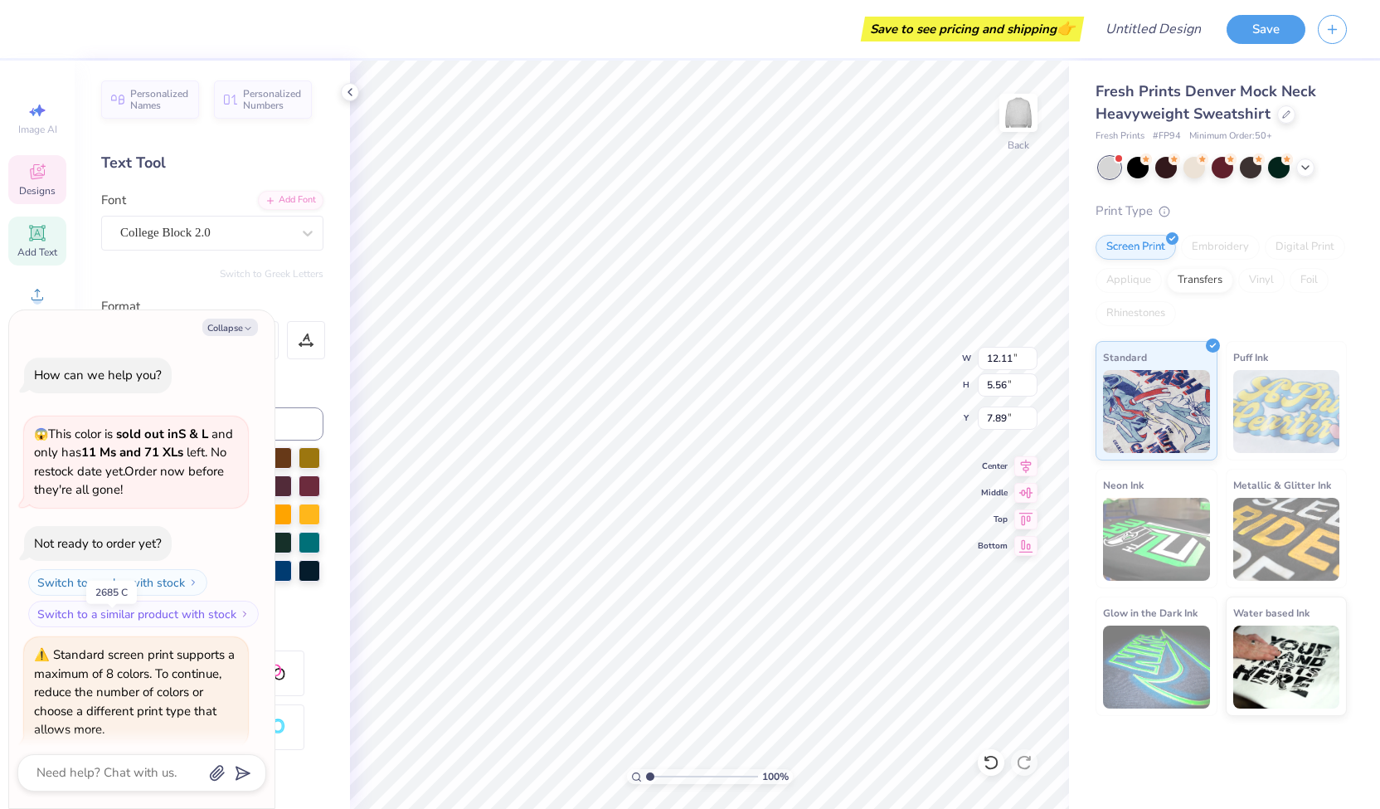
type textarea "x"
type input "12.11"
type input "5.56"
type input "7.89"
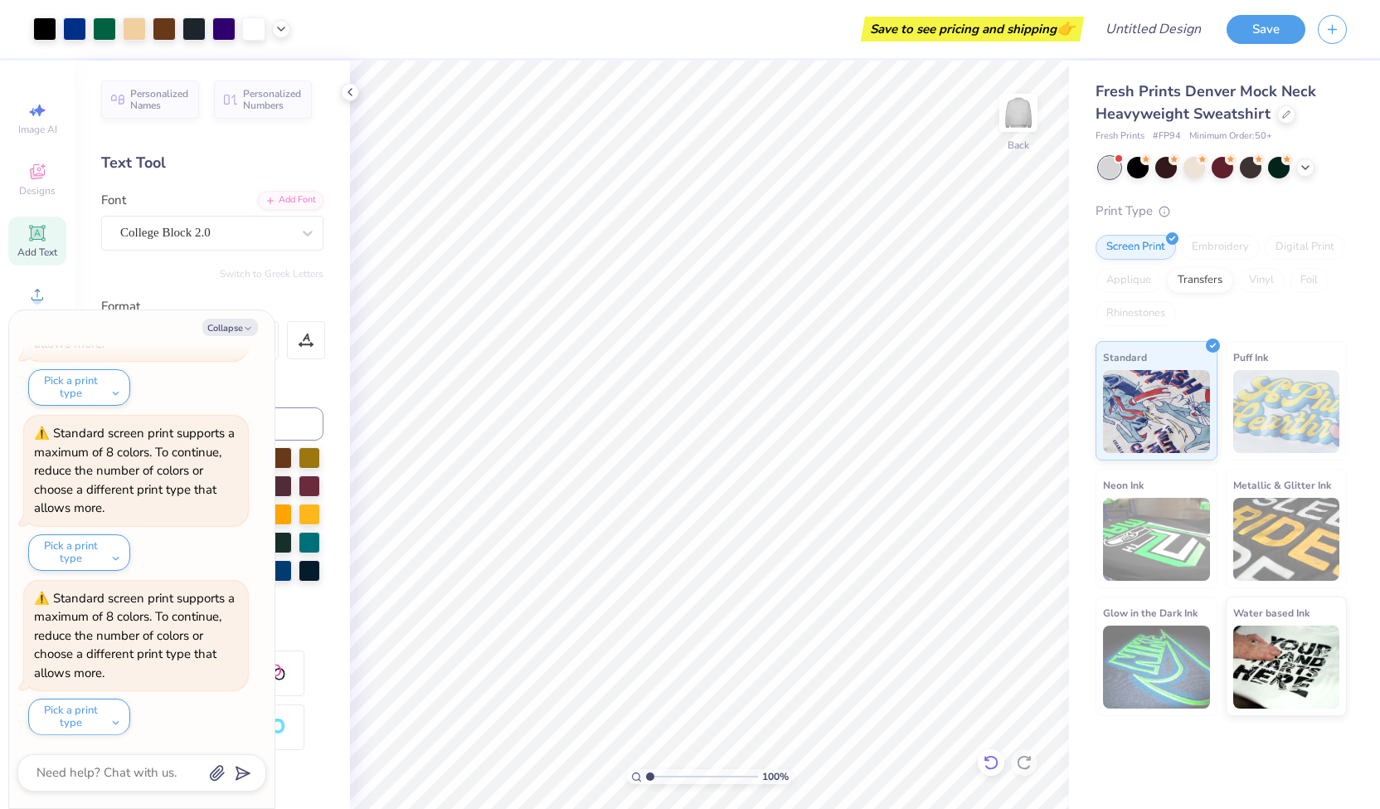
click at [999, 772] on div at bounding box center [991, 762] width 27 height 27
click at [81, 27] on div at bounding box center [74, 27] width 23 height 23
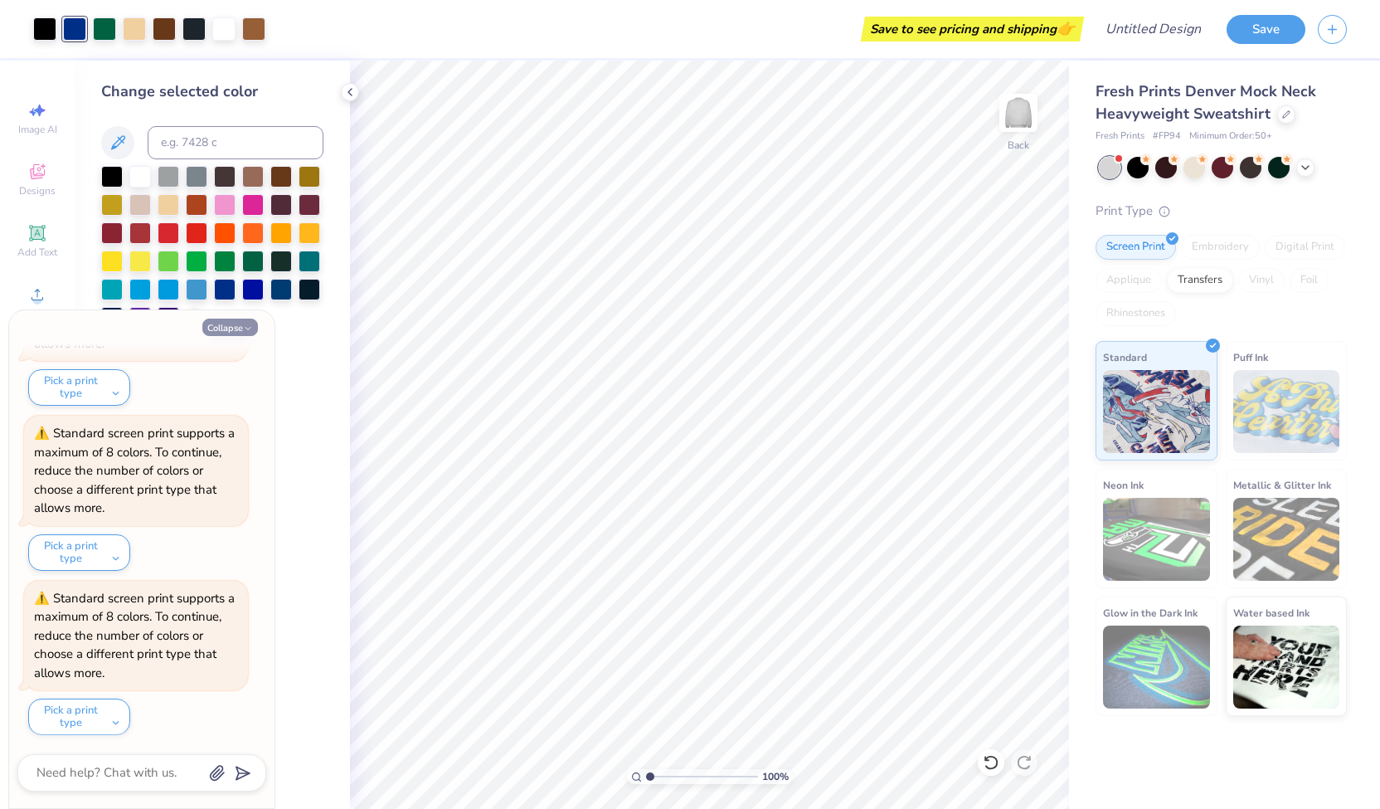
click at [235, 331] on button "Collapse" at bounding box center [230, 326] width 56 height 17
type textarea "x"
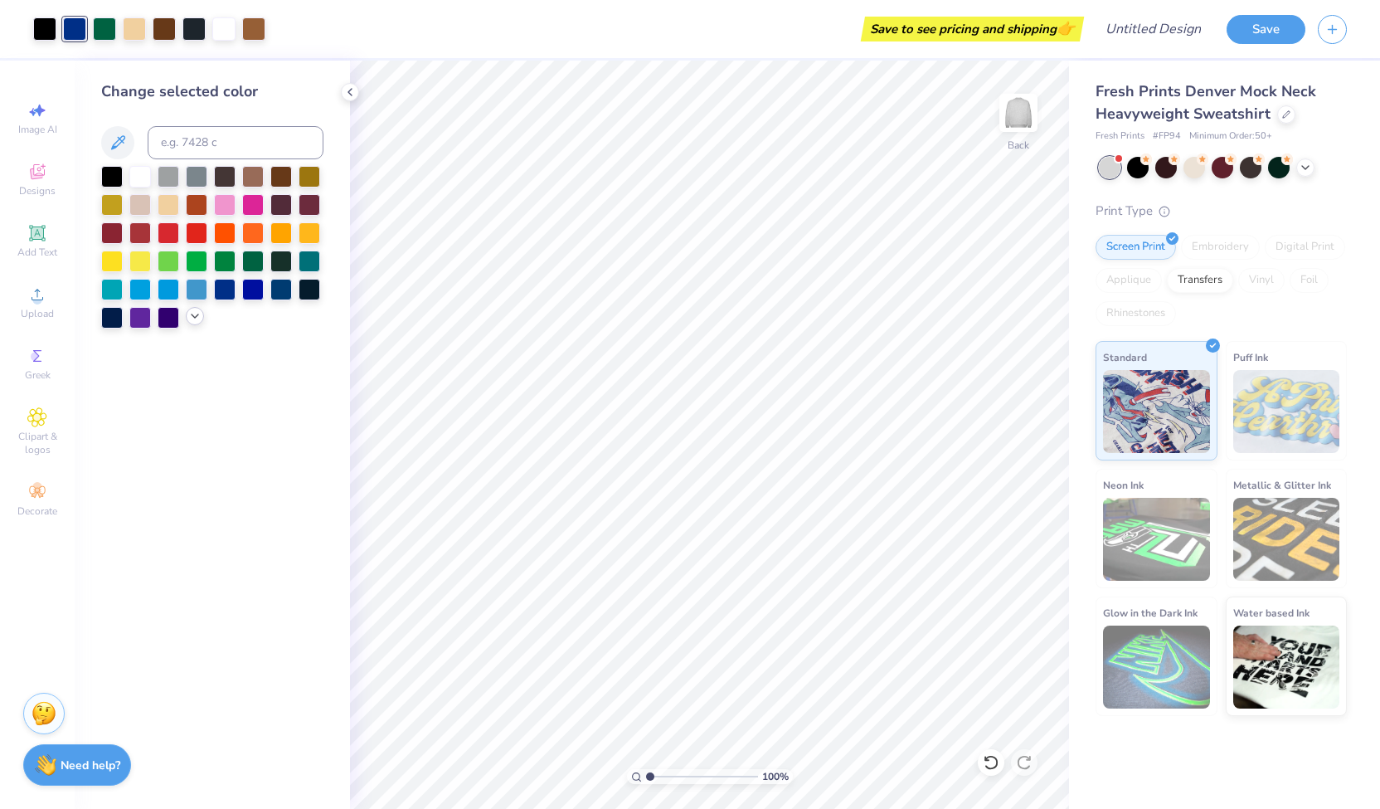
click at [197, 326] on div at bounding box center [212, 247] width 222 height 163
click at [193, 318] on icon at bounding box center [194, 315] width 13 height 13
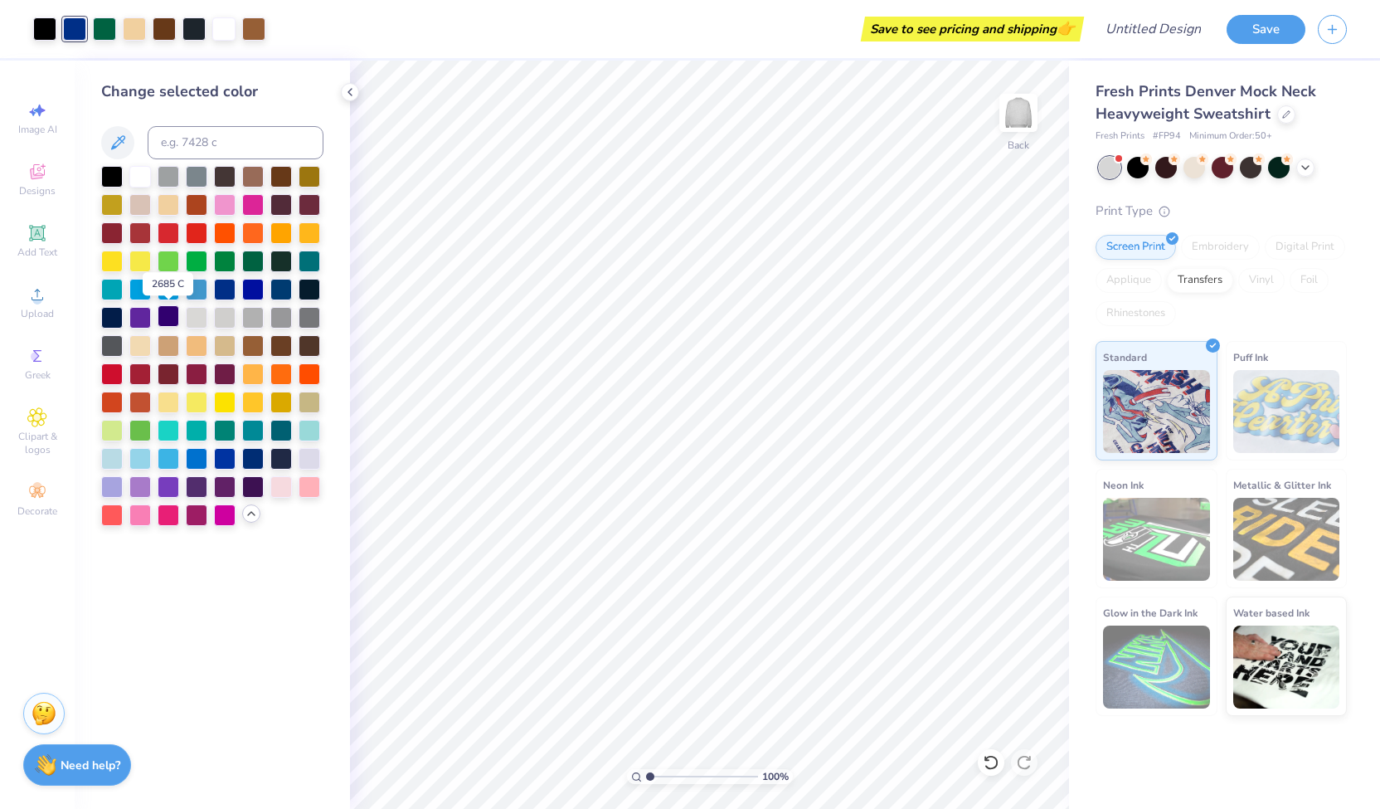
click at [163, 323] on div at bounding box center [169, 316] width 22 height 22
click at [255, 460] on div at bounding box center [253, 457] width 22 height 22
click at [353, 95] on icon at bounding box center [349, 91] width 13 height 13
